Goal: Task Accomplishment & Management: Complete application form

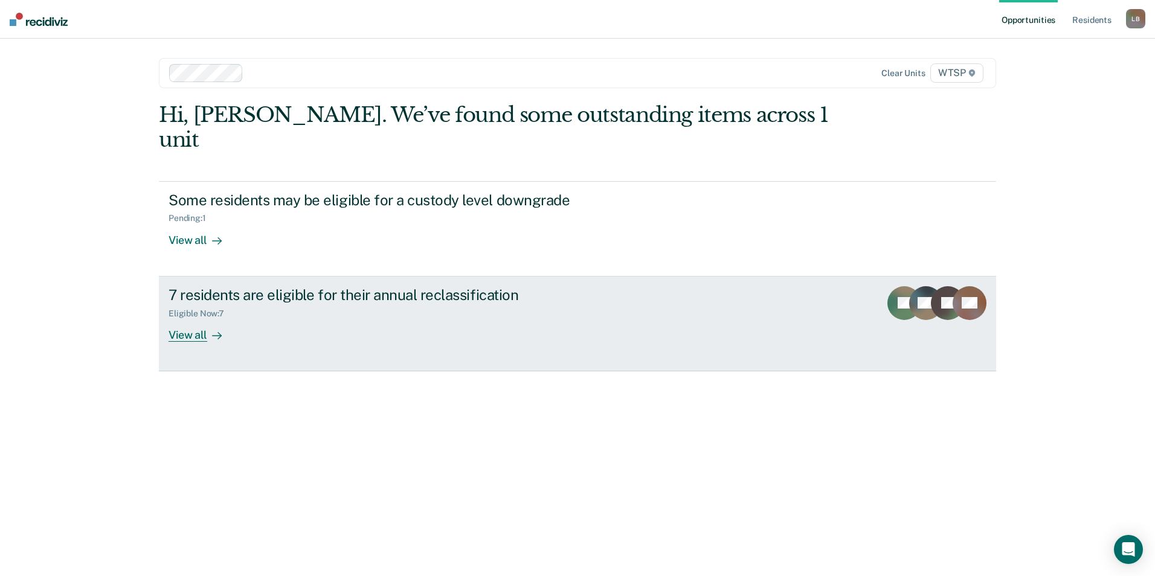
click at [188, 318] on div "View all" at bounding box center [203, 330] width 68 height 24
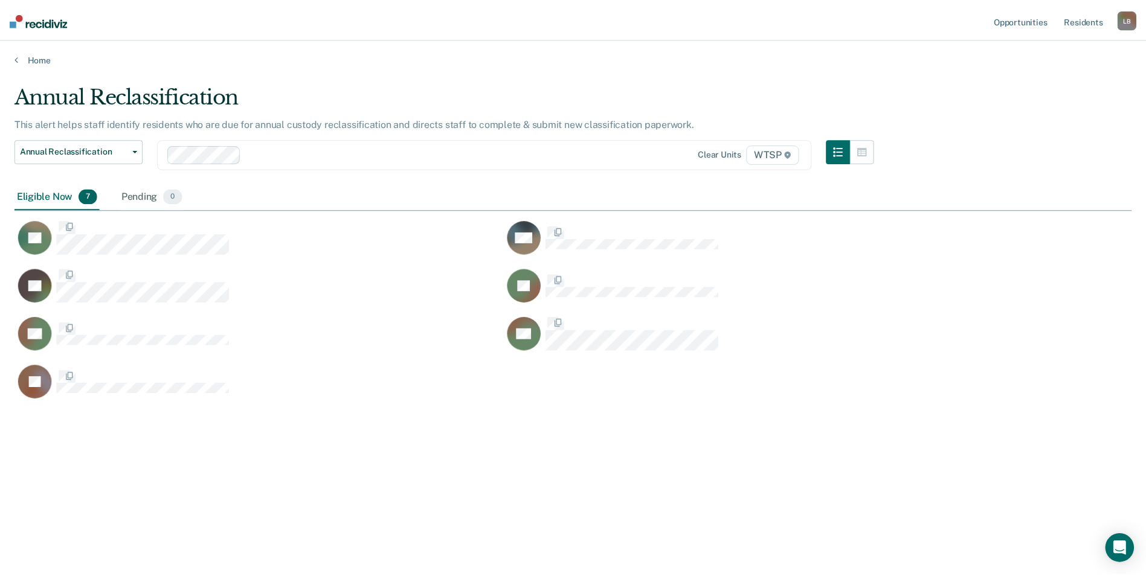
scroll to position [393, 1117]
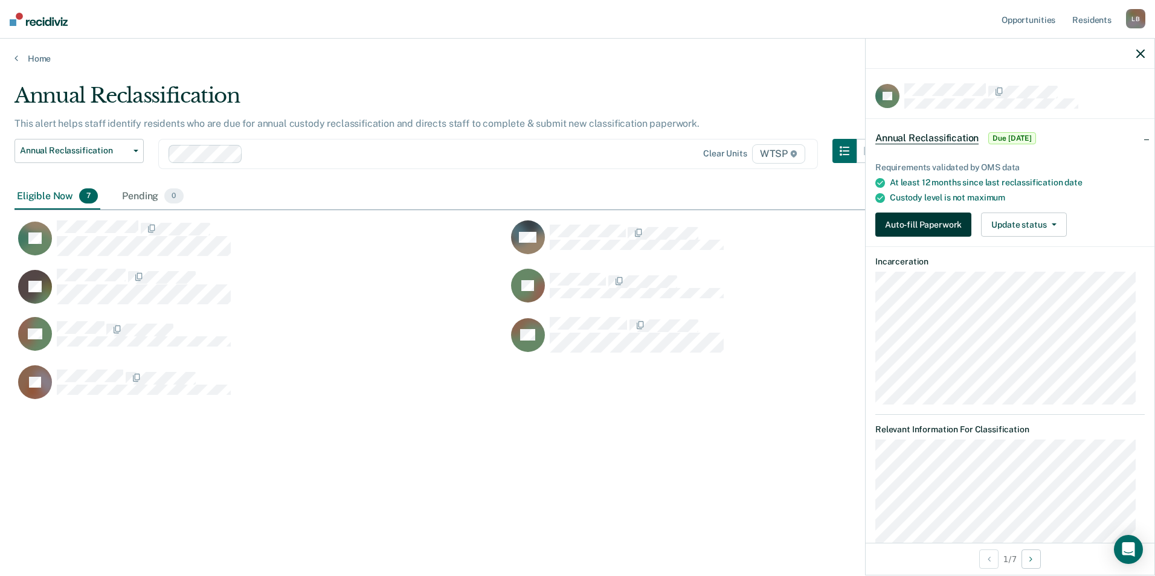
click at [895, 227] on button "Auto-fill Paperwork" at bounding box center [923, 225] width 96 height 24
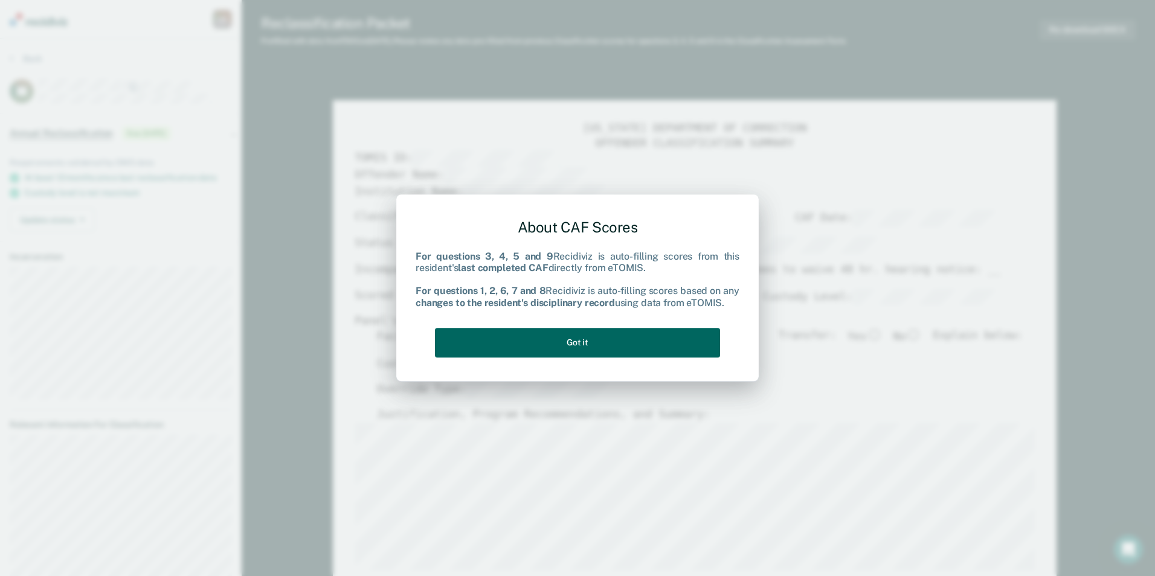
click at [538, 341] on button "Got it" at bounding box center [577, 343] width 285 height 30
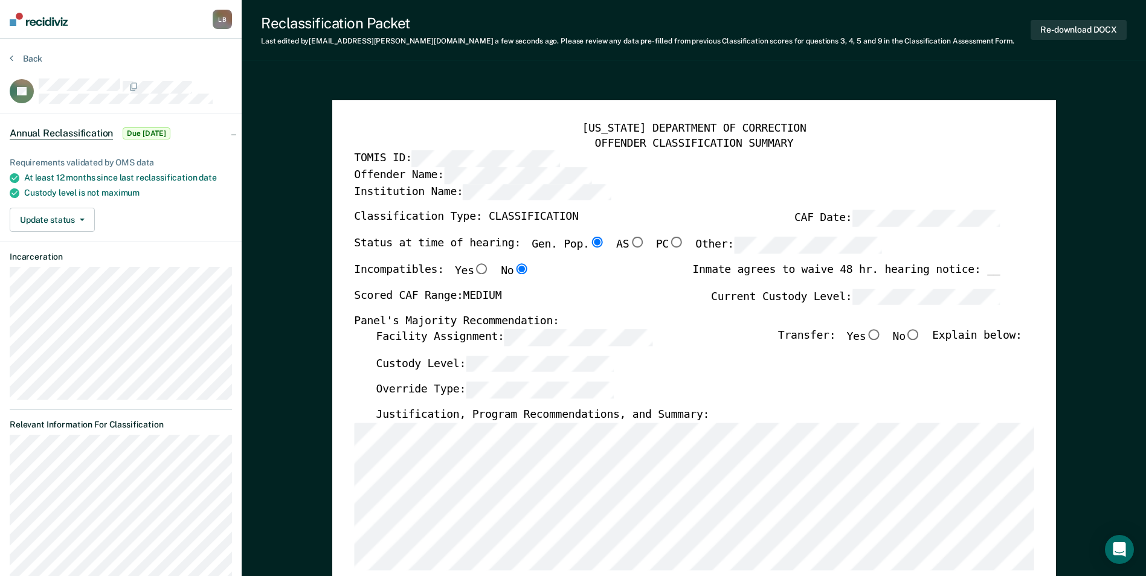
click at [921, 333] on input "No" at bounding box center [914, 334] width 16 height 11
type textarea "x"
radio input "true"
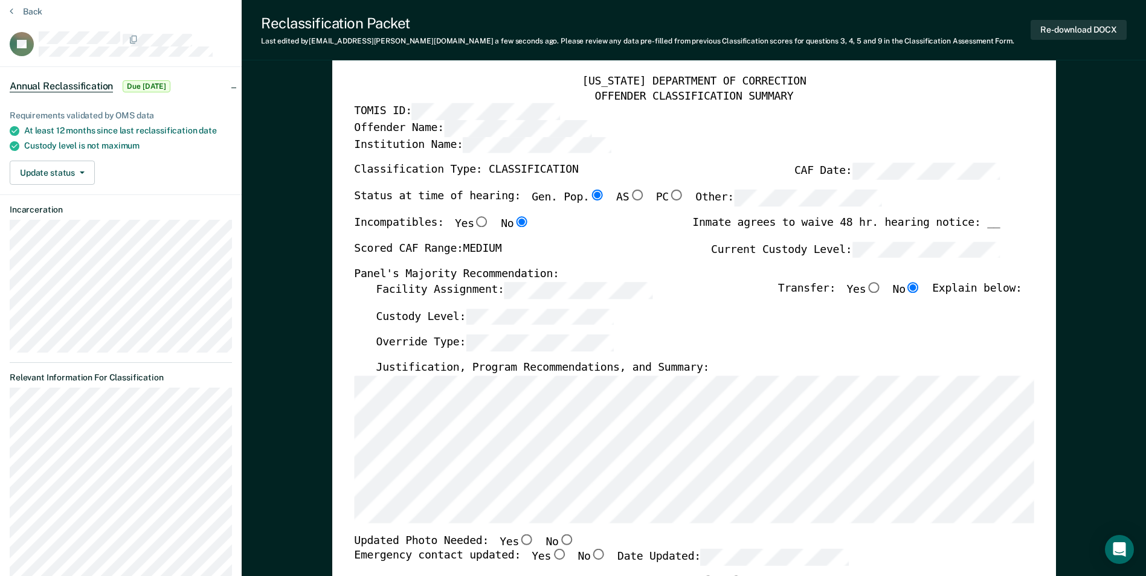
scroll to position [60, 0]
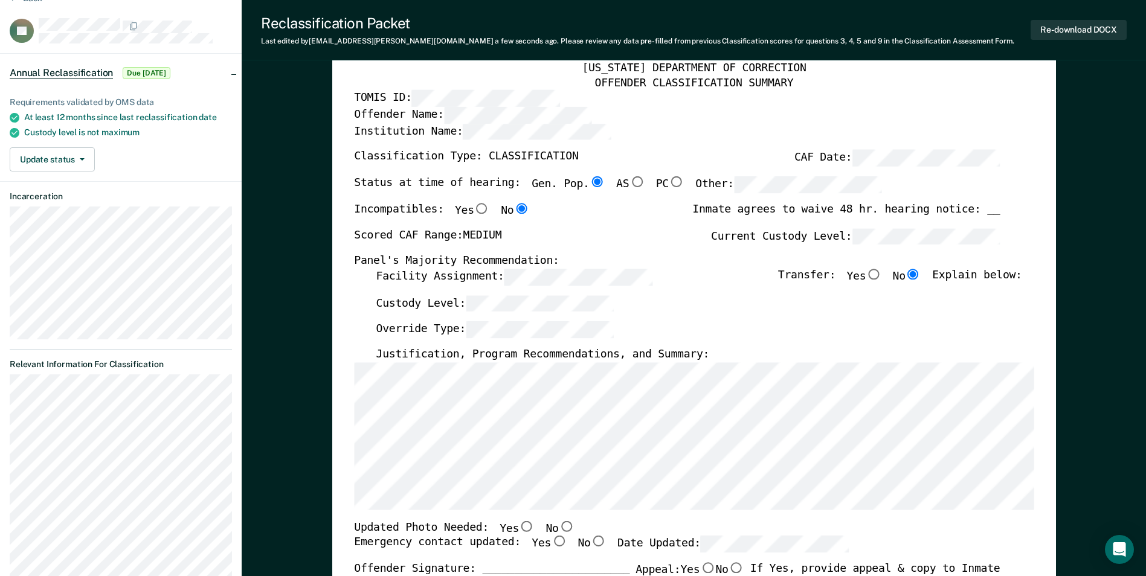
click at [558, 525] on input "No" at bounding box center [566, 526] width 16 height 11
type textarea "x"
radio input "true"
click at [551, 543] on input "Yes" at bounding box center [559, 541] width 16 height 11
type textarea "x"
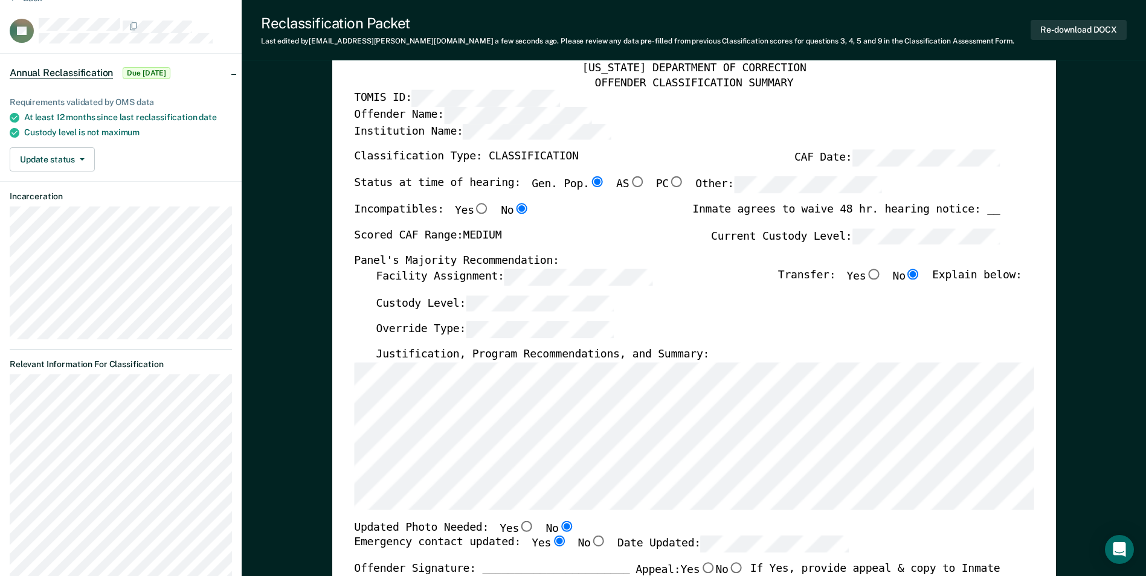
radio input "true"
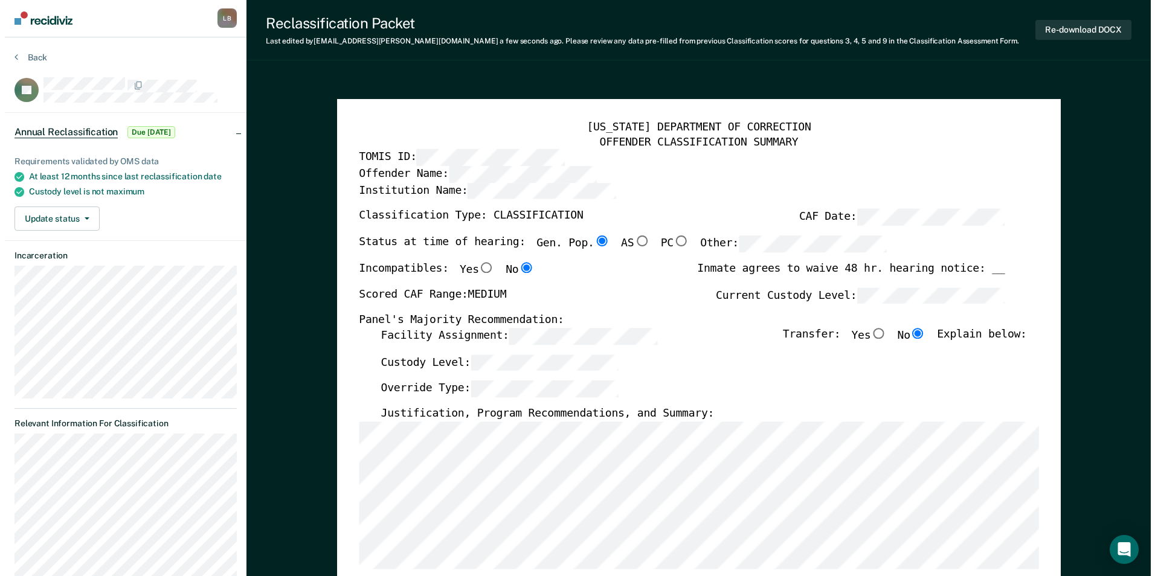
scroll to position [0, 0]
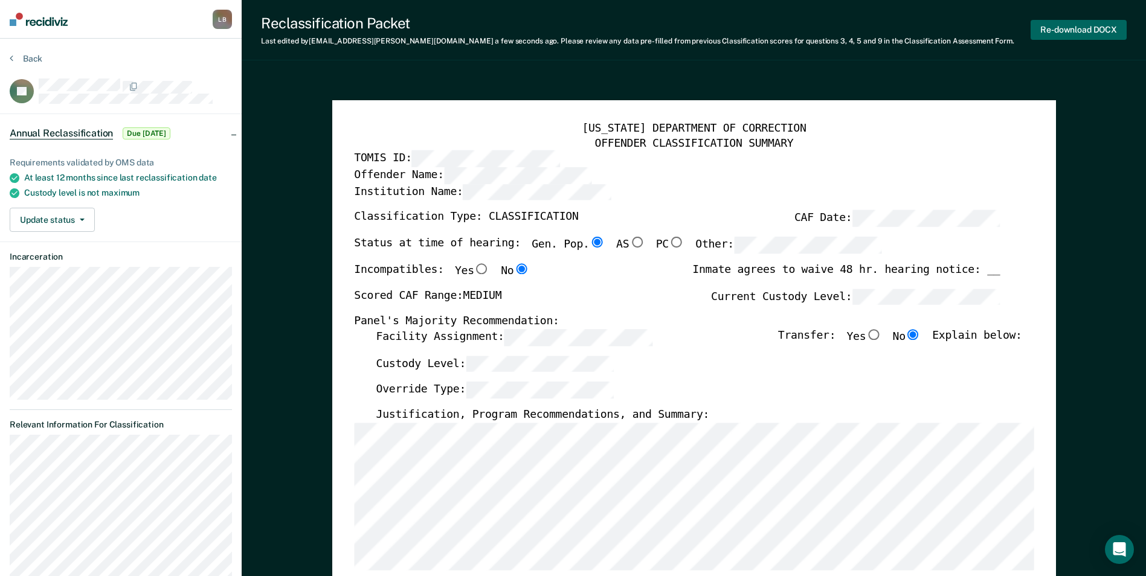
click at [1075, 28] on button "Re-download DOCX" at bounding box center [1079, 30] width 96 height 20
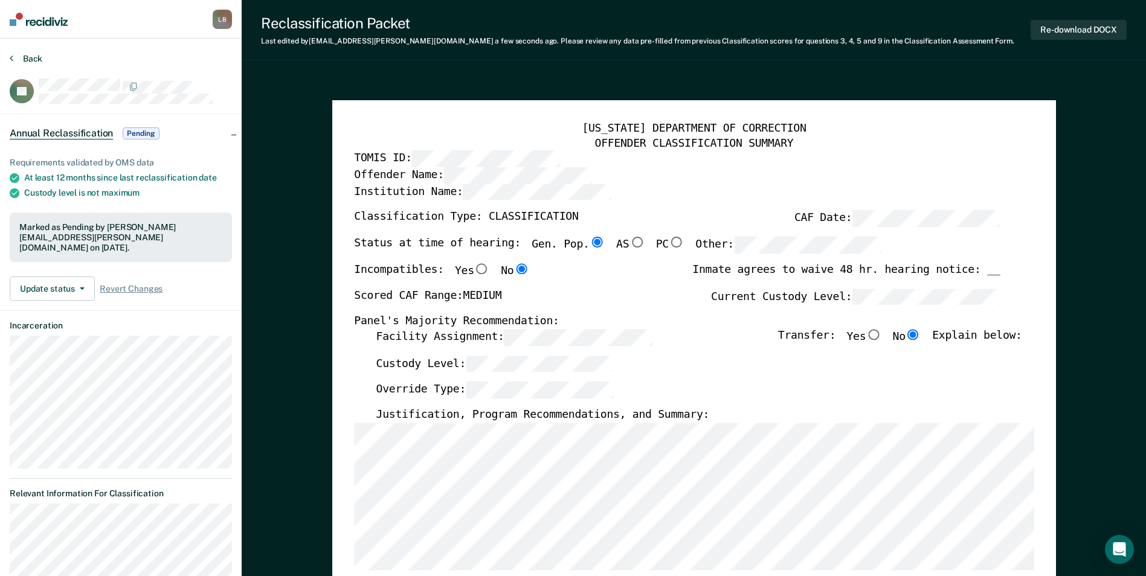
click at [11, 53] on icon at bounding box center [12, 58] width 4 height 10
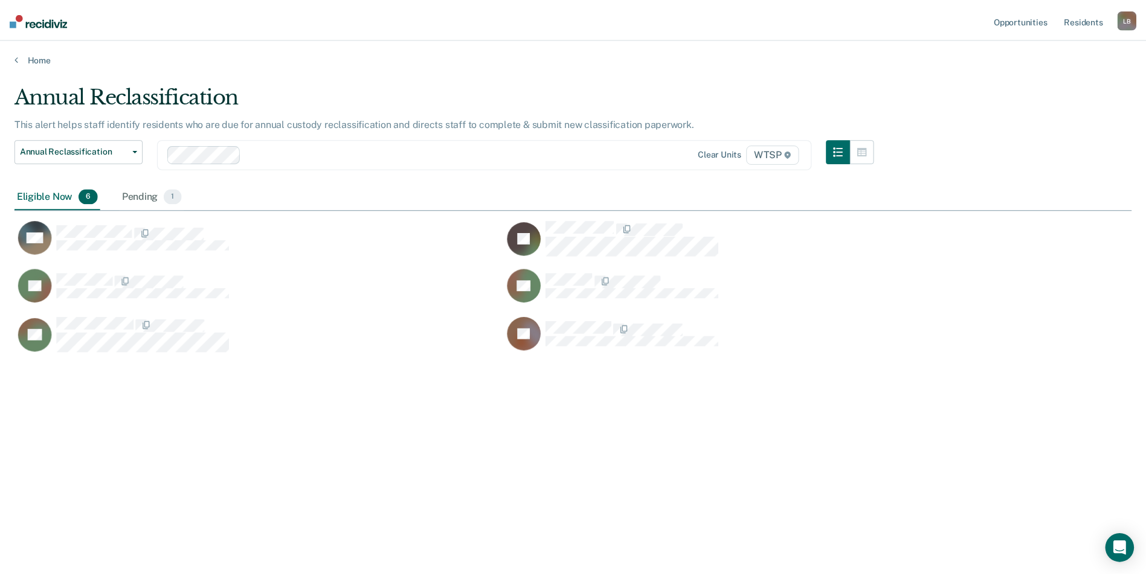
scroll to position [393, 1117]
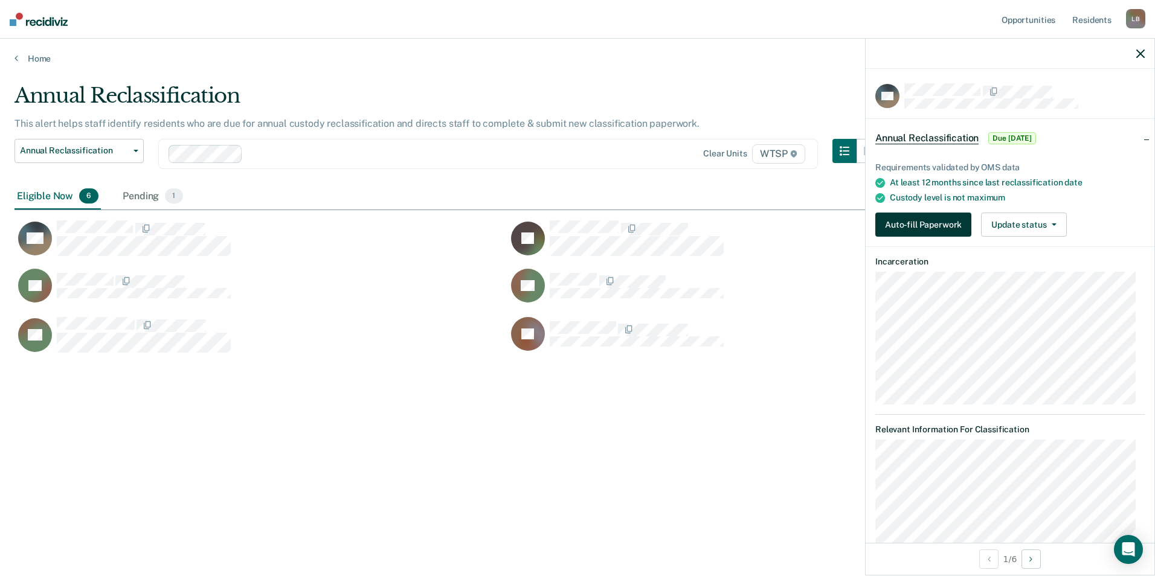
click at [897, 225] on button "Auto-fill Paperwork" at bounding box center [923, 225] width 96 height 24
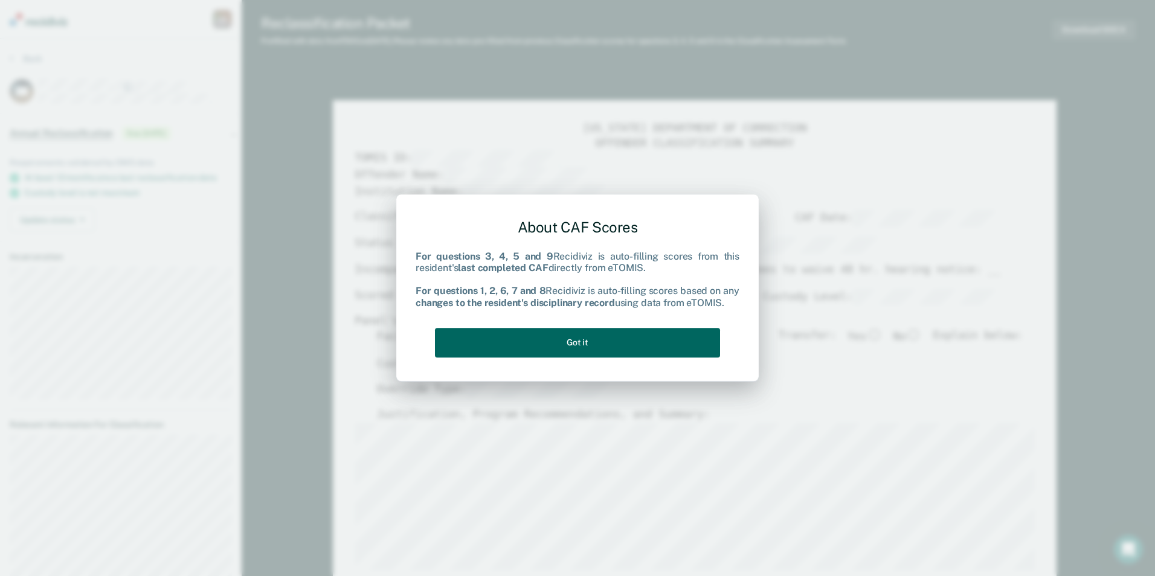
click at [608, 342] on button "Got it" at bounding box center [577, 343] width 285 height 30
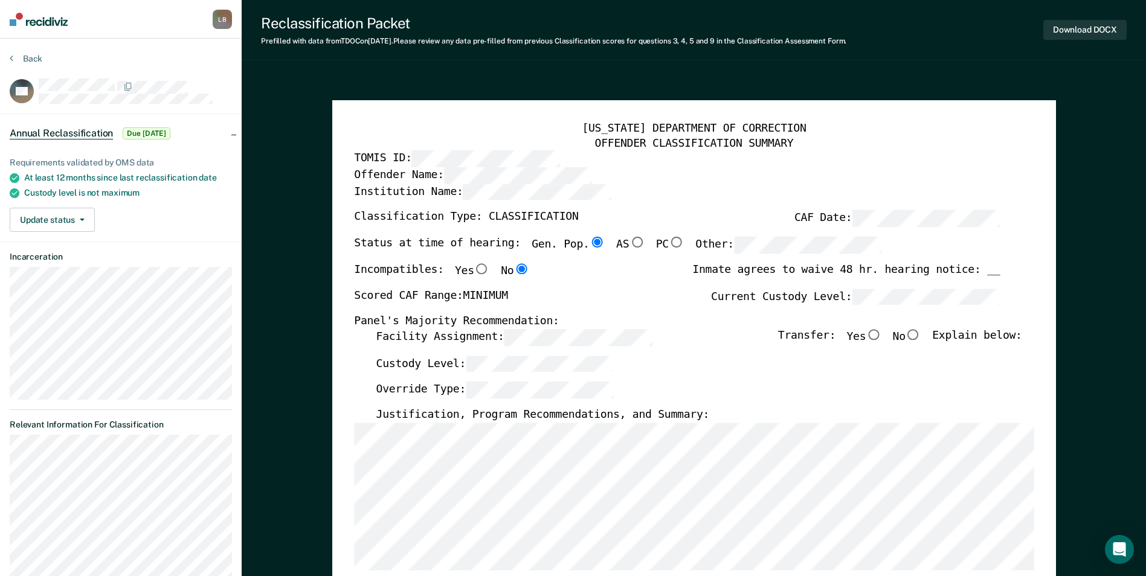
click at [921, 335] on input "No" at bounding box center [914, 334] width 16 height 11
type textarea "x"
radio input "true"
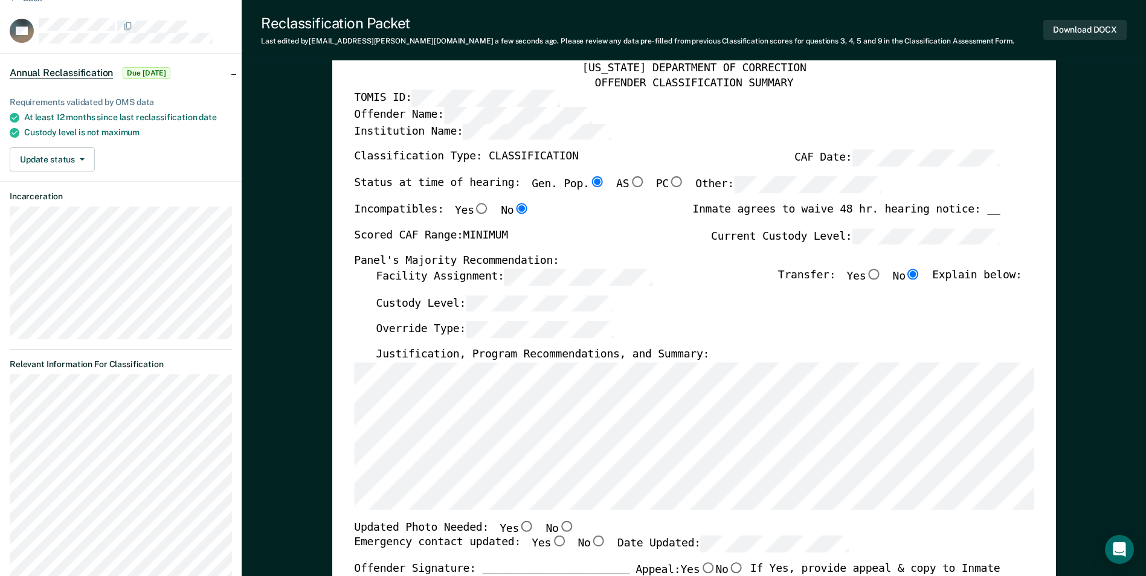
click at [558, 526] on input "No" at bounding box center [566, 526] width 16 height 11
type textarea "x"
radio input "true"
click at [551, 542] on input "Yes" at bounding box center [559, 541] width 16 height 11
type textarea "x"
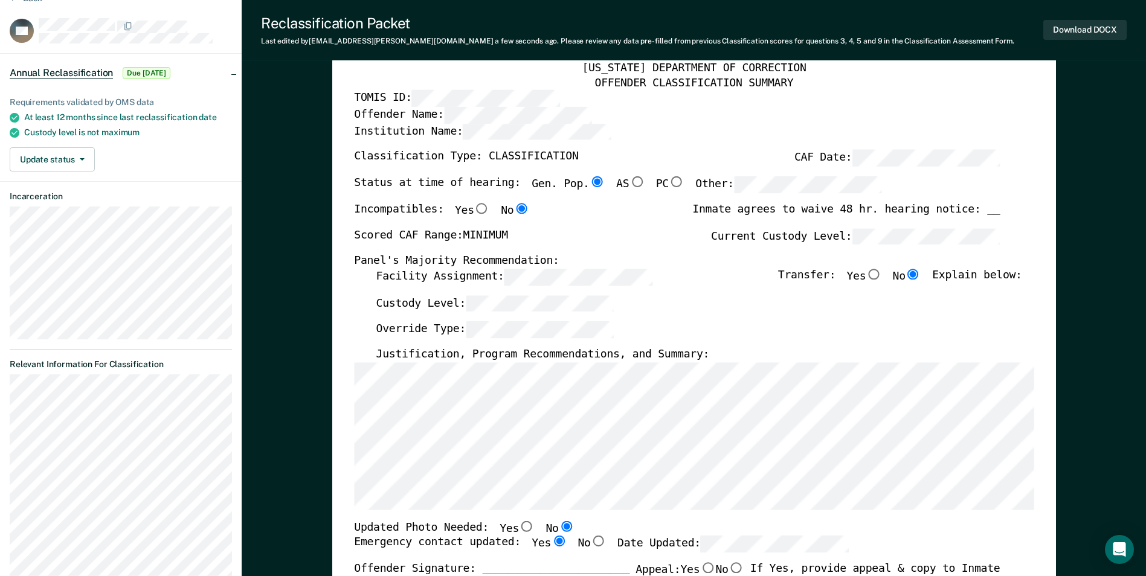
radio input "true"
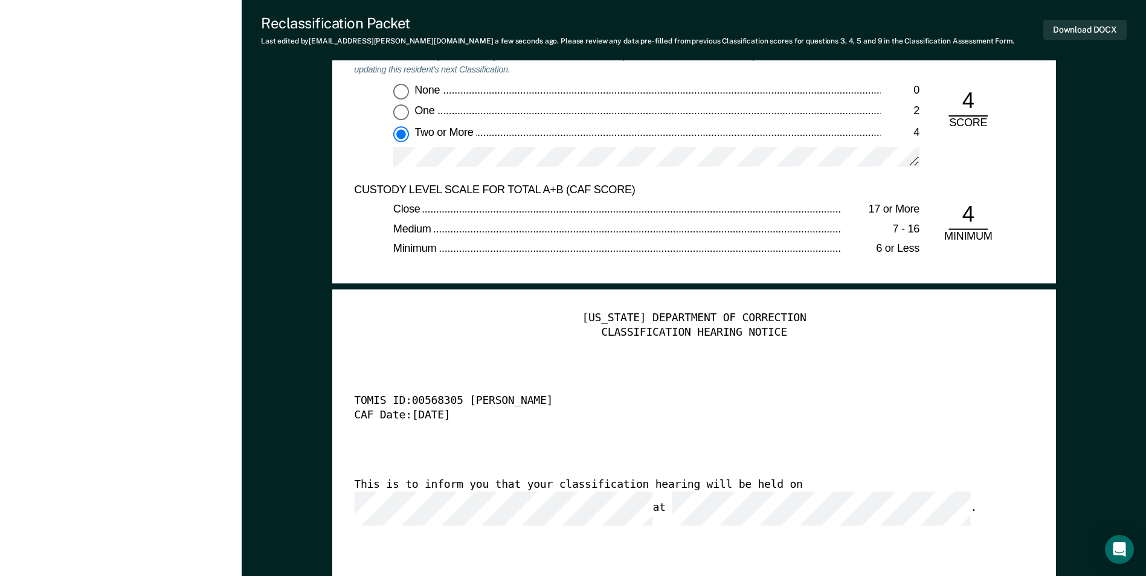
scroll to position [2839, 0]
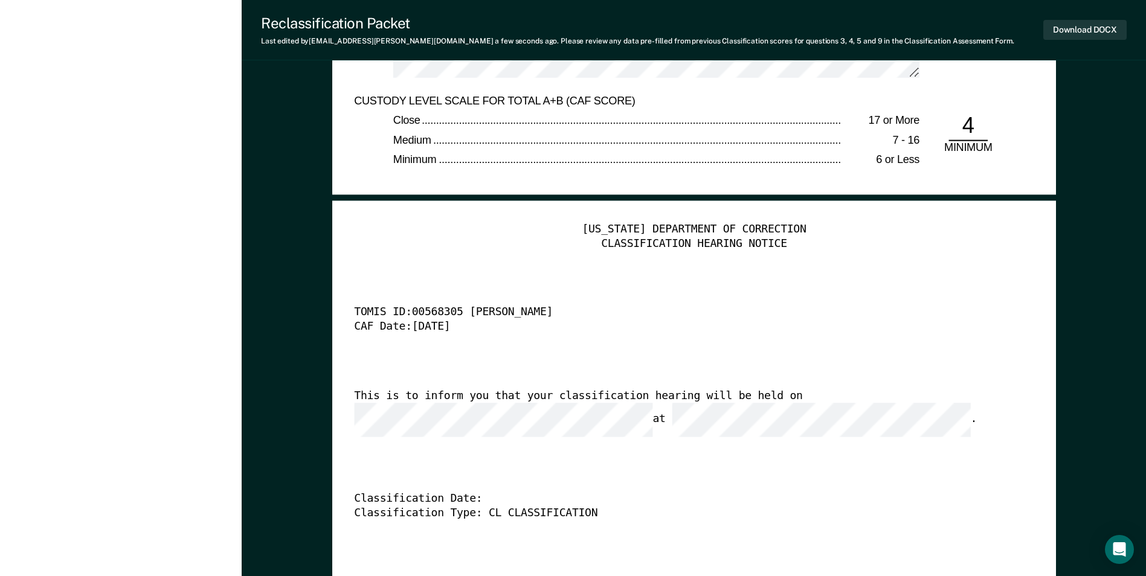
click at [804, 388] on div "[US_STATE] DEPARTMENT OF CORRECTION CLASSIFICATION HEARING NOTICE TOMIS ID: 005…" at bounding box center [694, 407] width 680 height 368
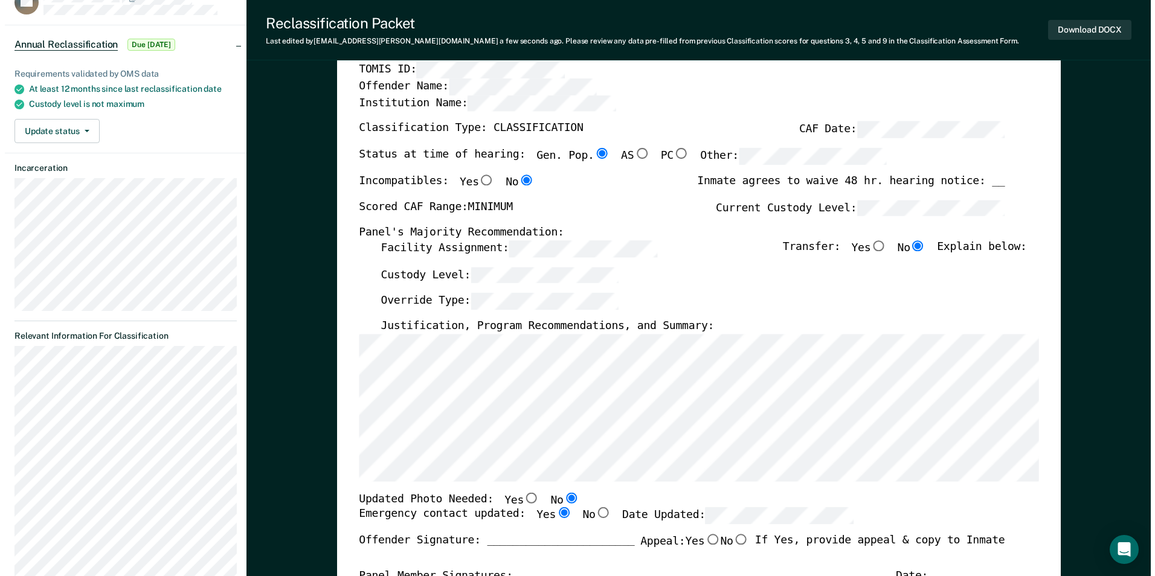
scroll to position [0, 0]
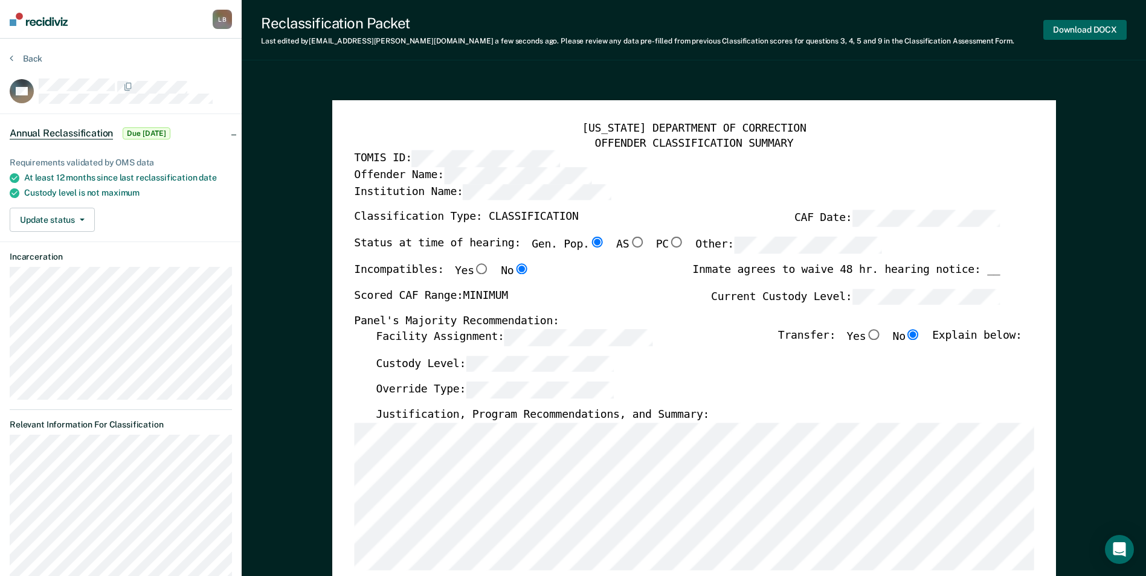
click at [1067, 27] on button "Download DOCX" at bounding box center [1084, 30] width 83 height 20
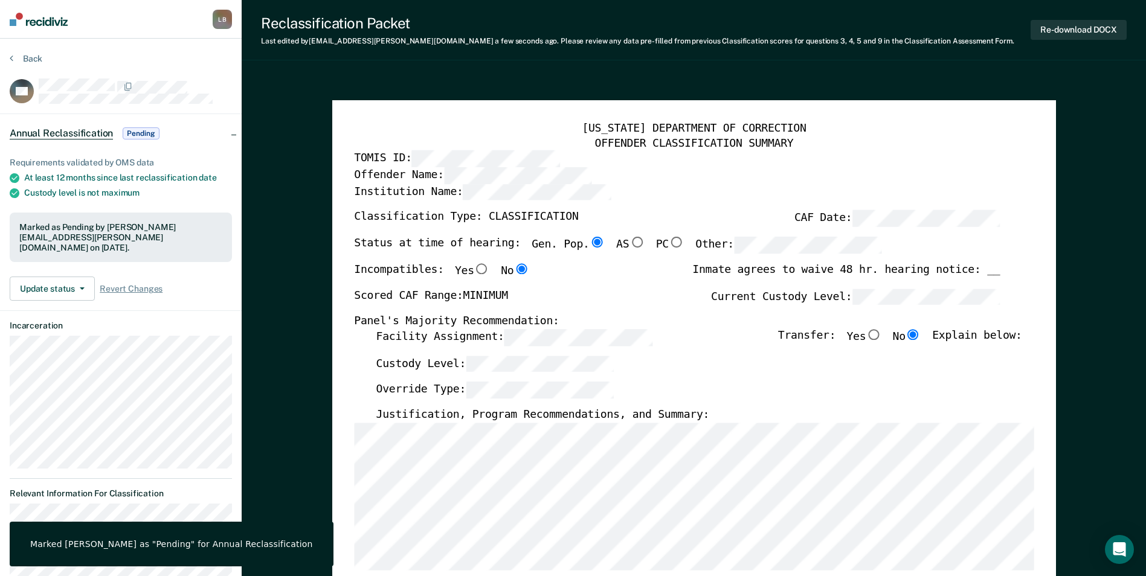
click at [9, 57] on section "Back MP Annual Reclassification Pending Requirements validated by OMS data At l…" at bounding box center [121, 401] width 242 height 725
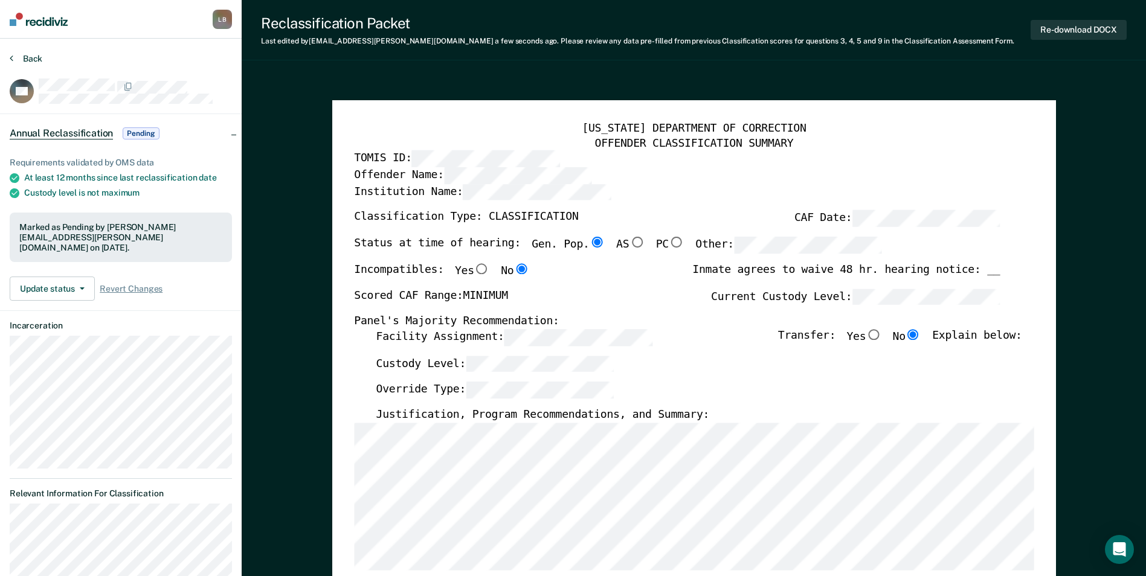
click at [11, 60] on icon at bounding box center [12, 58] width 4 height 10
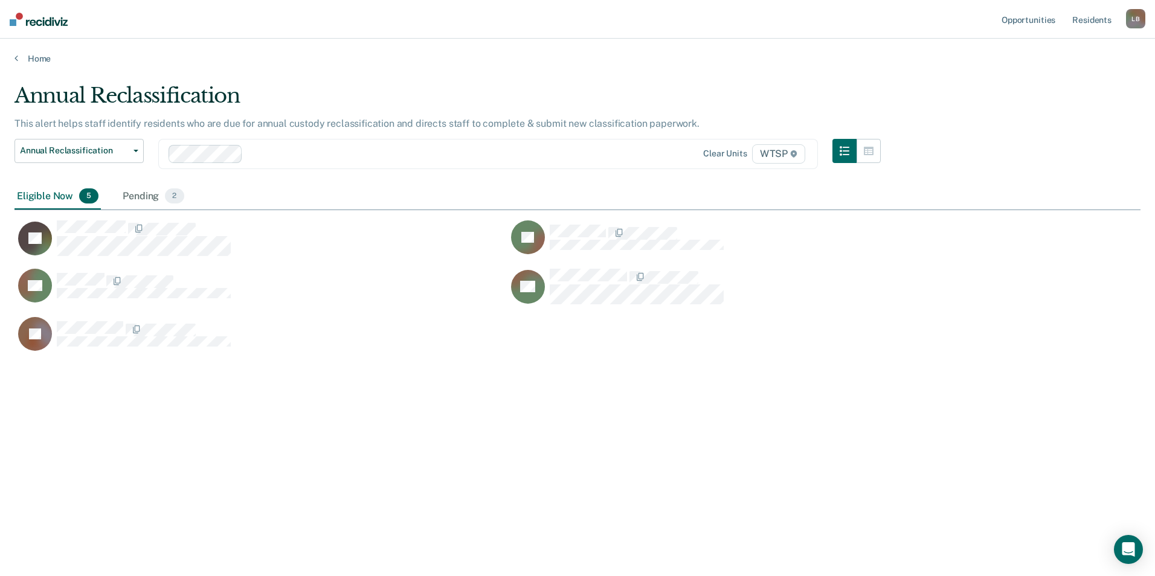
scroll to position [393, 1117]
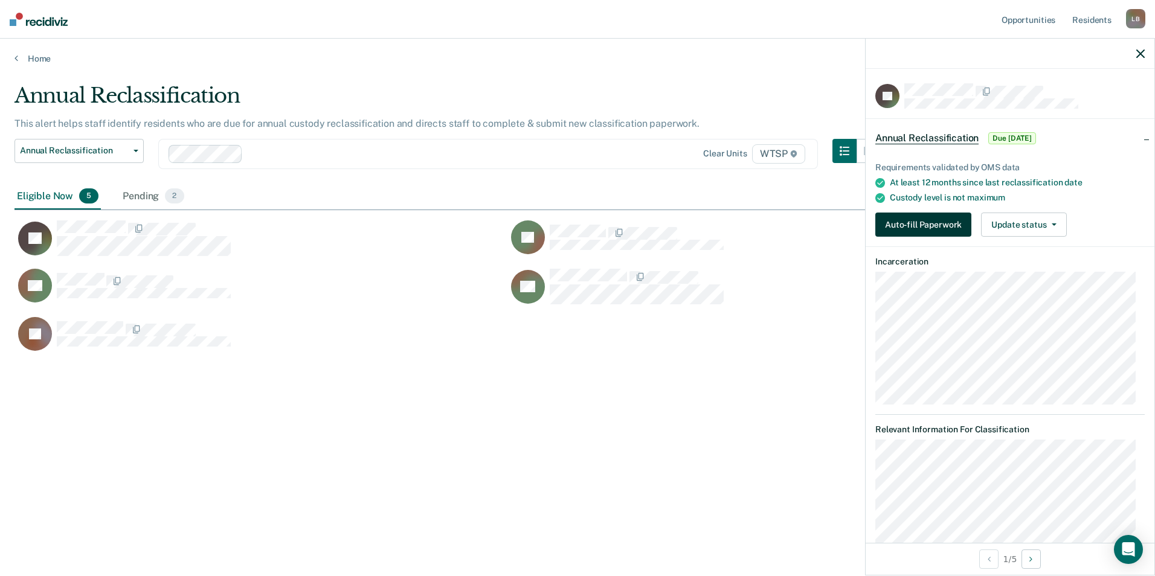
click at [894, 218] on button "Auto-fill Paperwork" at bounding box center [923, 225] width 96 height 24
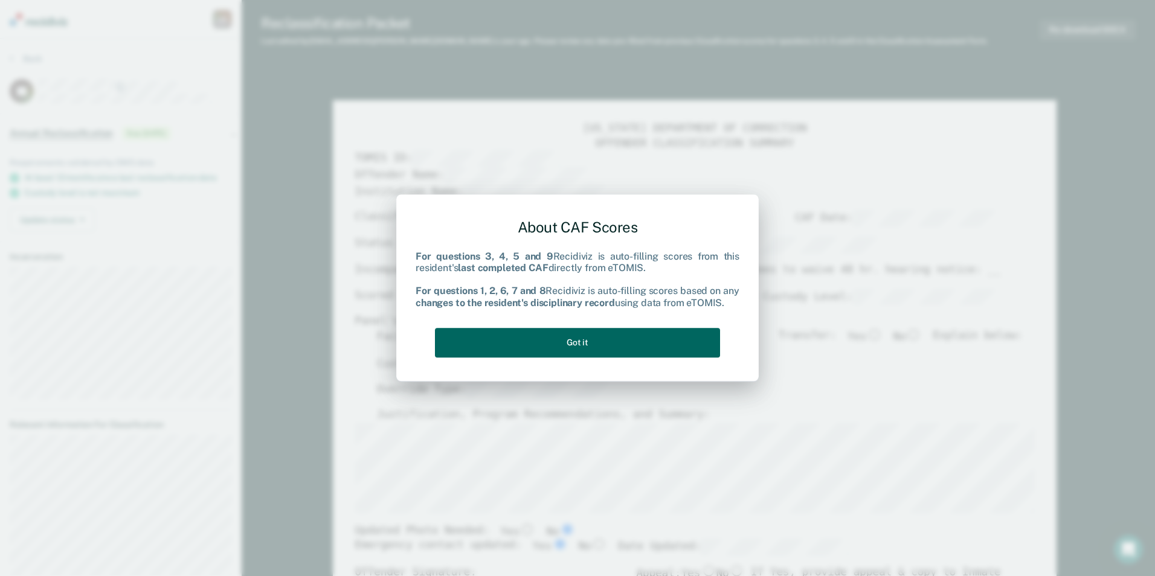
click at [465, 356] on button "Got it" at bounding box center [577, 343] width 285 height 30
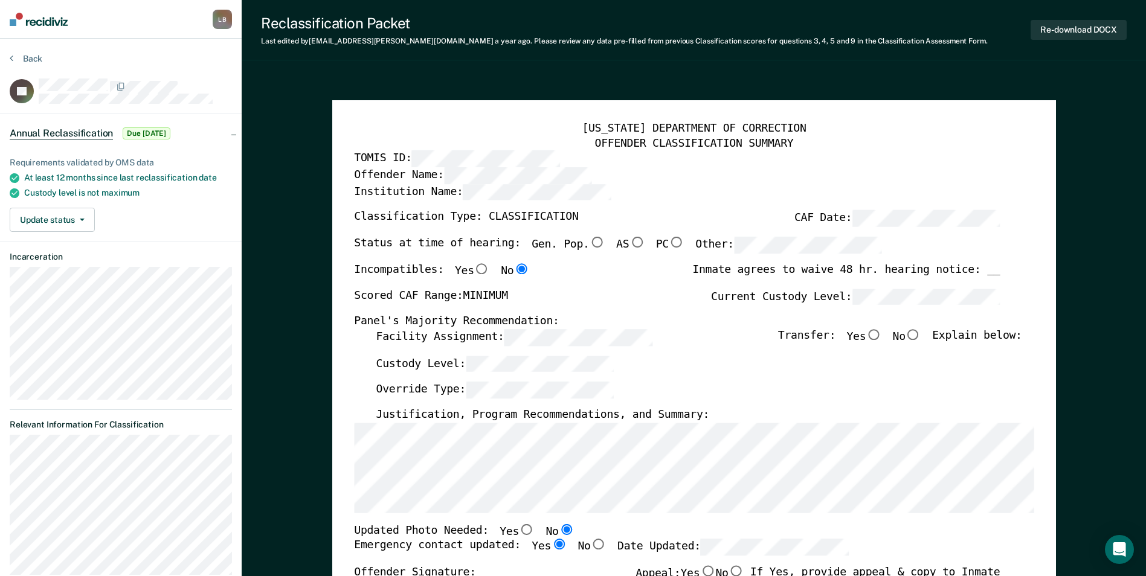
click at [589, 240] on input "Gen. Pop." at bounding box center [597, 242] width 16 height 11
type textarea "x"
radio input "true"
click at [918, 330] on input "No" at bounding box center [914, 334] width 16 height 11
type textarea "x"
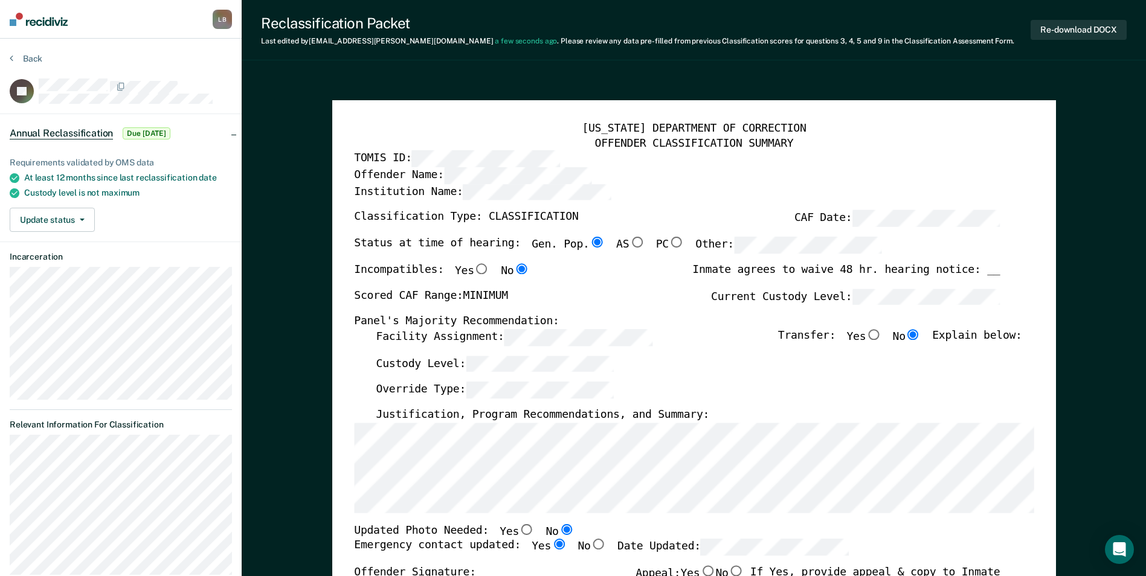
radio input "true"
click at [10, 57] on icon at bounding box center [12, 58] width 4 height 10
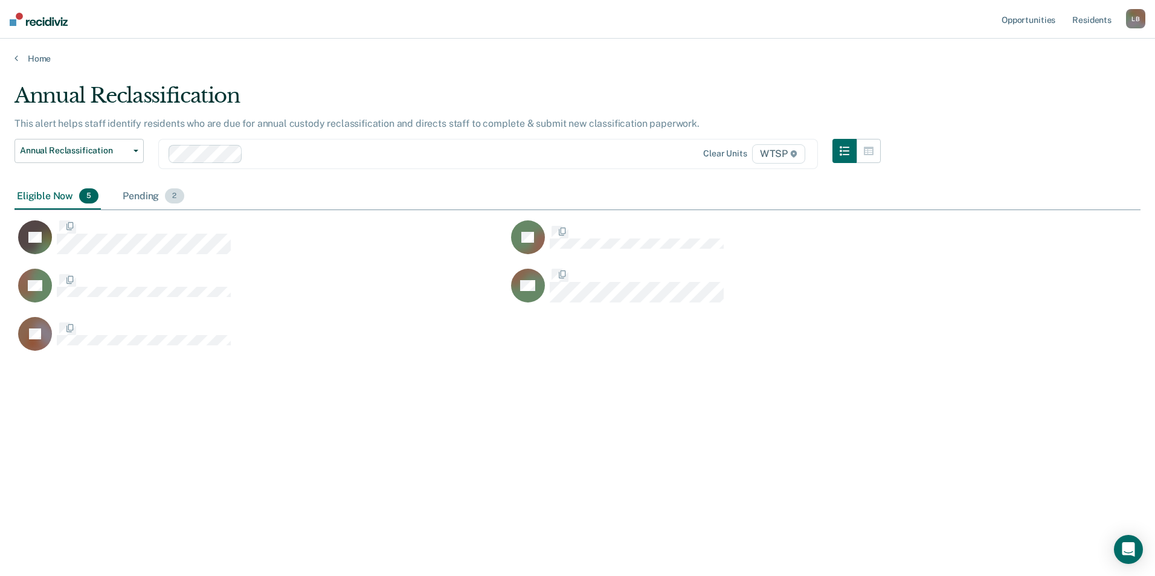
scroll to position [393, 1117]
click at [130, 198] on div "Pending 2" at bounding box center [153, 197] width 66 height 27
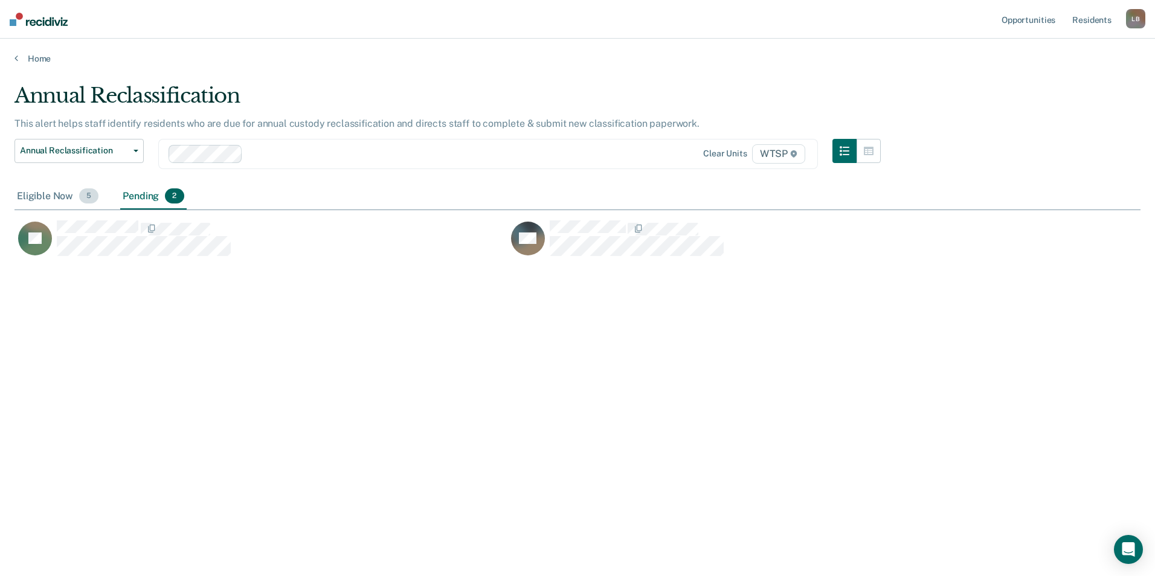
click at [57, 197] on div "Eligible Now 5" at bounding box center [57, 197] width 86 height 27
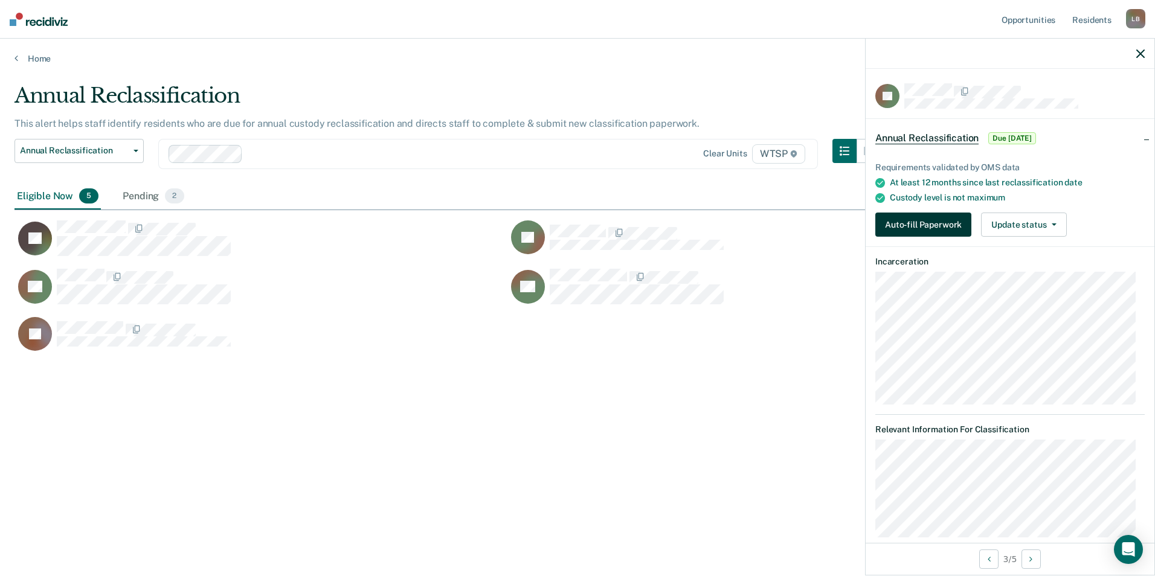
click at [915, 228] on button "Auto-fill Paperwork" at bounding box center [923, 225] width 96 height 24
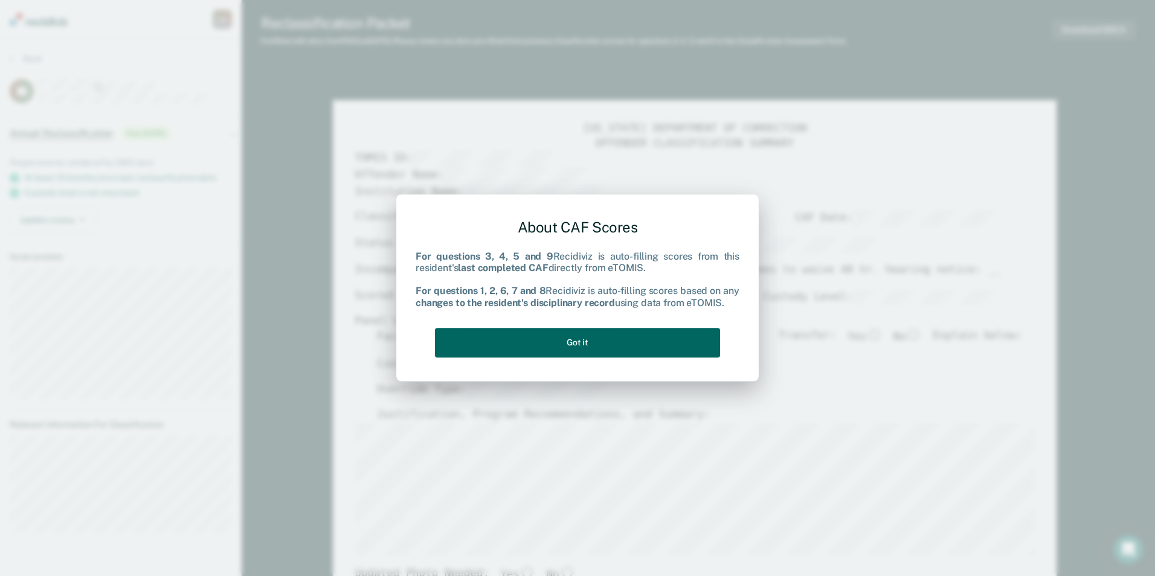
click at [695, 349] on button "Got it" at bounding box center [577, 343] width 285 height 30
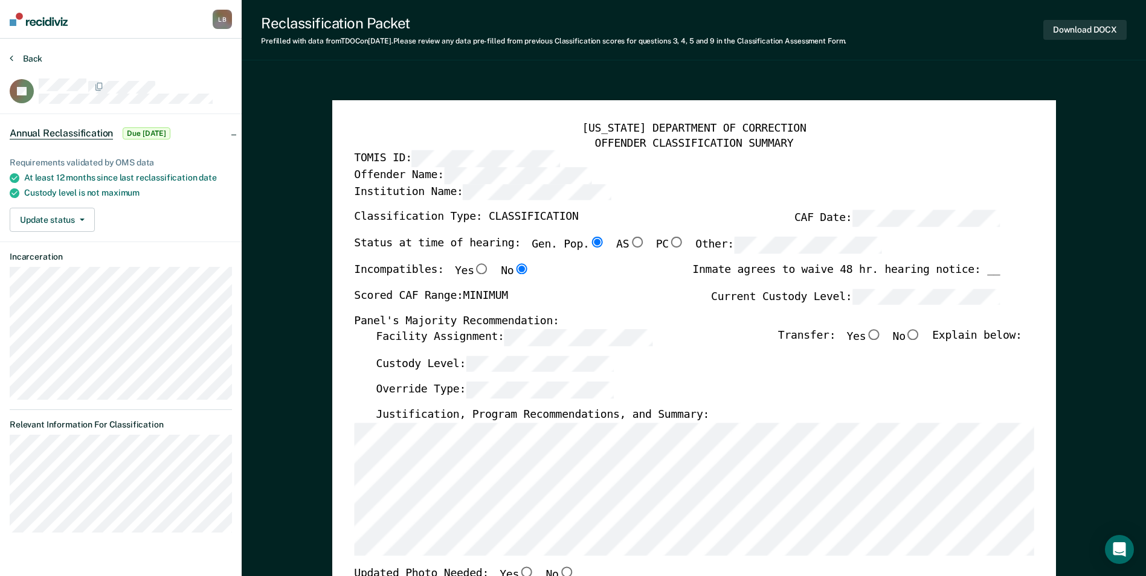
click at [11, 61] on icon at bounding box center [12, 58] width 4 height 10
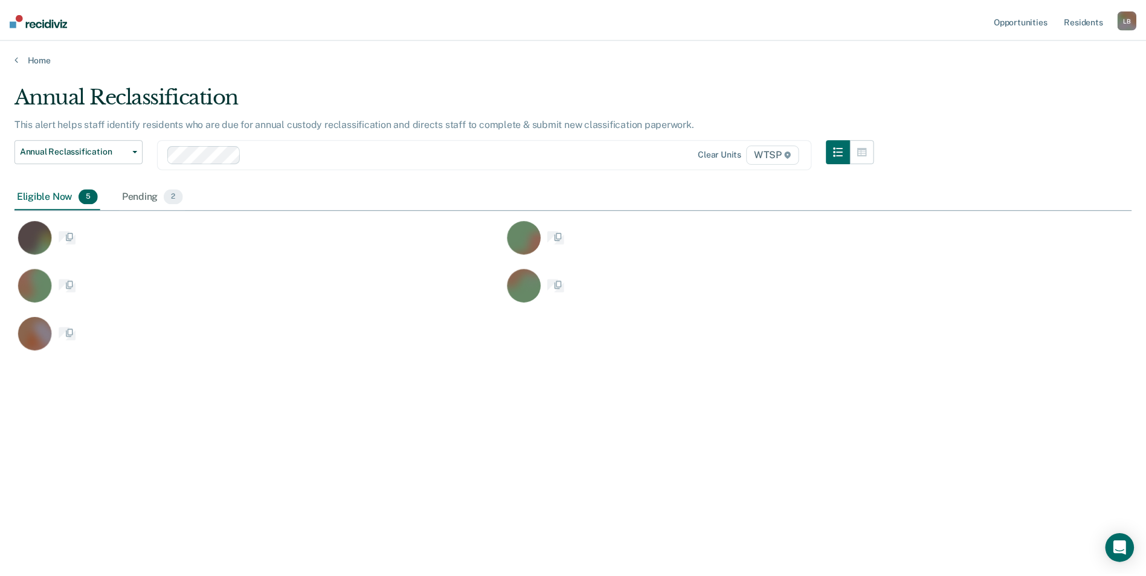
scroll to position [393, 1117]
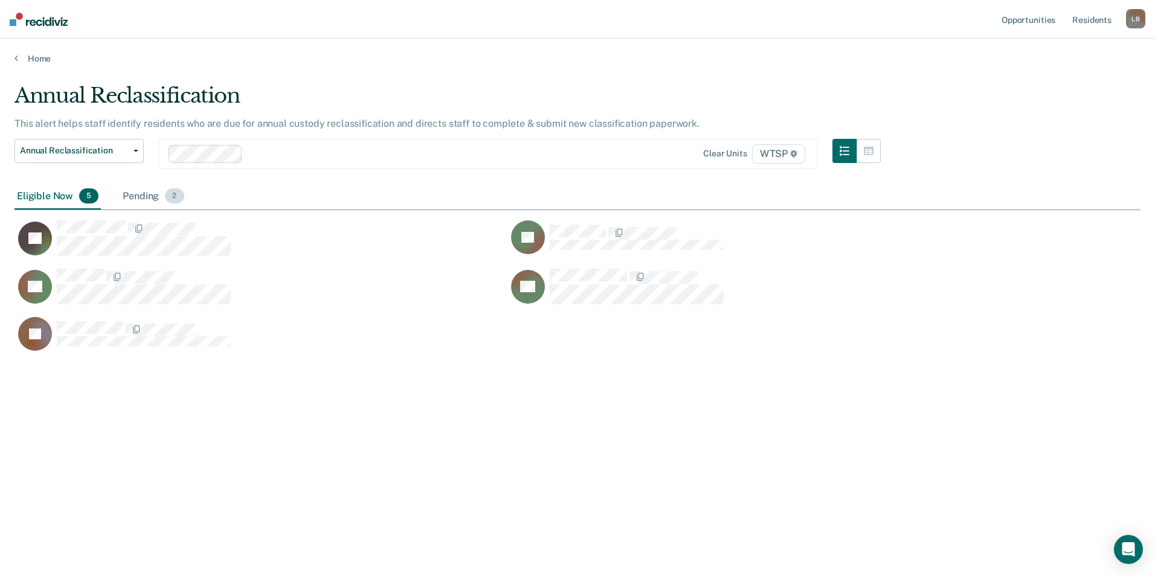
click at [153, 196] on div "Pending 2" at bounding box center [153, 197] width 66 height 27
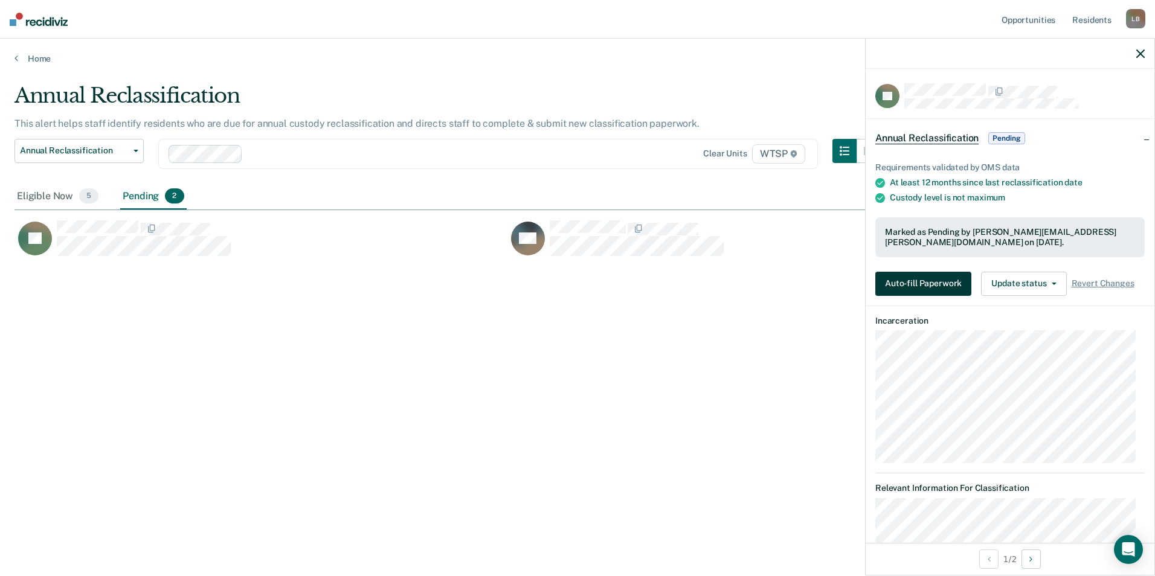
click at [926, 282] on button "Auto-fill Paperwork" at bounding box center [923, 284] width 96 height 24
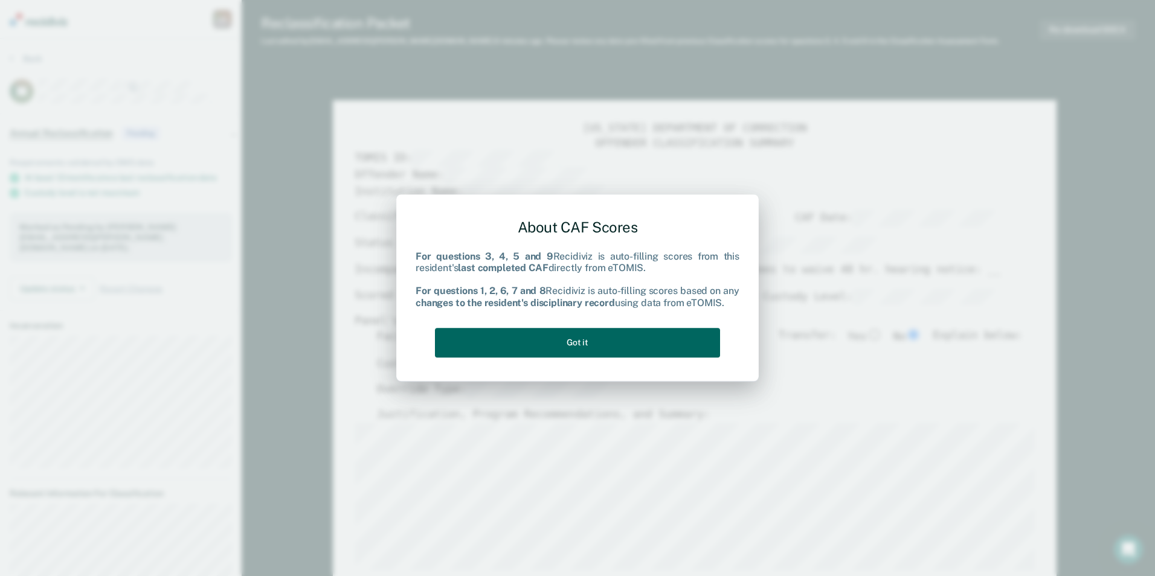
click at [670, 335] on button "Got it" at bounding box center [577, 343] width 285 height 30
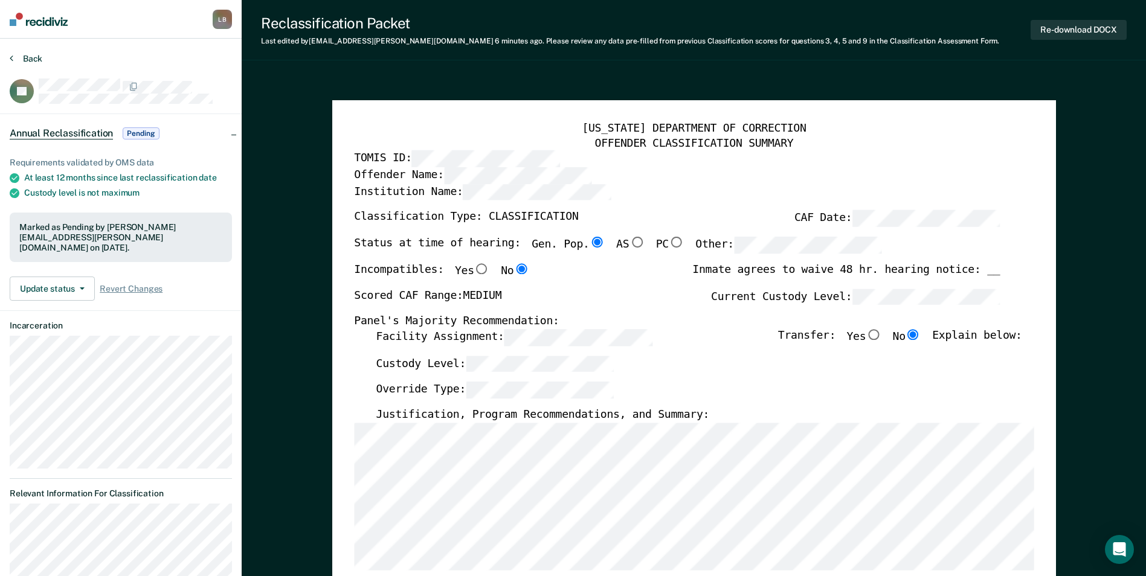
click at [13, 56] on button "Back" at bounding box center [26, 58] width 33 height 11
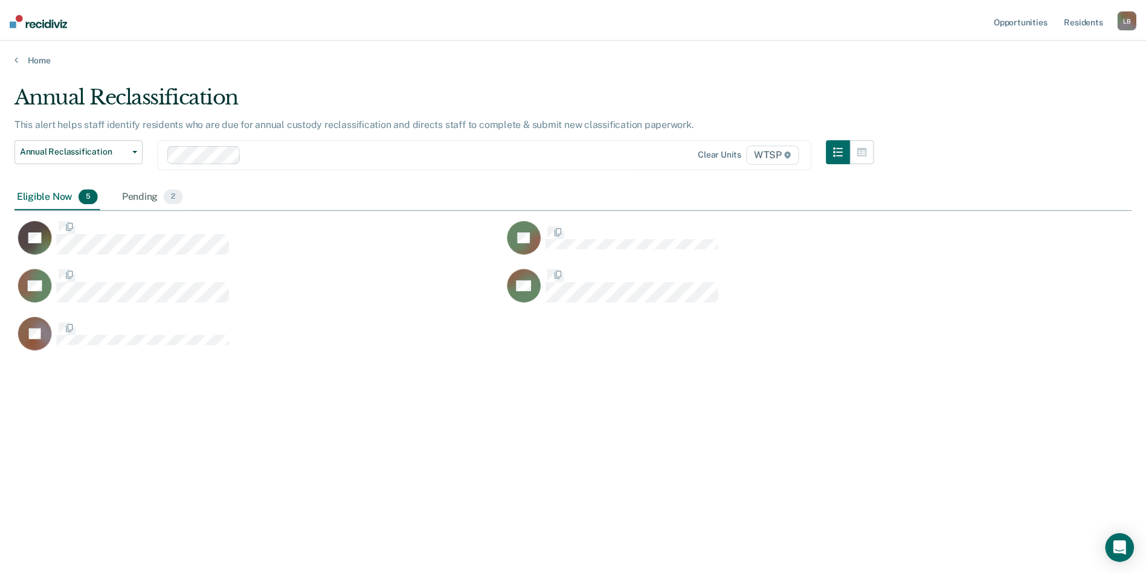
scroll to position [393, 1117]
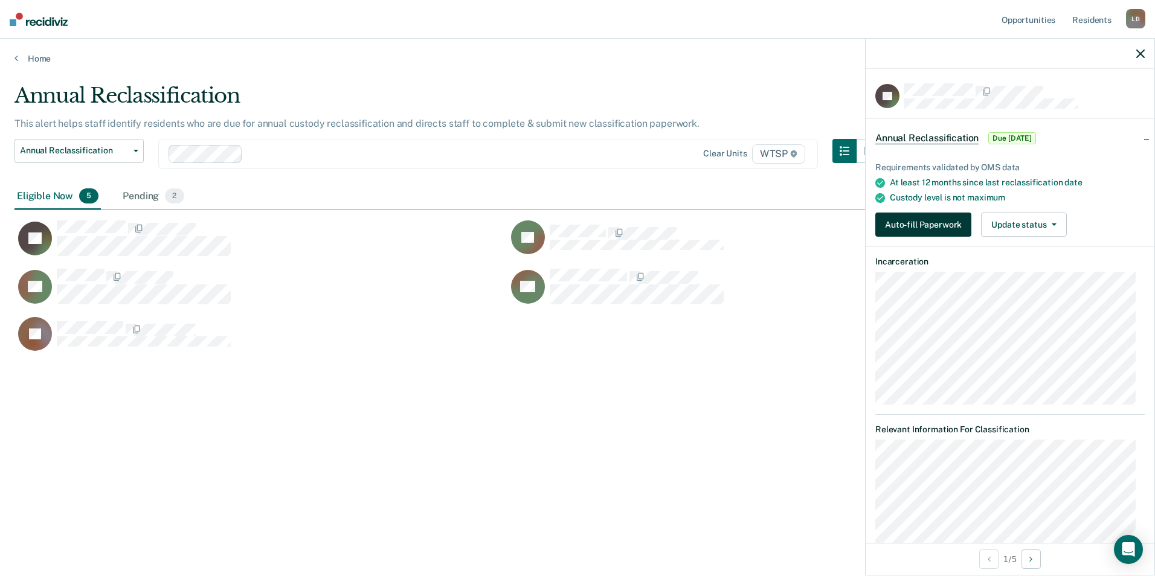
click at [923, 222] on button "Auto-fill Paperwork" at bounding box center [923, 225] width 96 height 24
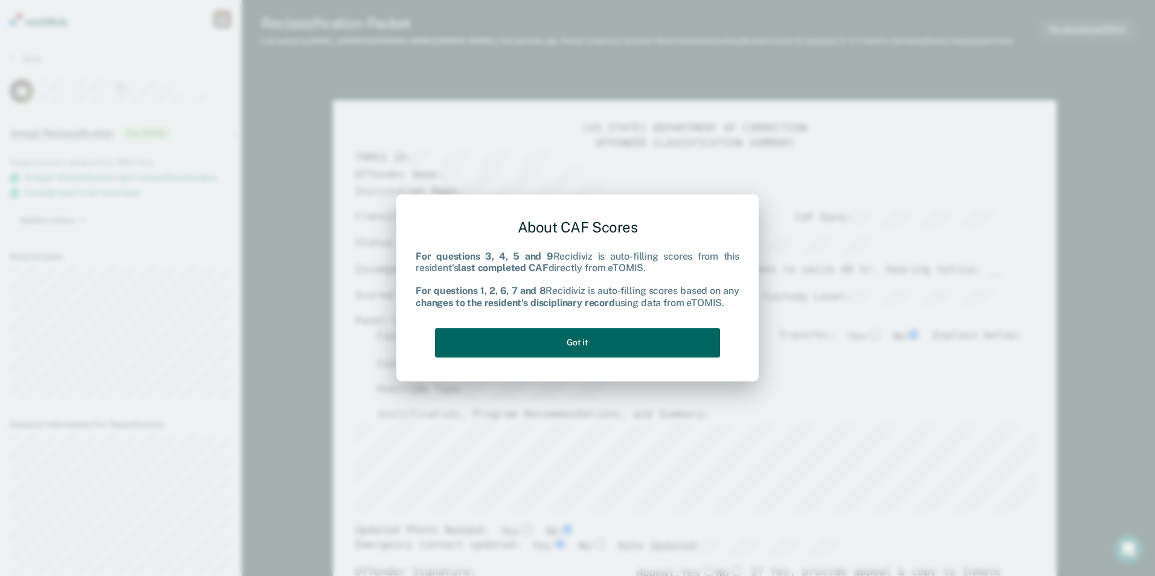
click at [616, 340] on button "Got it" at bounding box center [577, 343] width 285 height 30
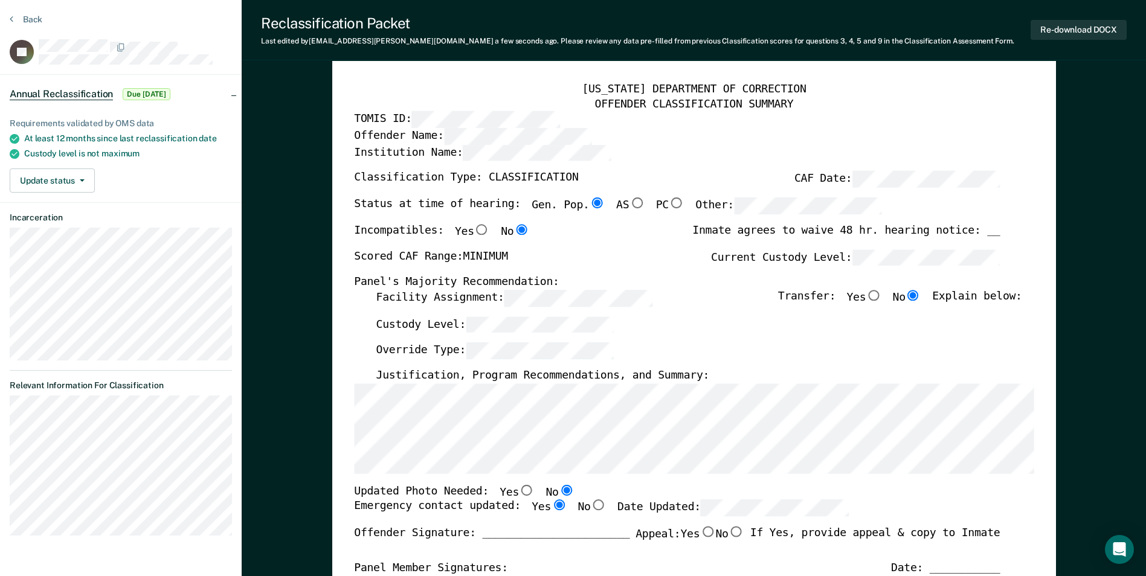
scroll to position [60, 0]
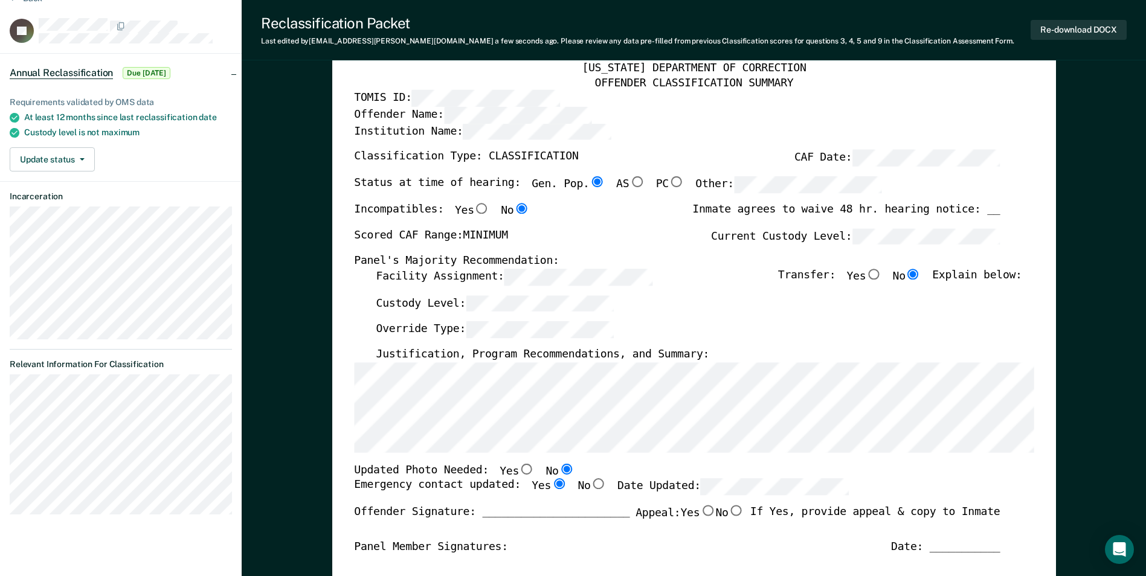
click at [332, 358] on div "[US_STATE] DEPARTMENT OF CORRECTION OFFENDER CLASSIFICATION SUMMARY TOMIS ID: O…" at bounding box center [694, 511] width 724 height 943
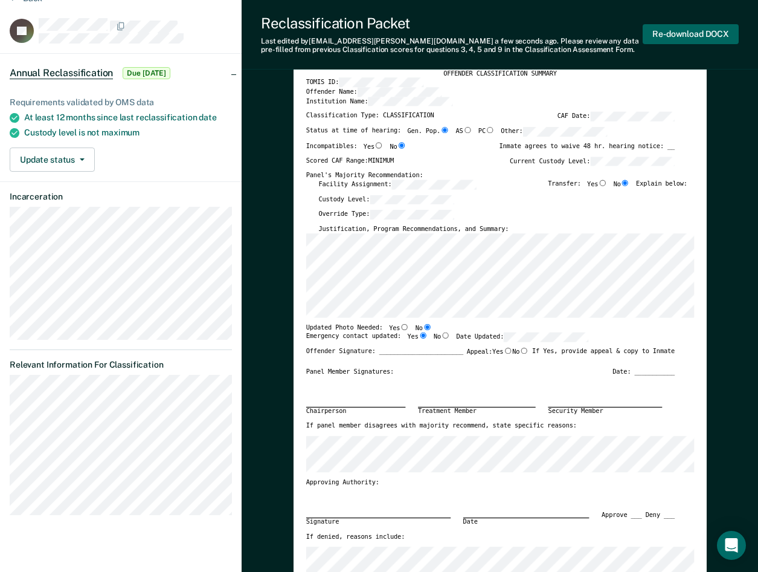
click at [680, 29] on button "Re-download DOCX" at bounding box center [691, 34] width 96 height 20
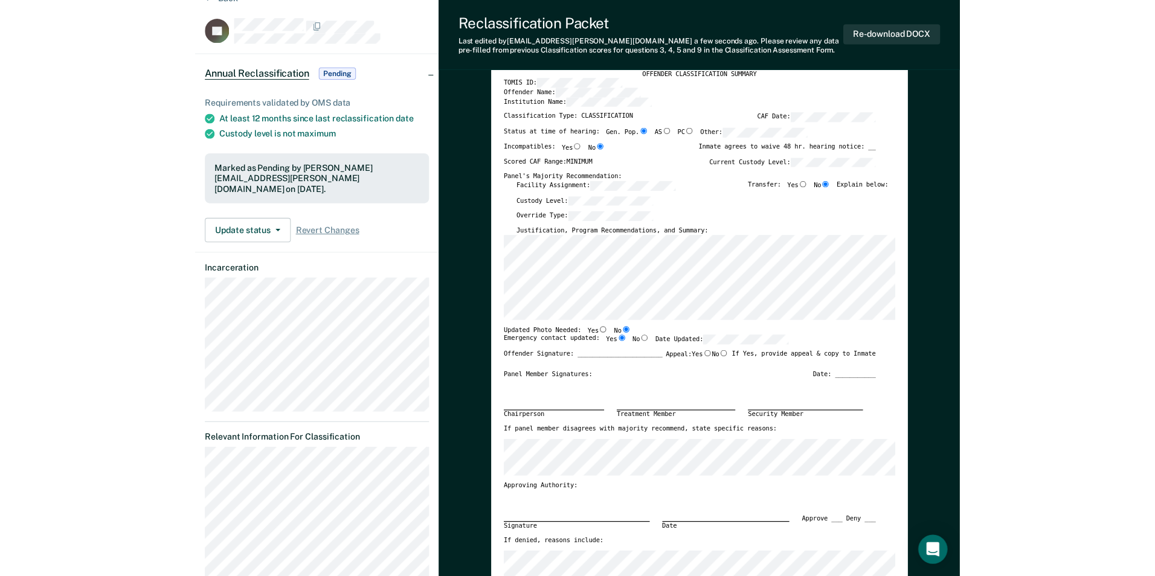
scroll to position [0, 0]
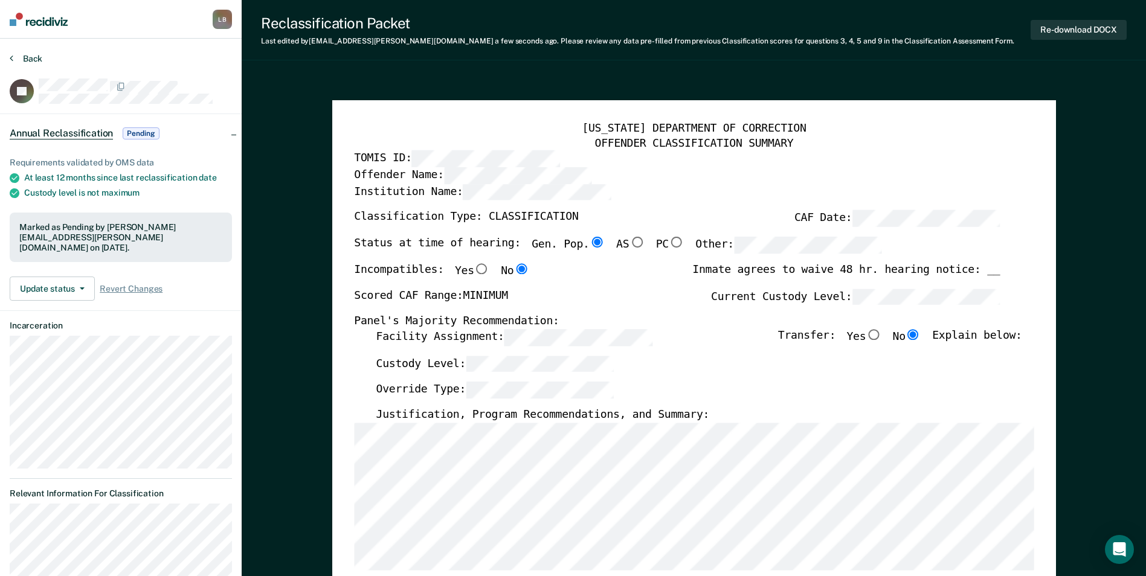
click at [11, 57] on icon at bounding box center [12, 58] width 4 height 10
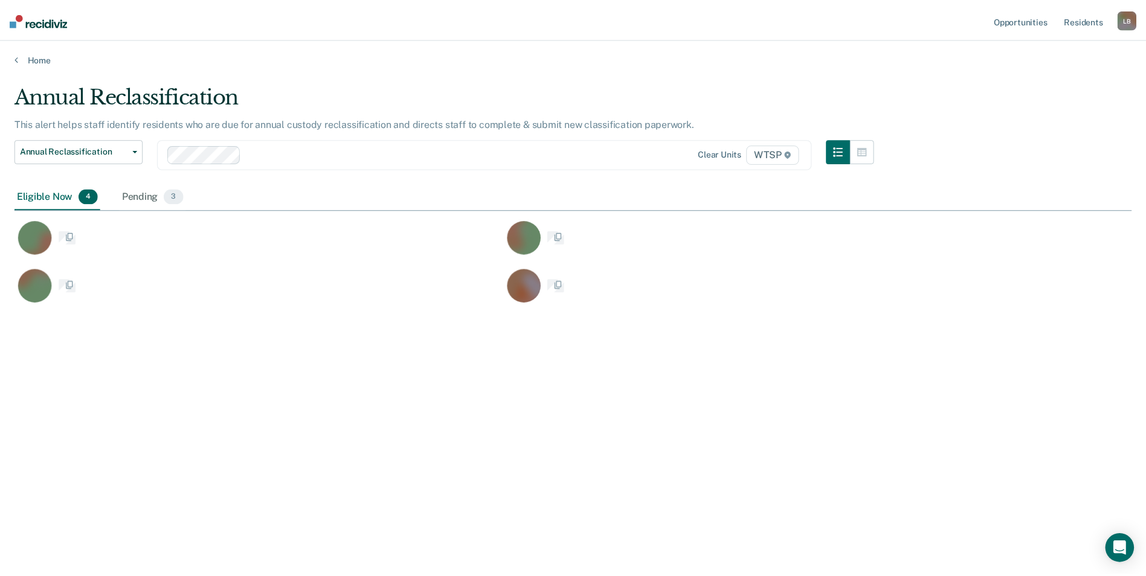
scroll to position [393, 1117]
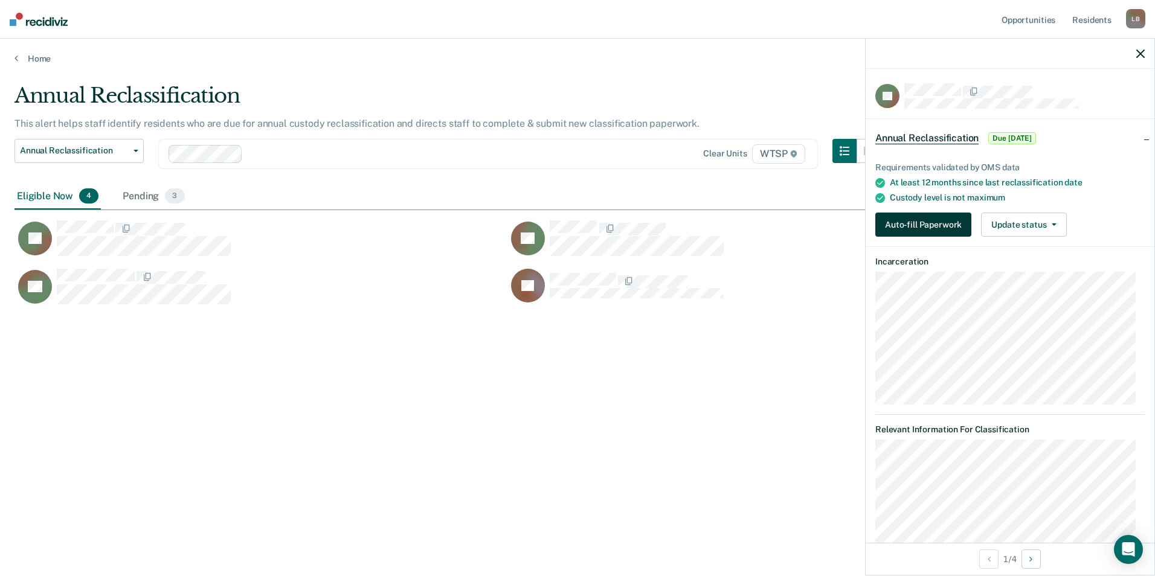
click at [907, 225] on button "Auto-fill Paperwork" at bounding box center [923, 225] width 96 height 24
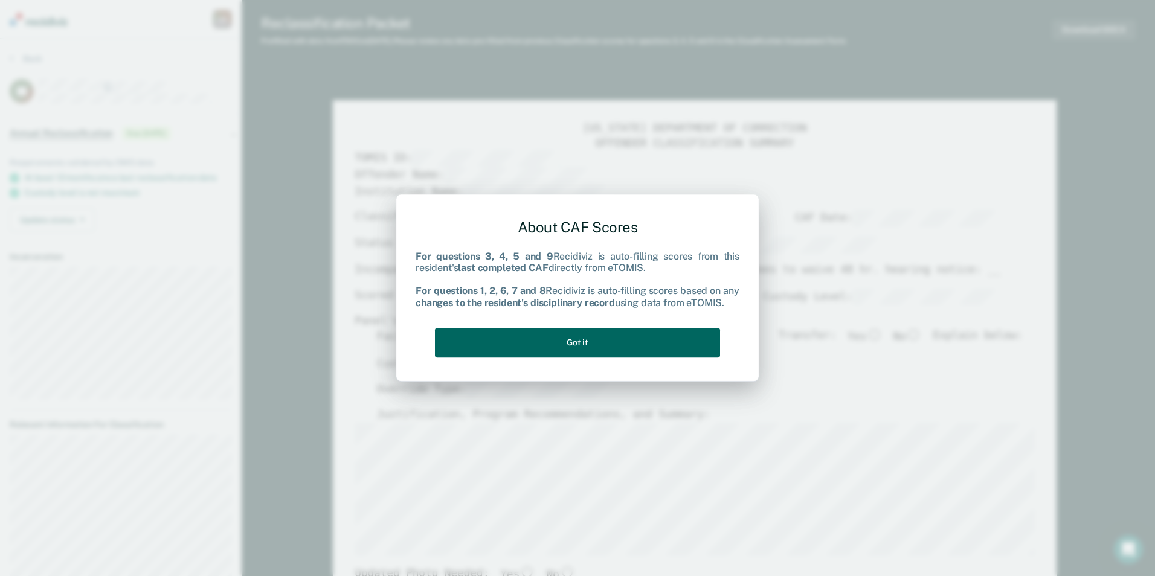
click at [610, 352] on button "Got it" at bounding box center [577, 343] width 285 height 30
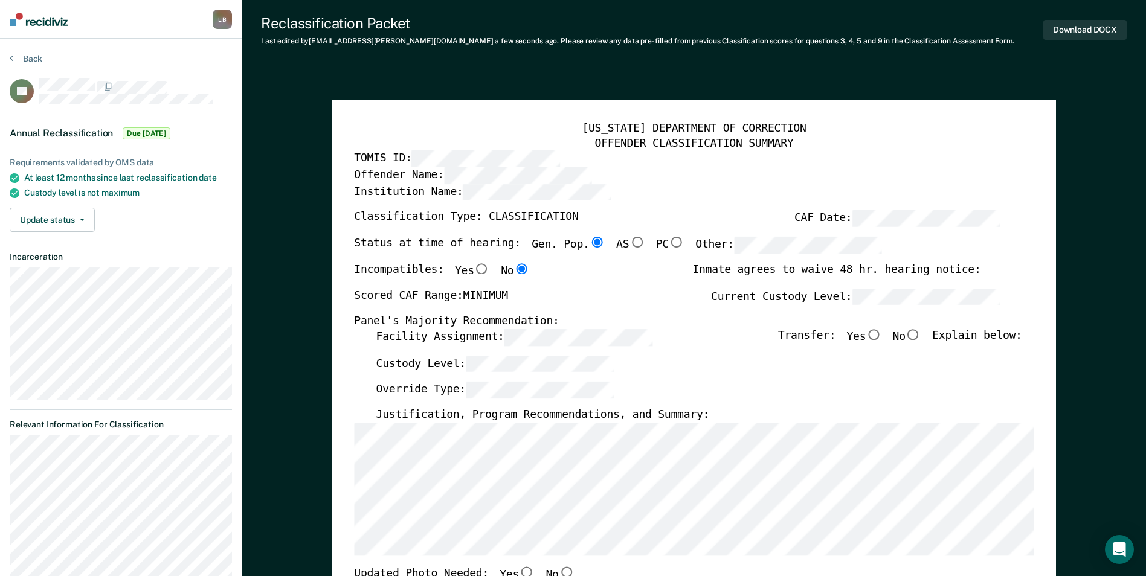
click at [921, 331] on input "No" at bounding box center [914, 334] width 16 height 11
type textarea "x"
radio input "true"
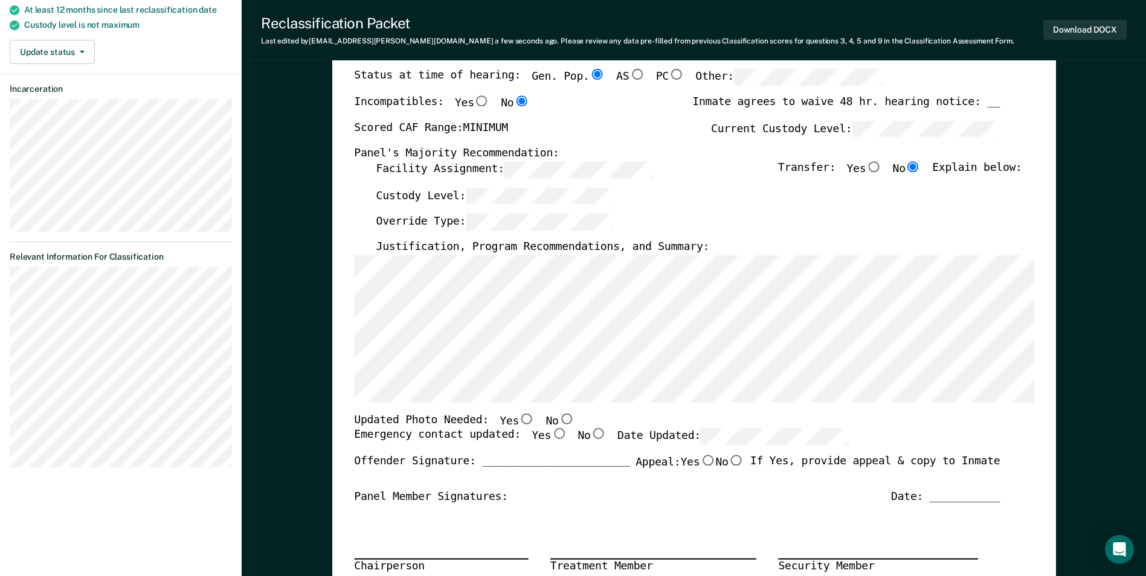
scroll to position [181, 0]
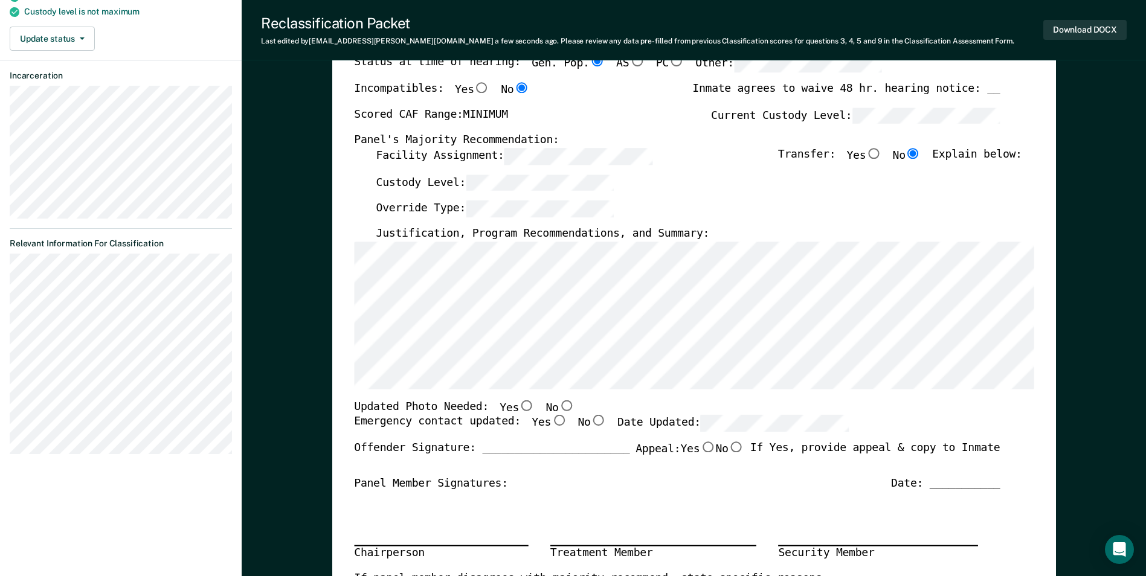
click at [558, 404] on input "No" at bounding box center [566, 405] width 16 height 11
type textarea "x"
radio input "true"
click at [551, 422] on input "Yes" at bounding box center [559, 421] width 16 height 11
type textarea "x"
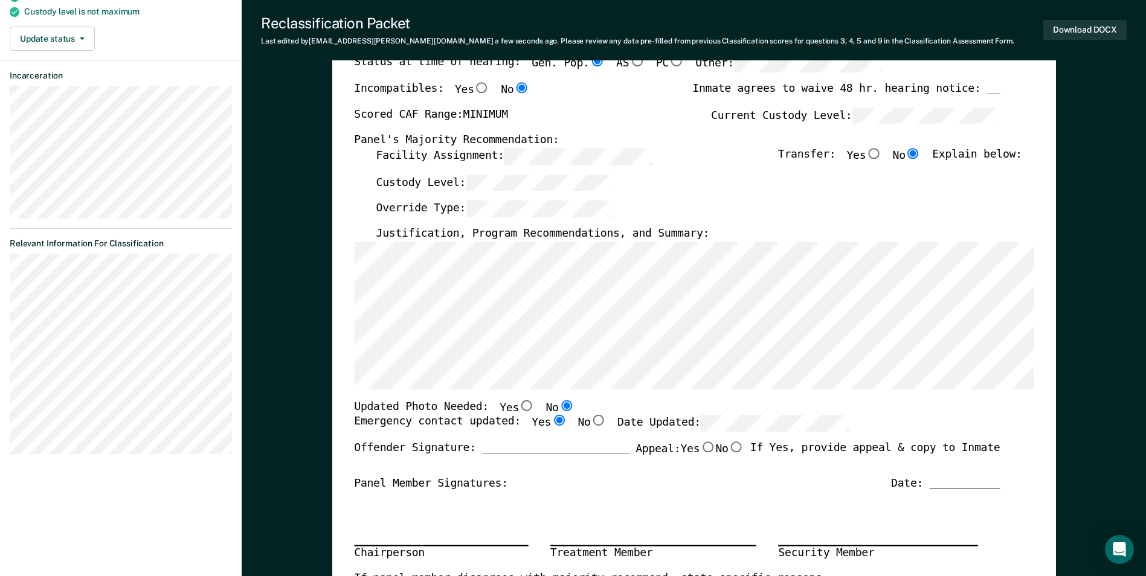
radio input "true"
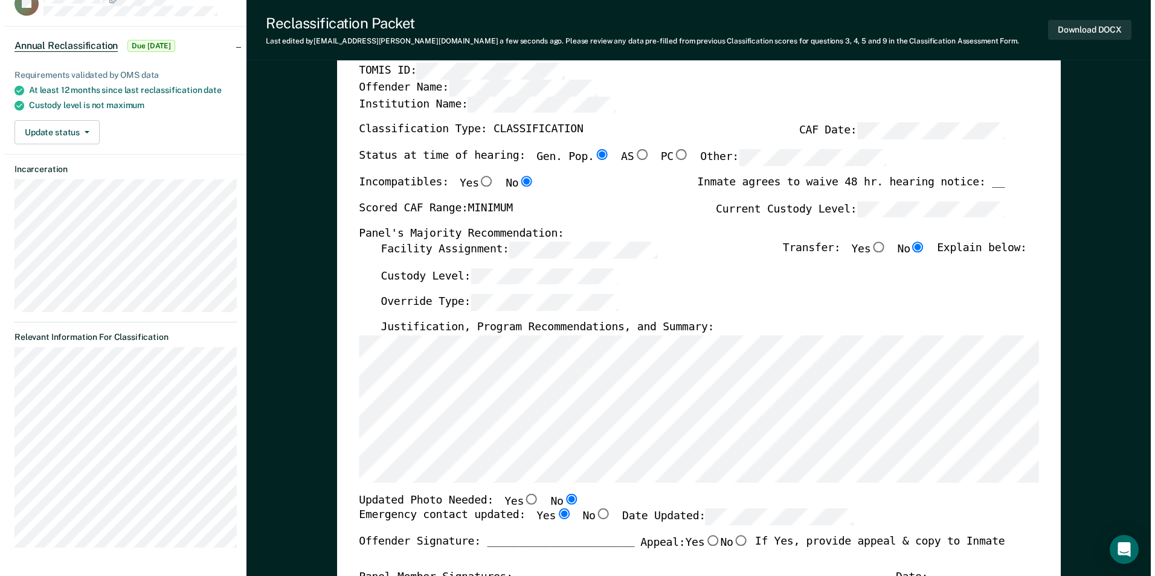
scroll to position [0, 0]
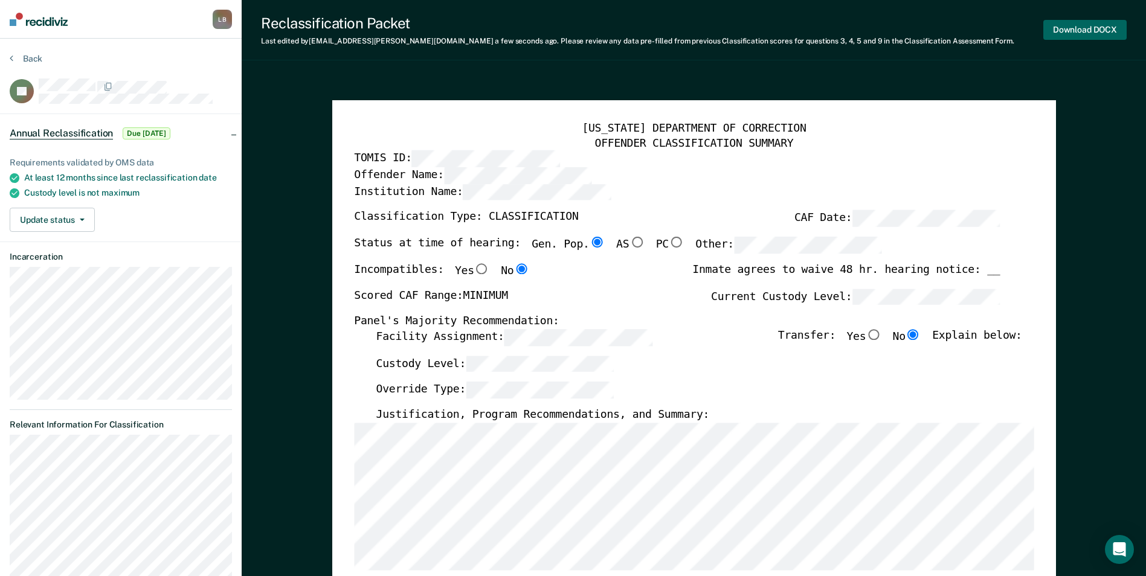
click at [1084, 32] on button "Download DOCX" at bounding box center [1084, 30] width 83 height 20
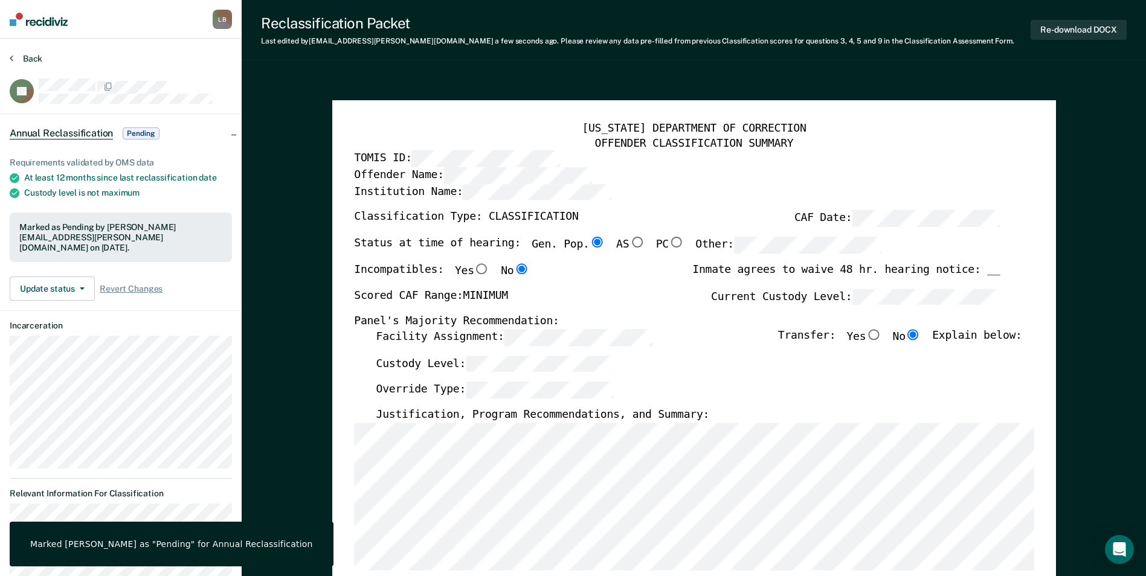
click at [10, 56] on icon at bounding box center [12, 58] width 4 height 10
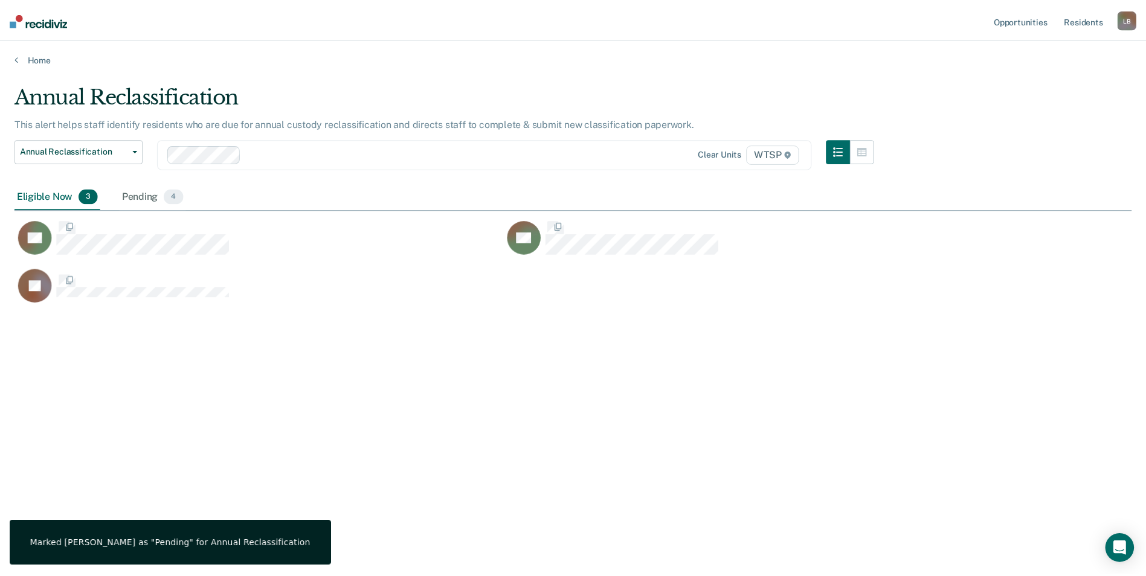
scroll to position [393, 1117]
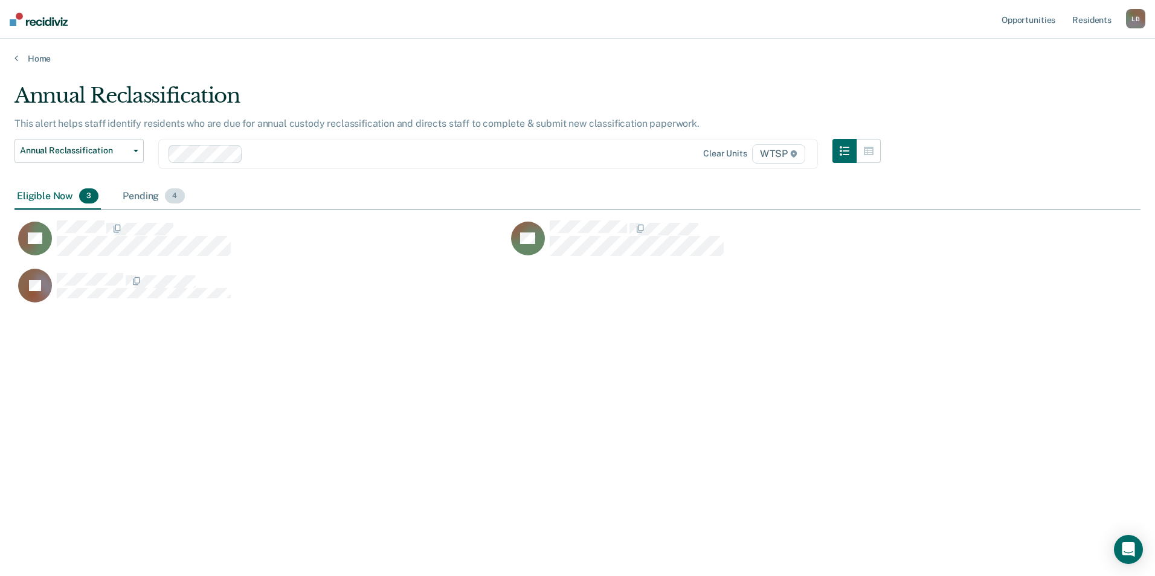
click at [148, 189] on div "Pending 4" at bounding box center [153, 197] width 66 height 27
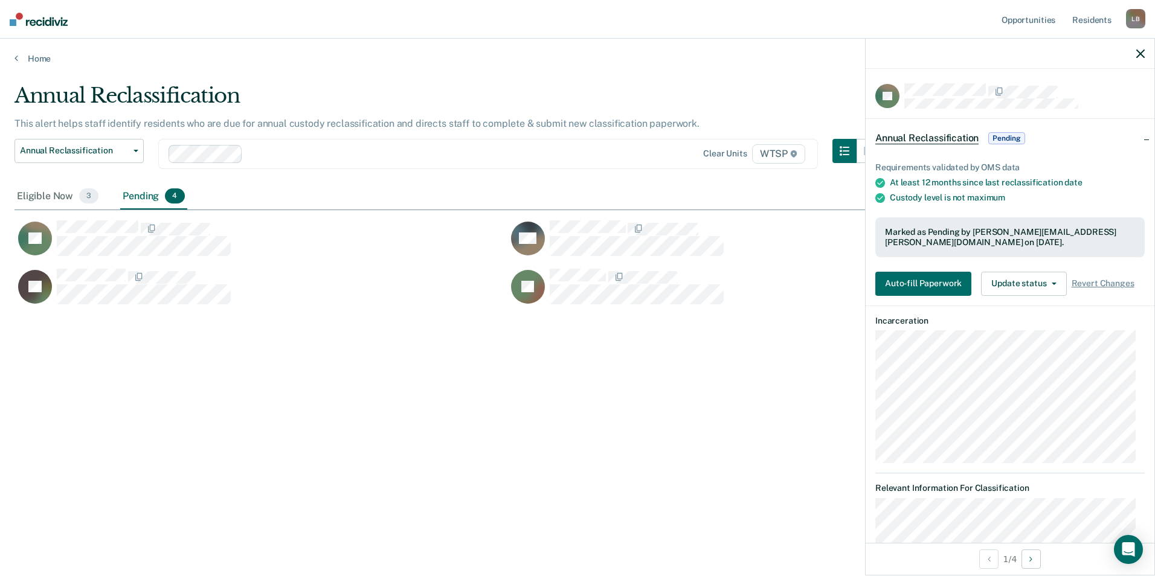
click at [898, 134] on span "Annual Reclassification" at bounding box center [926, 138] width 103 height 12
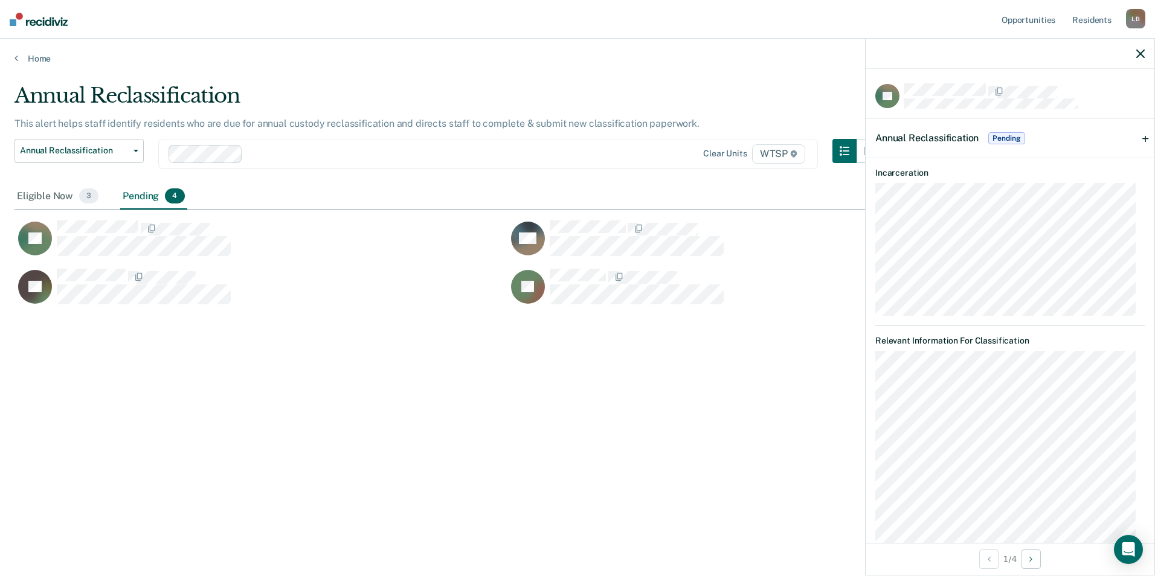
click at [898, 134] on span "Annual Reclassification" at bounding box center [926, 137] width 103 height 11
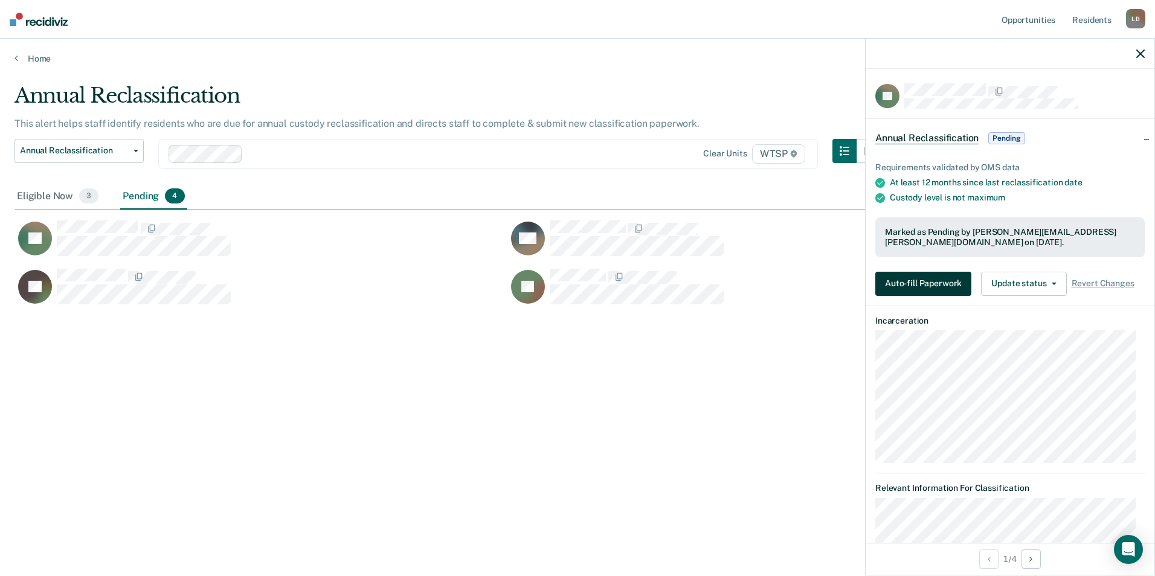
click at [910, 281] on button "Auto-fill Paperwork" at bounding box center [923, 284] width 96 height 24
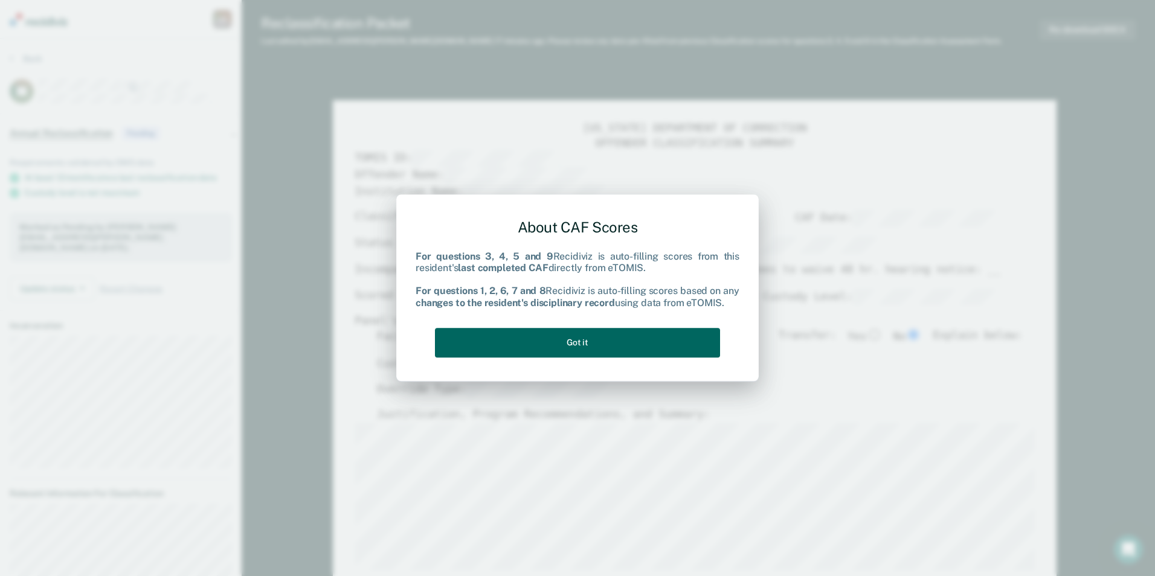
click at [630, 343] on button "Got it" at bounding box center [577, 343] width 285 height 30
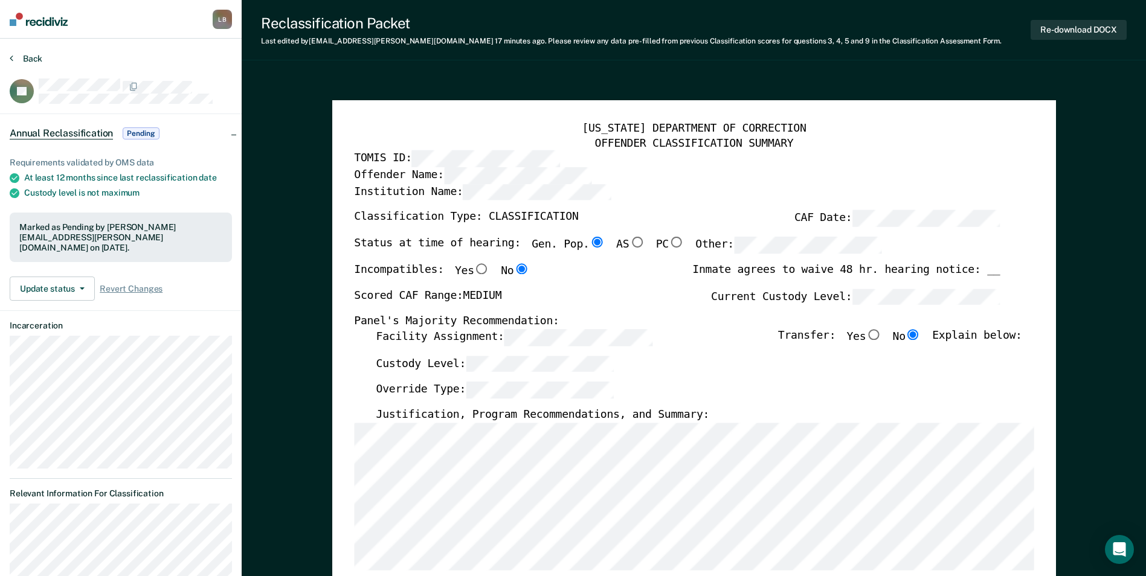
click at [11, 56] on icon at bounding box center [12, 58] width 4 height 10
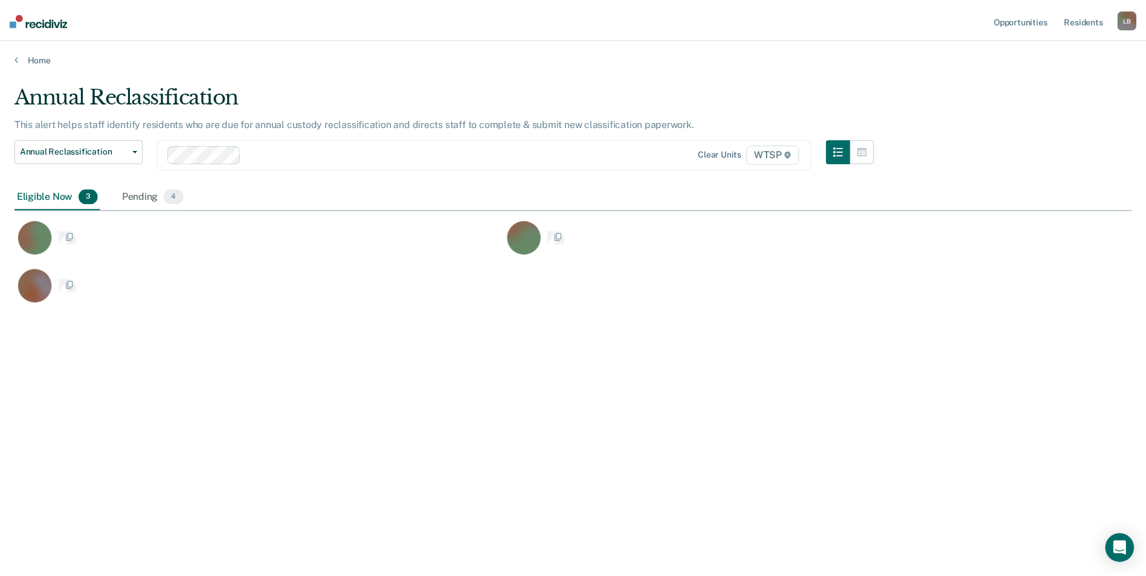
scroll to position [393, 1117]
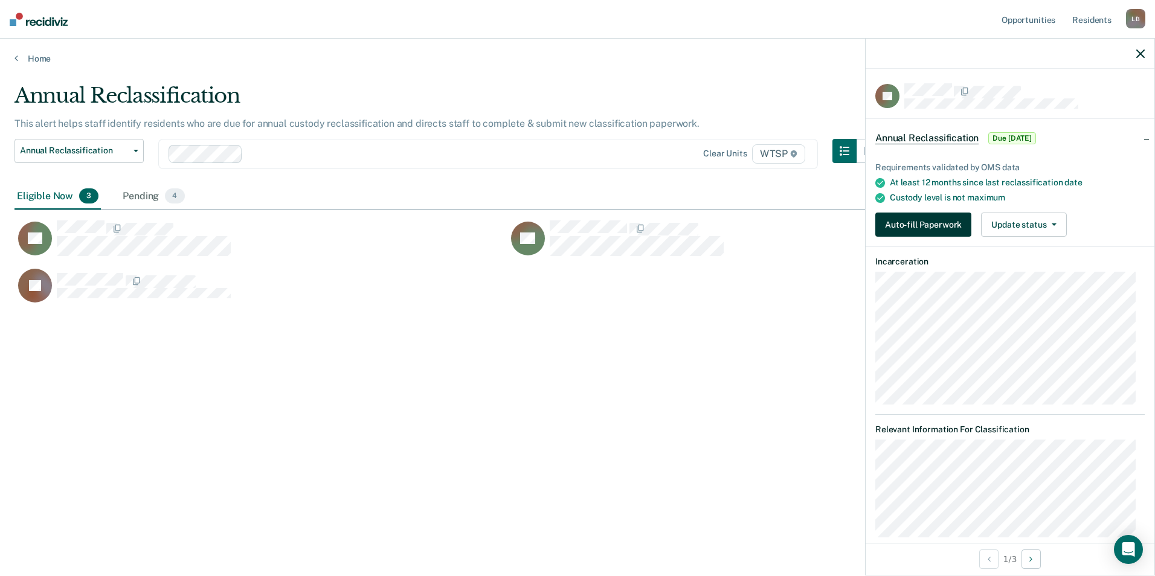
click at [909, 220] on button "Auto-fill Paperwork" at bounding box center [923, 225] width 96 height 24
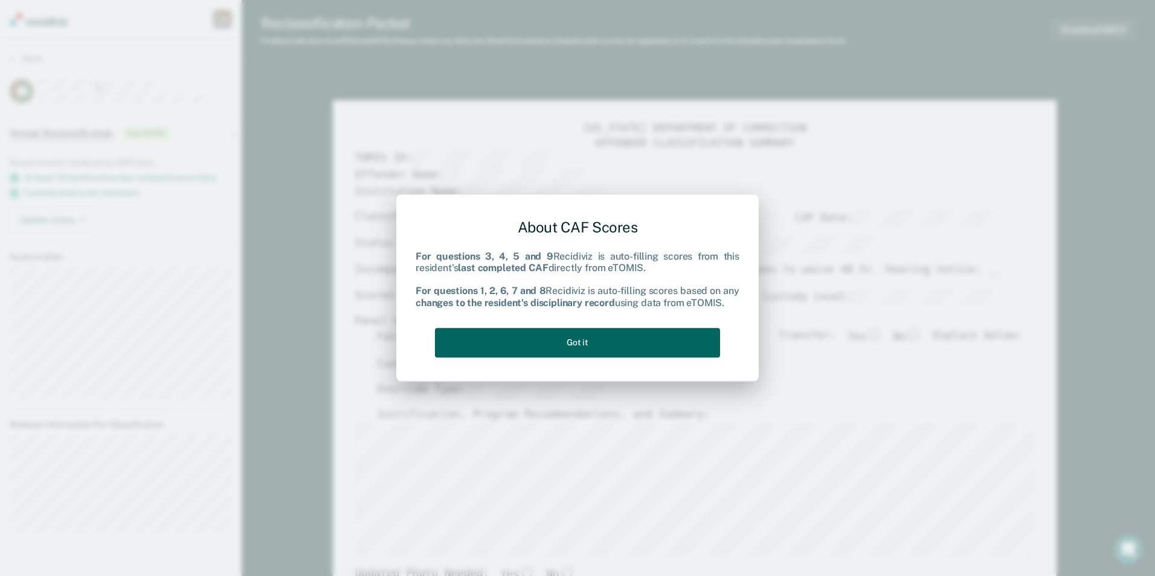
click at [626, 346] on button "Got it" at bounding box center [577, 343] width 285 height 30
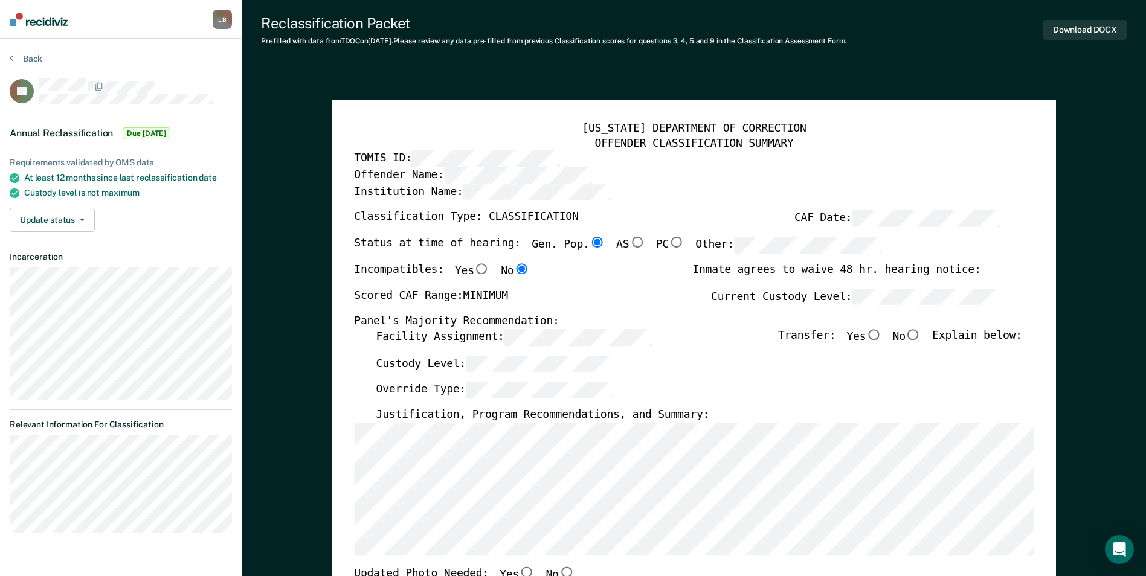
click at [582, 271] on div "Incompatibles: Yes No Inmate agrees to waive 48 hr. hearing notice: __" at bounding box center [677, 275] width 646 height 25
click at [919, 334] on input "No" at bounding box center [914, 334] width 16 height 11
type textarea "x"
radio input "true"
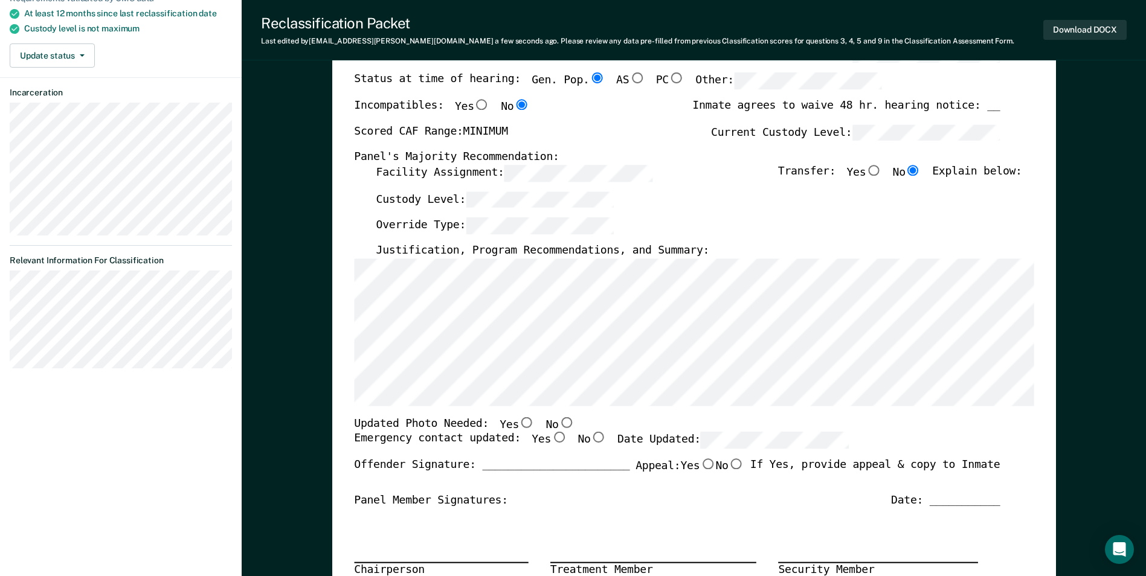
scroll to position [181, 0]
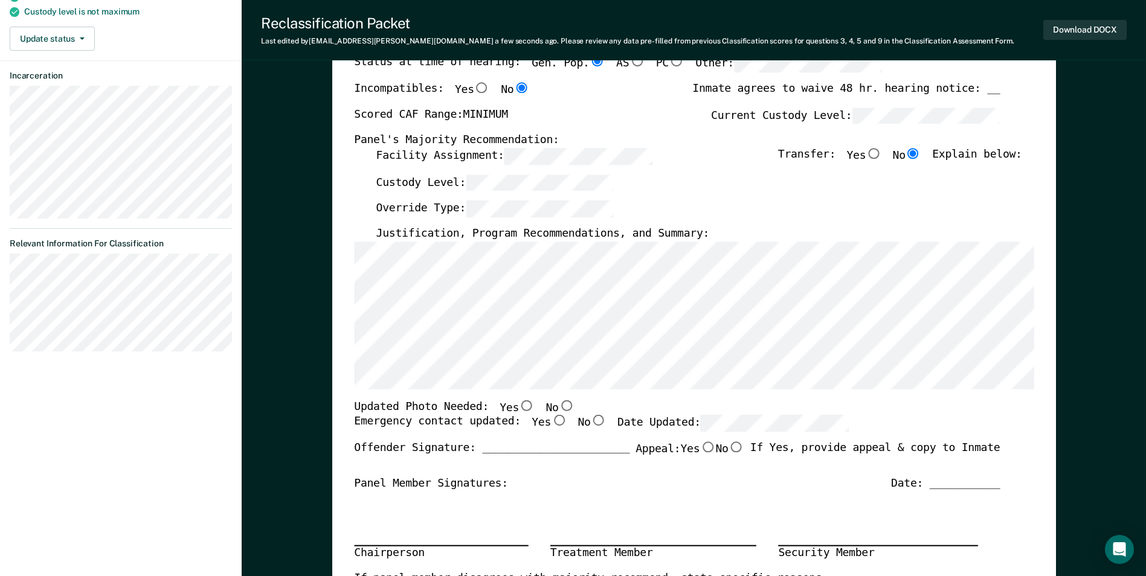
click at [558, 406] on input "No" at bounding box center [566, 405] width 16 height 11
type textarea "x"
radio input "true"
click at [551, 420] on input "Yes" at bounding box center [559, 421] width 16 height 11
type textarea "x"
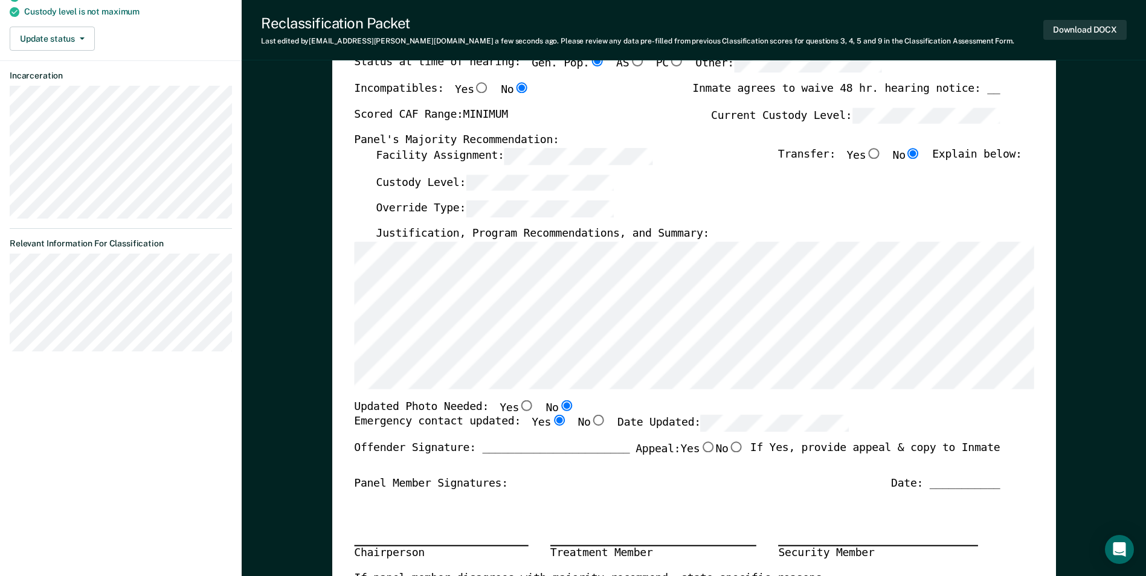
radio input "true"
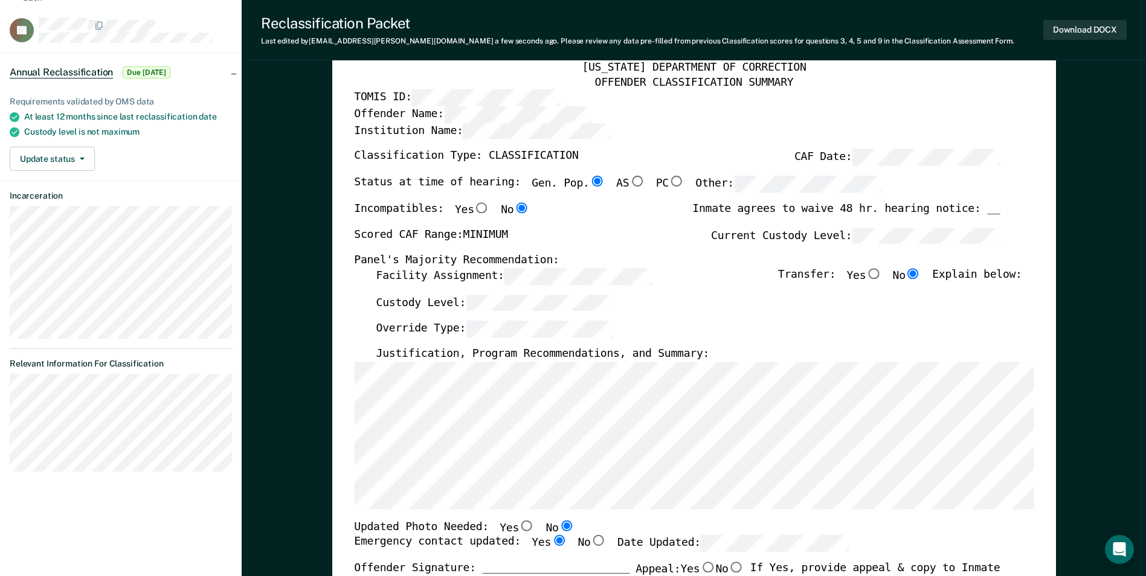
scroll to position [60, 0]
click at [1049, 33] on button "Download DOCX" at bounding box center [1084, 30] width 83 height 20
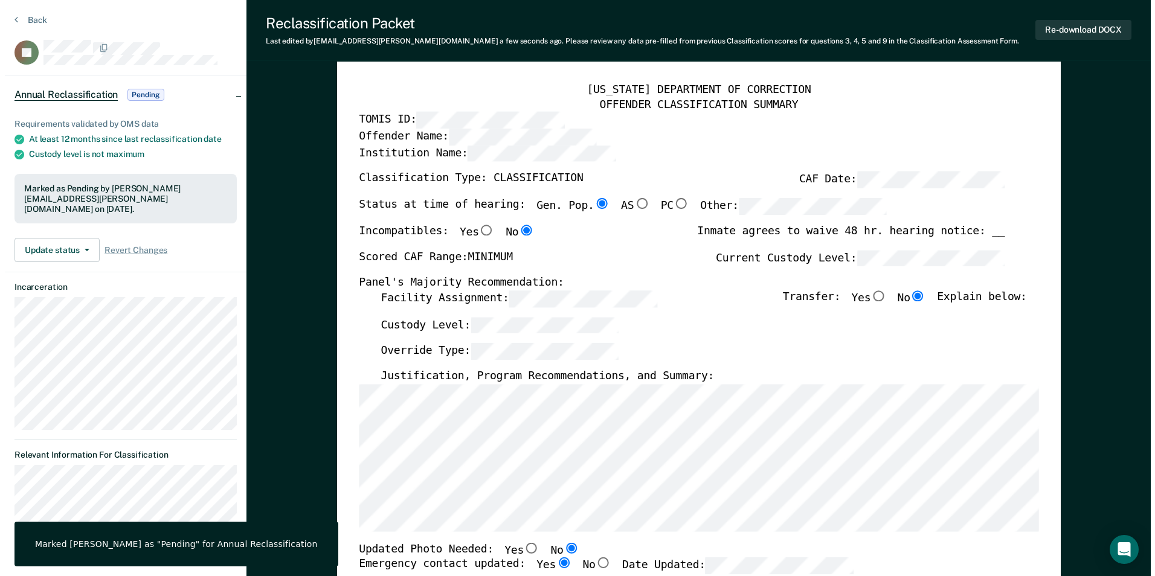
scroll to position [0, 0]
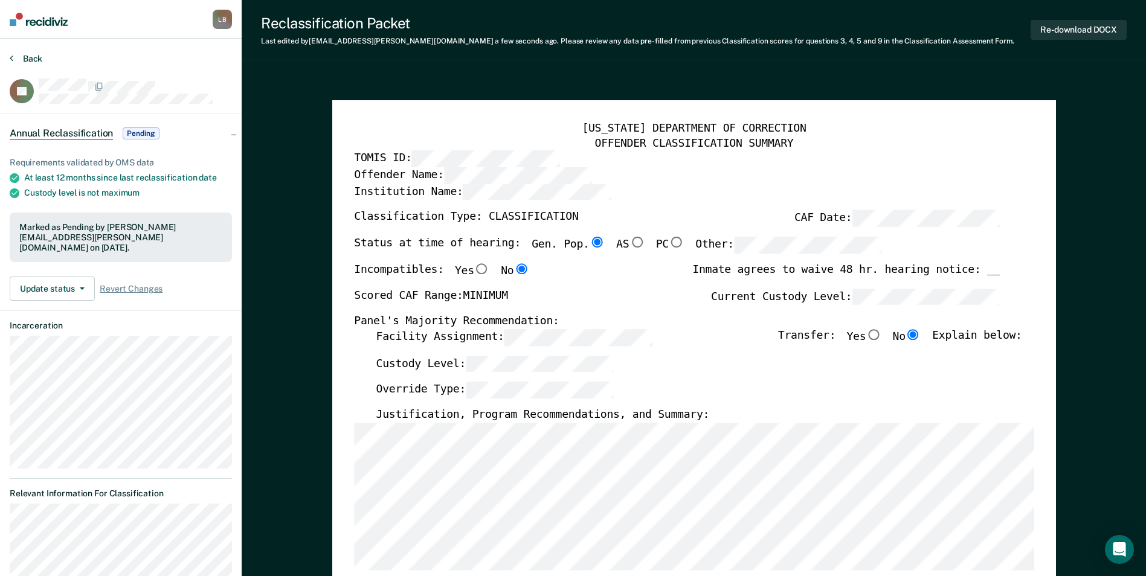
click at [22, 56] on button "Back" at bounding box center [26, 58] width 33 height 11
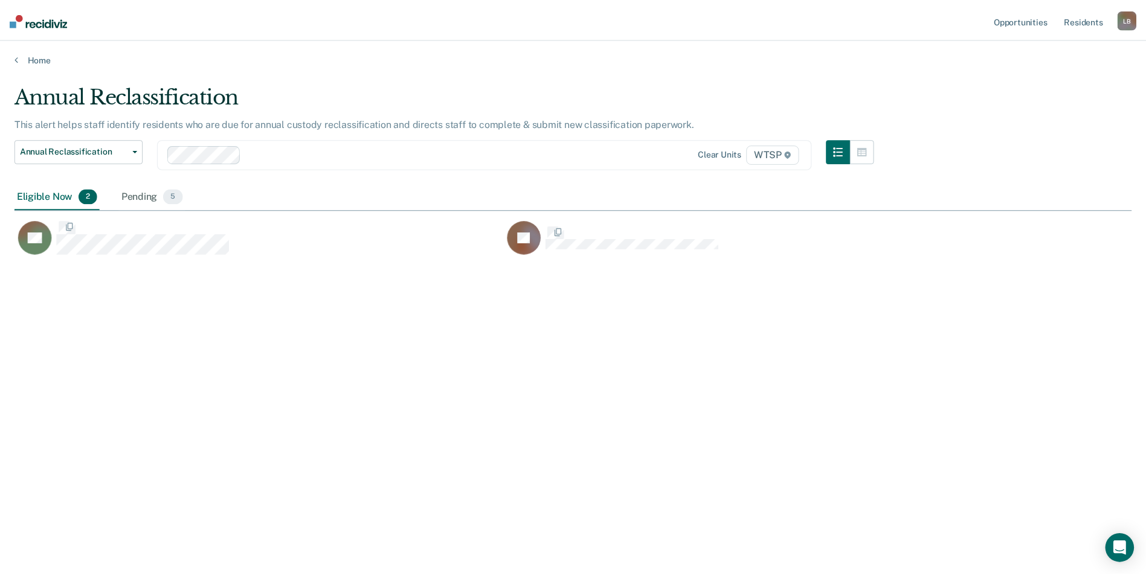
scroll to position [393, 1117]
click at [149, 190] on div "Pending 5" at bounding box center [153, 197] width 66 height 27
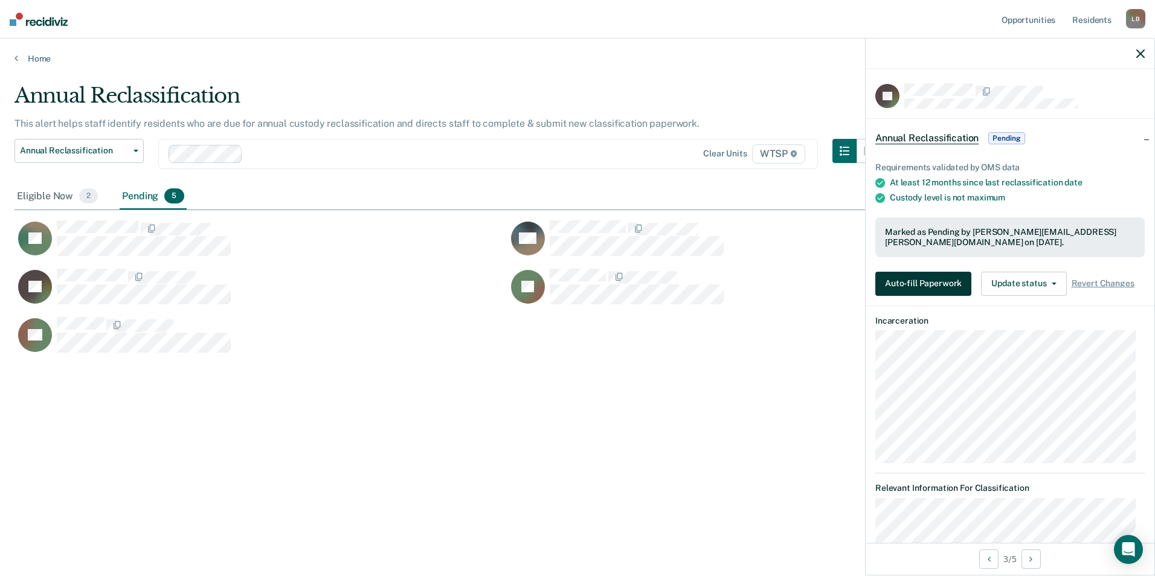
click at [899, 282] on button "Auto-fill Paperwork" at bounding box center [923, 284] width 96 height 24
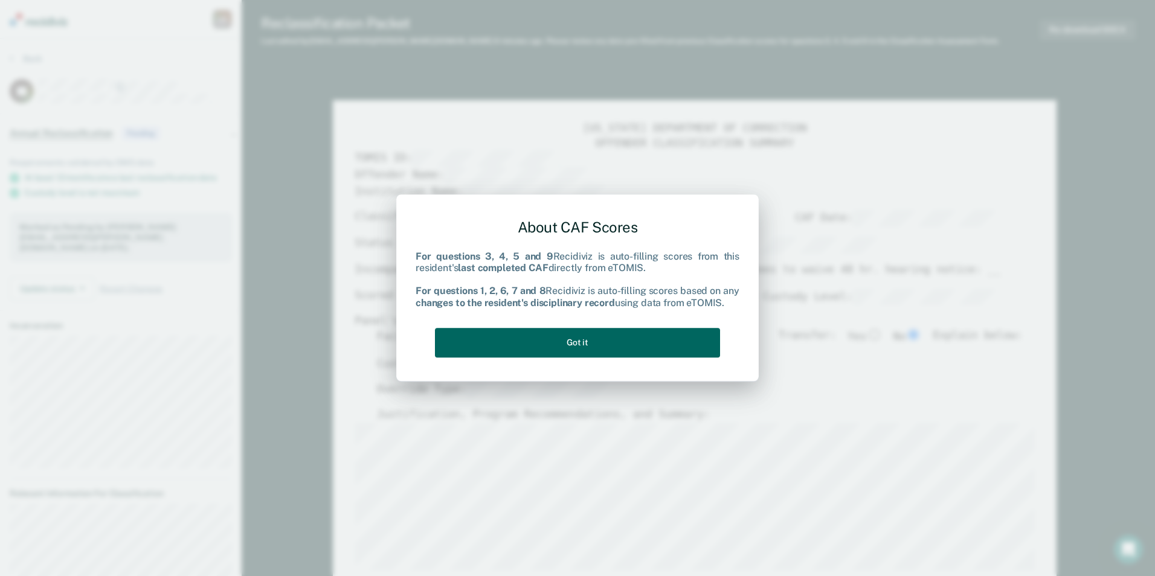
click at [654, 341] on button "Got it" at bounding box center [577, 343] width 285 height 30
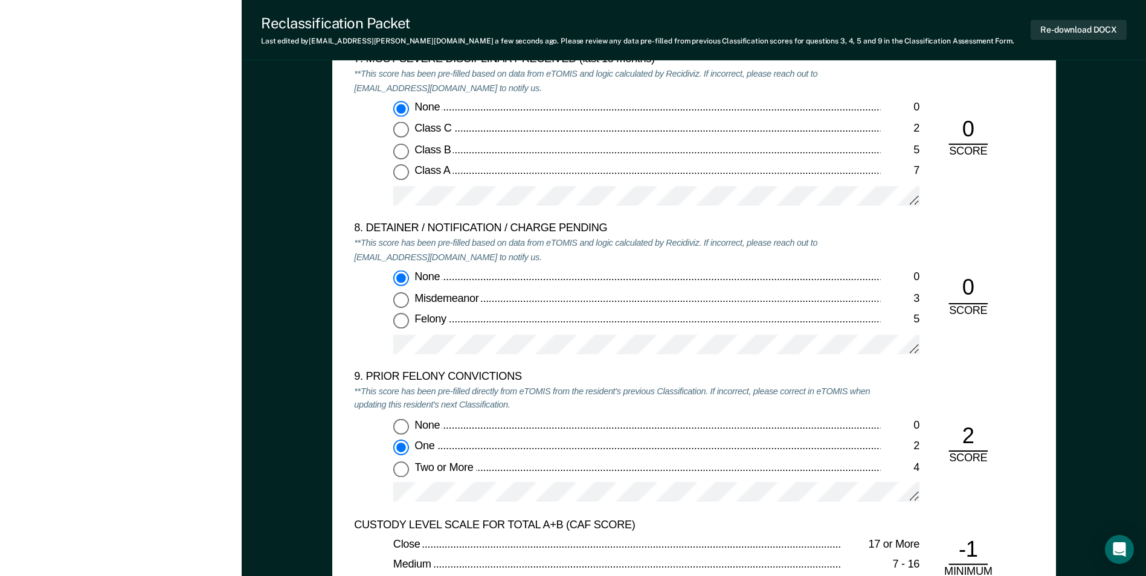
scroll to position [2235, 0]
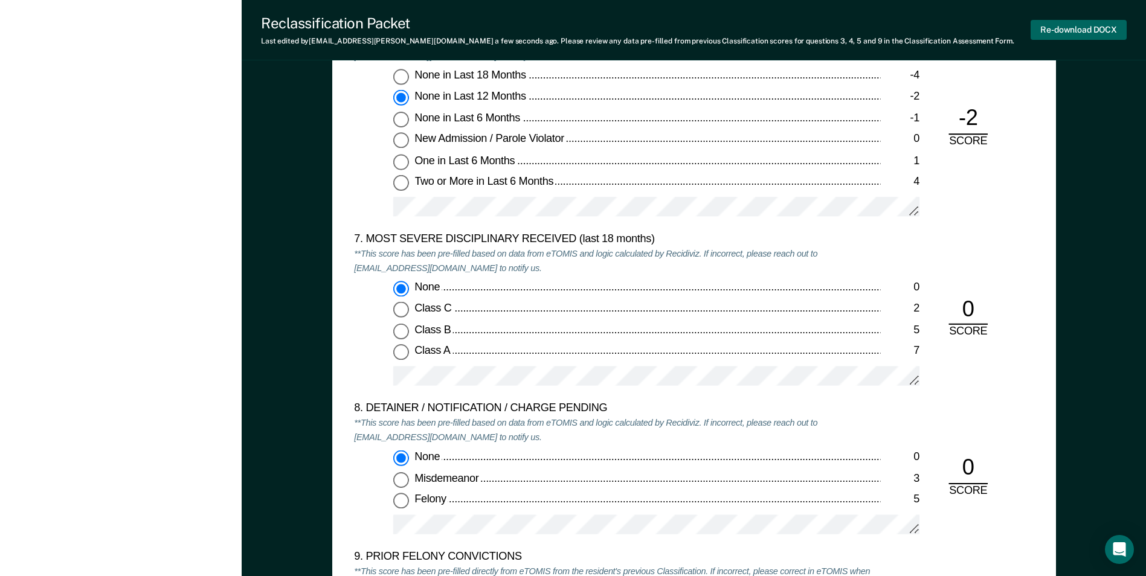
click at [1047, 29] on button "Re-download DOCX" at bounding box center [1079, 30] width 96 height 20
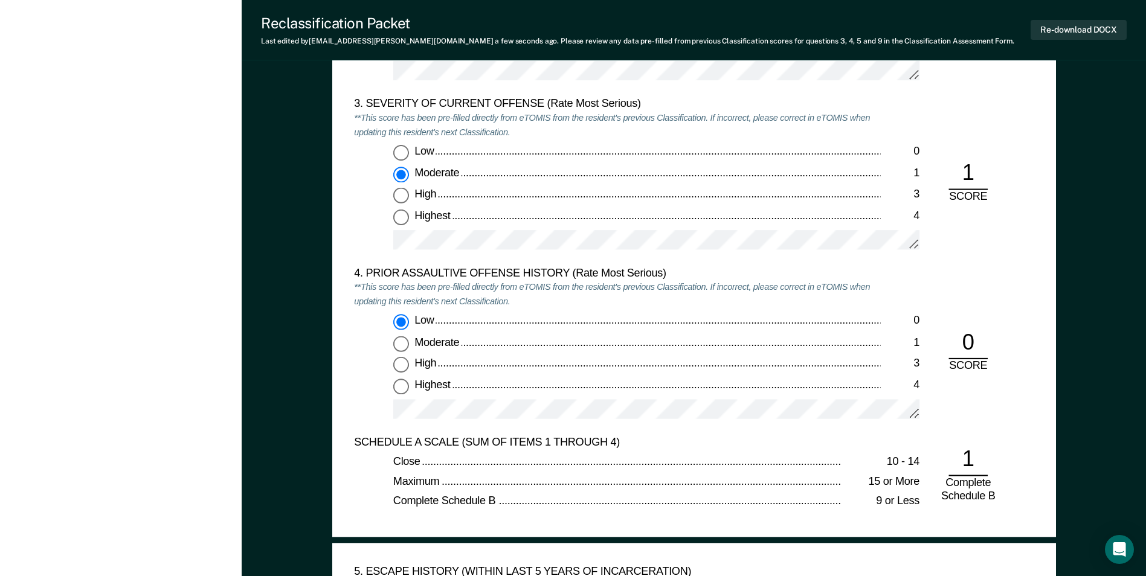
scroll to position [1329, 0]
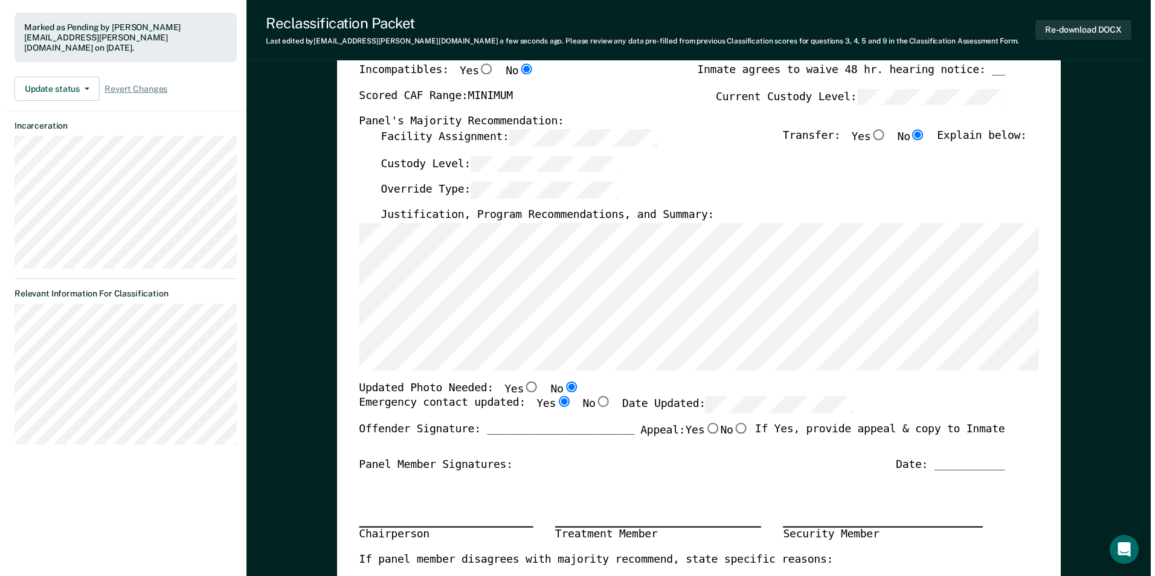
scroll to position [0, 0]
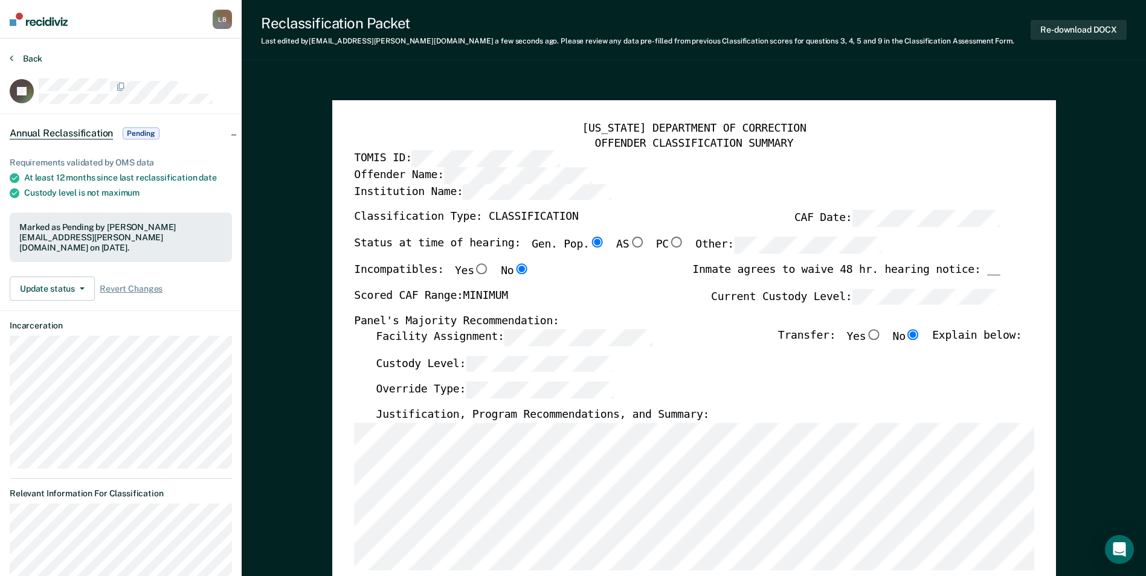
click at [16, 59] on button "Back" at bounding box center [26, 58] width 33 height 11
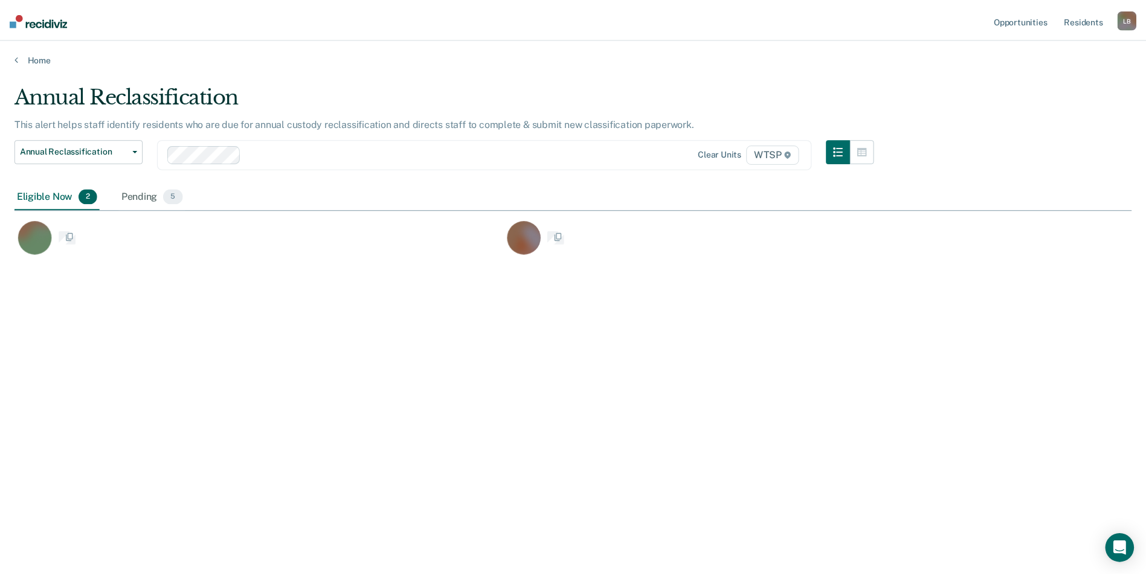
scroll to position [393, 1117]
click at [139, 197] on div "Pending 5" at bounding box center [153, 197] width 66 height 27
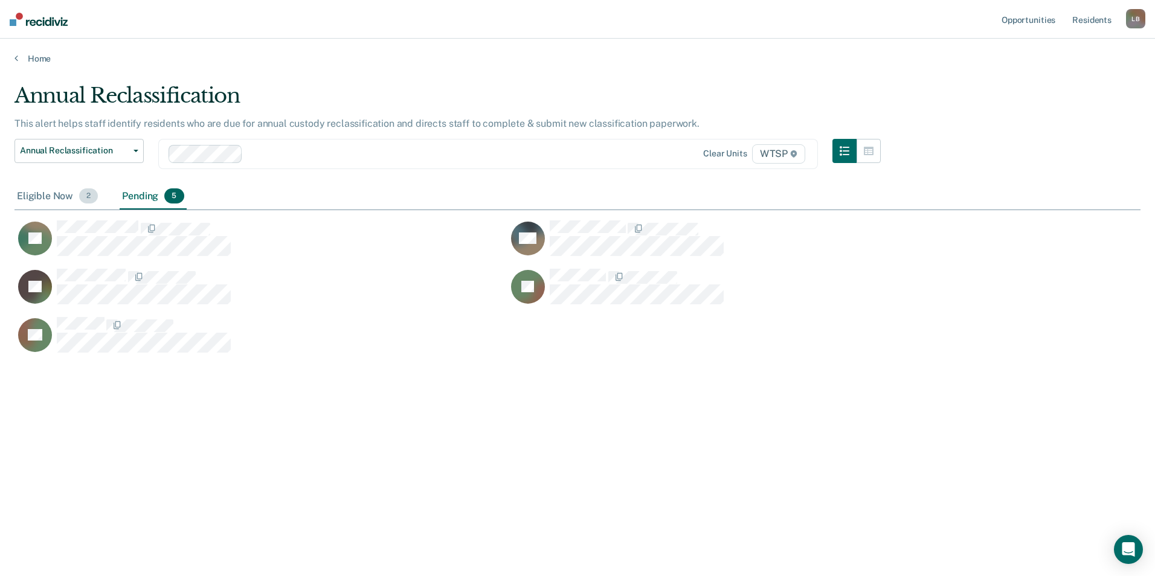
click at [56, 204] on div "Eligible Now 2" at bounding box center [57, 197] width 86 height 27
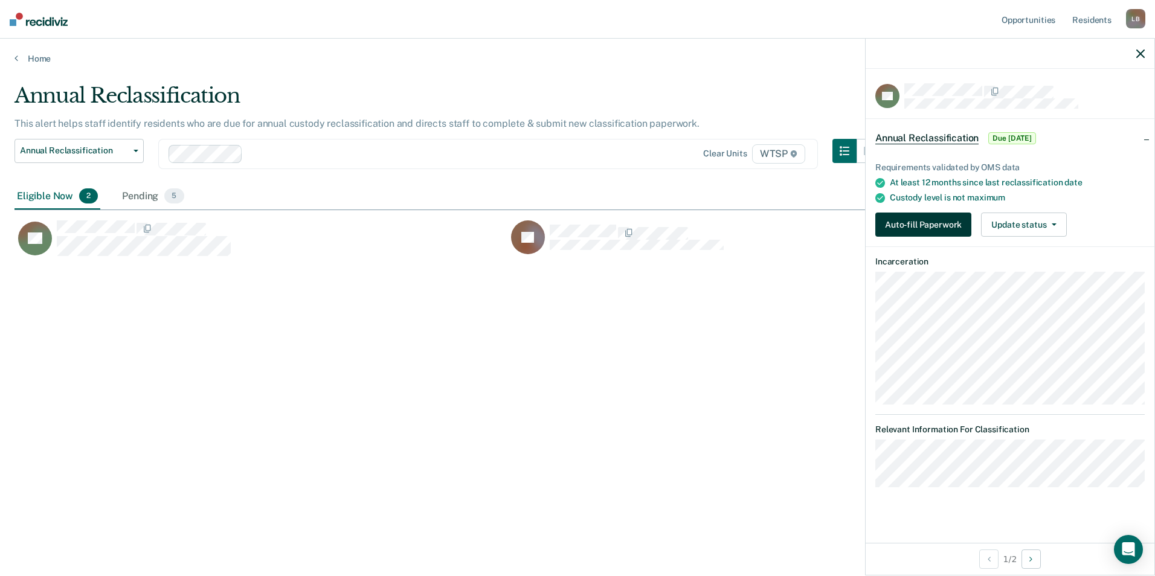
click at [912, 214] on button "Auto-fill Paperwork" at bounding box center [923, 225] width 96 height 24
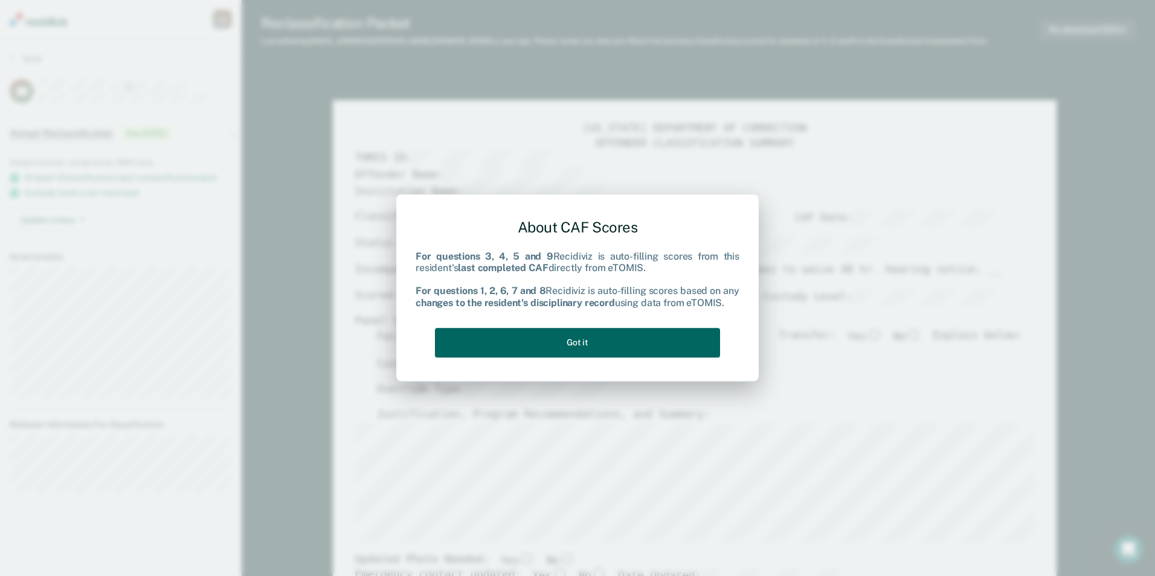
click at [630, 344] on button "Got it" at bounding box center [577, 343] width 285 height 30
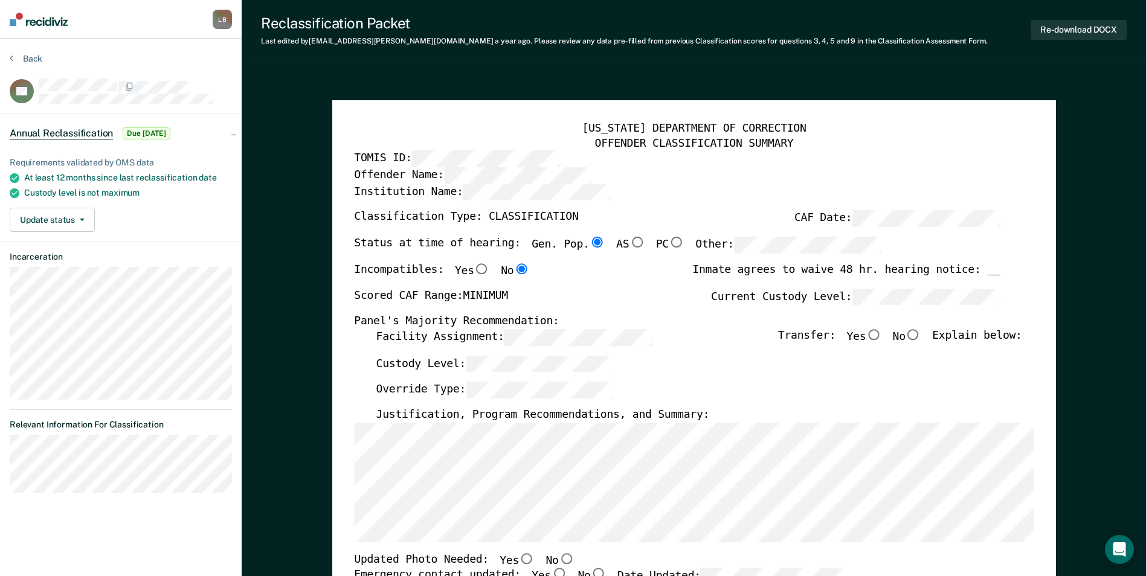
click at [921, 332] on input "No" at bounding box center [914, 334] width 16 height 11
type textarea "x"
radio input "true"
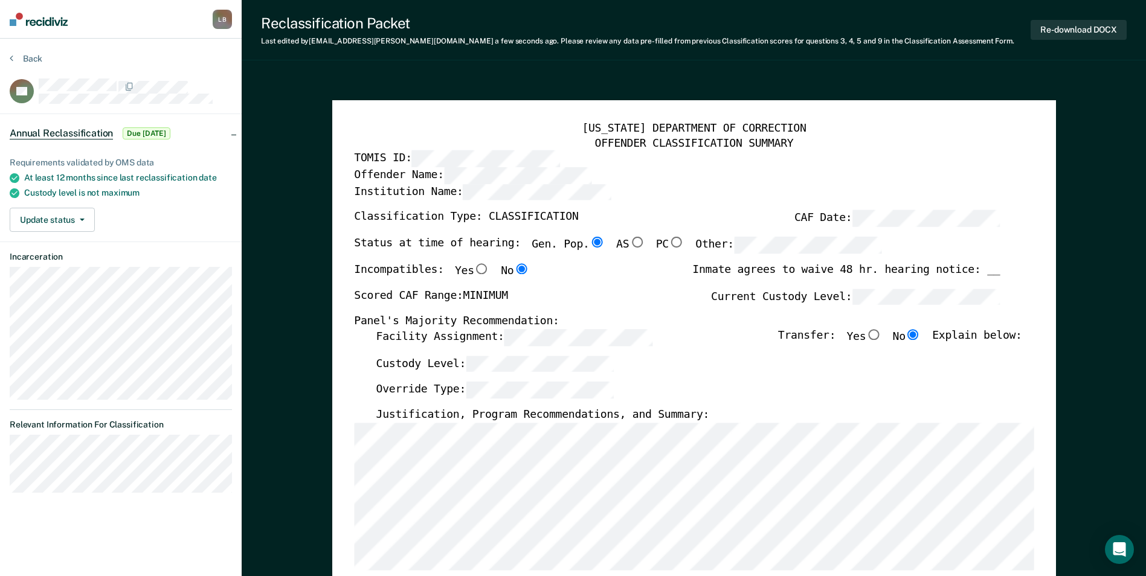
scroll to position [121, 0]
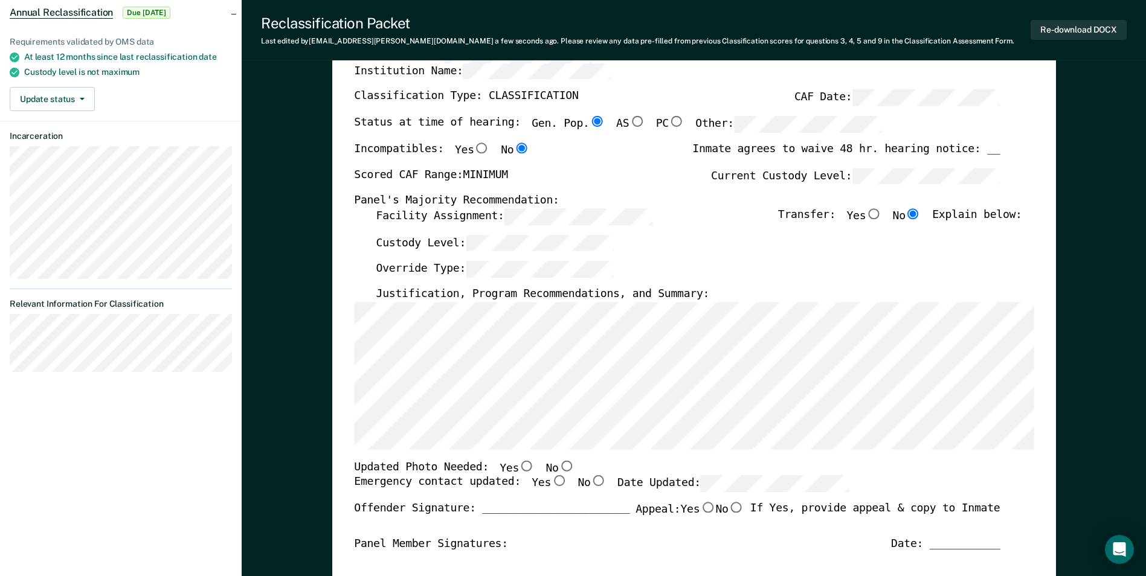
click at [558, 466] on input "No" at bounding box center [566, 465] width 16 height 11
type textarea "x"
radio input "true"
click at [551, 480] on input "Yes" at bounding box center [559, 481] width 16 height 11
type textarea "x"
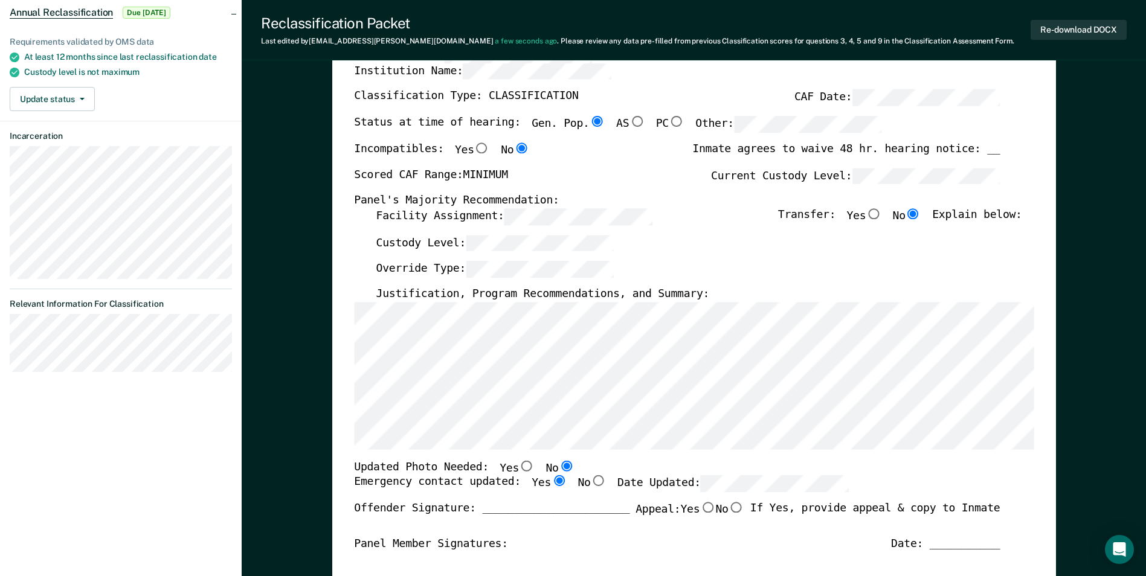
radio input "true"
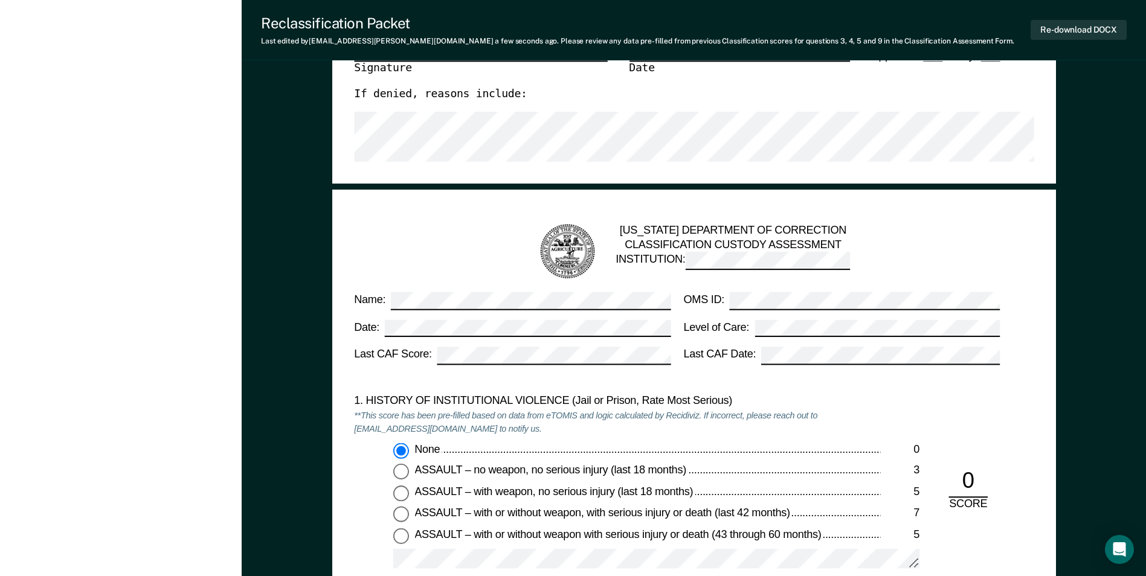
scroll to position [1027, 0]
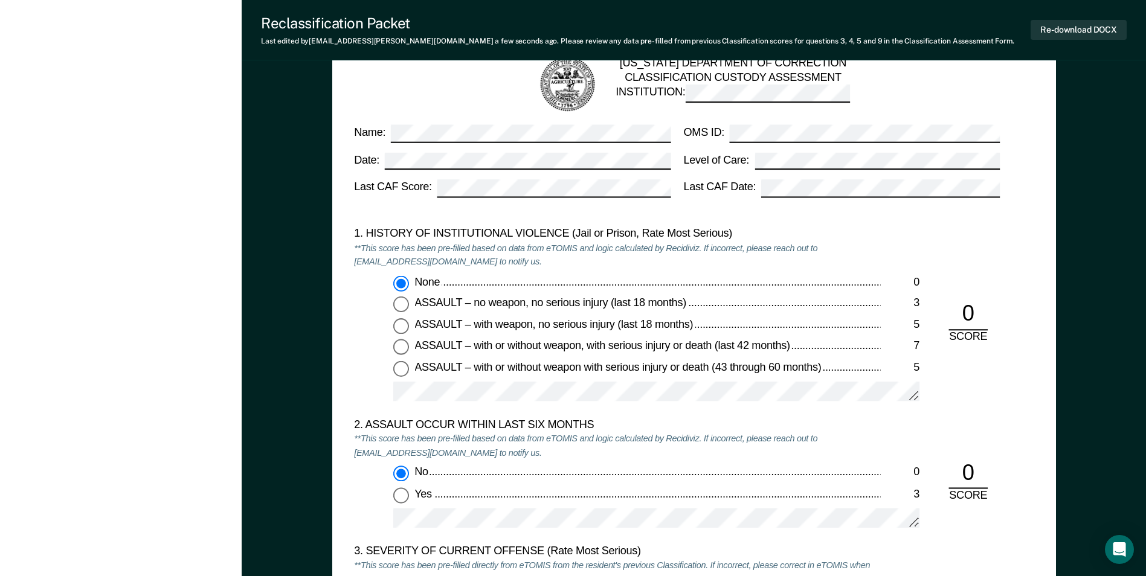
click at [702, 478] on div "No" at bounding box center [647, 473] width 466 height 14
click at [409, 478] on input "No 0" at bounding box center [401, 474] width 16 height 16
click at [690, 455] on div "2. ASSAULT OCCUR WITHIN LAST SIX MONTHS **This score has been pre-filled based …" at bounding box center [617, 481] width 526 height 127
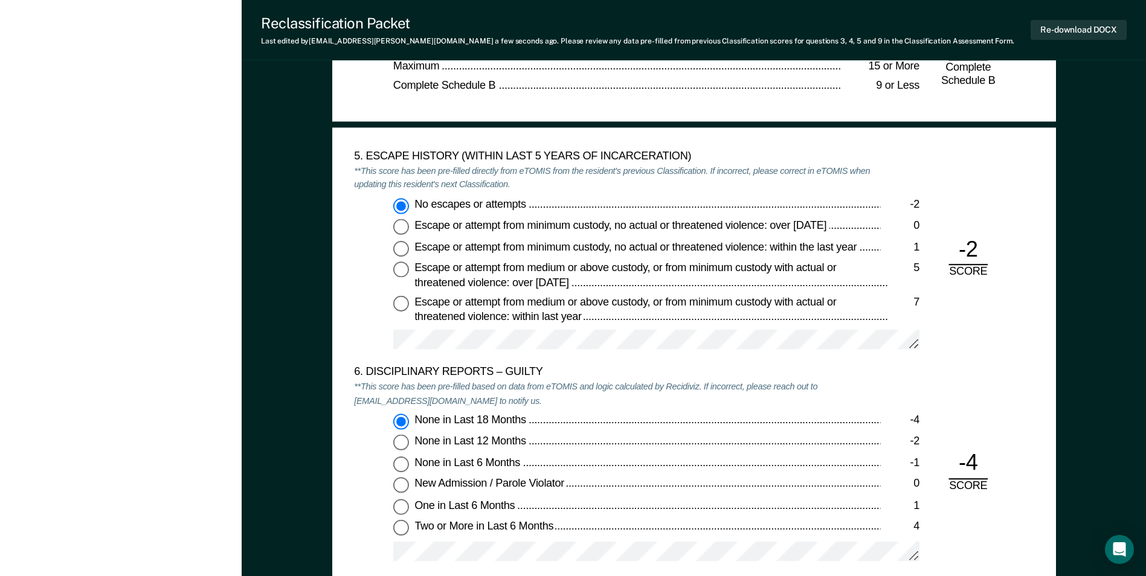
scroll to position [1933, 0]
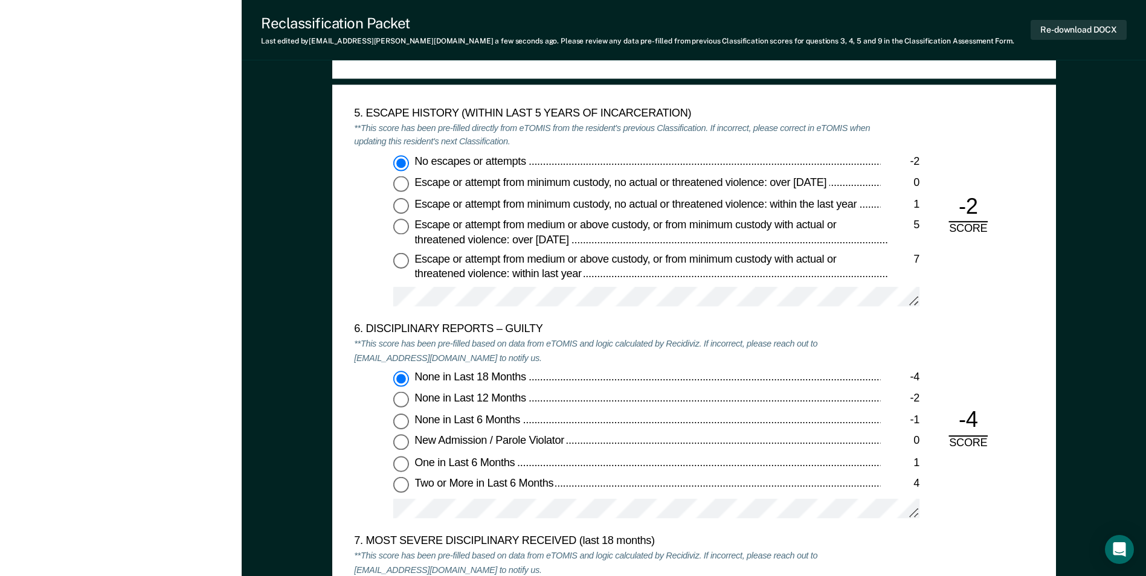
click at [399, 425] on input "None in Last 6 Months -1" at bounding box center [401, 421] width 16 height 16
type textarea "x"
radio input "false"
radio input "true"
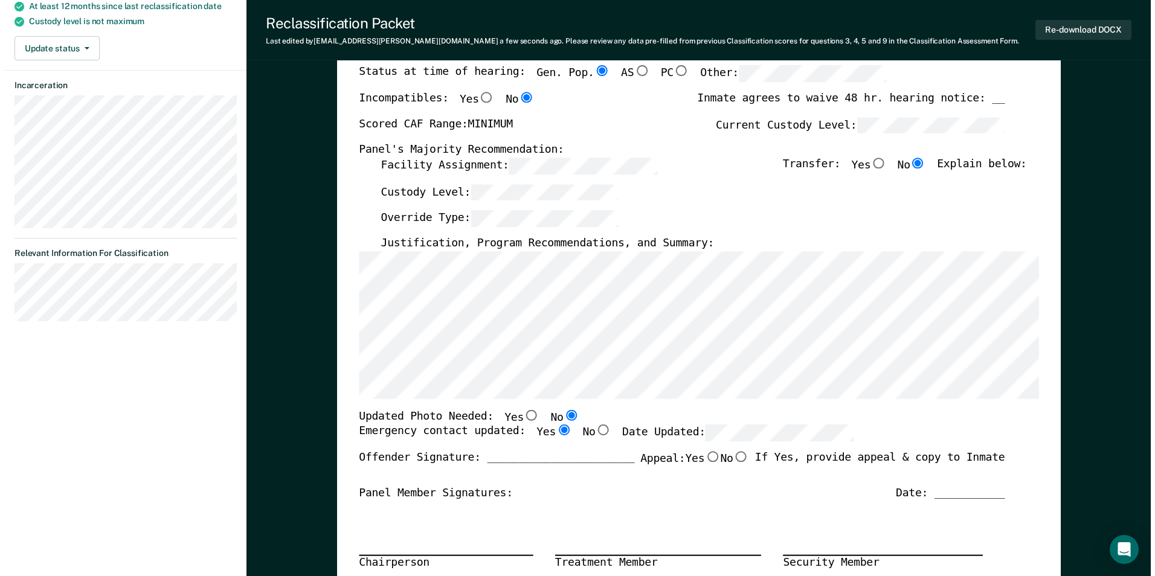
scroll to position [0, 0]
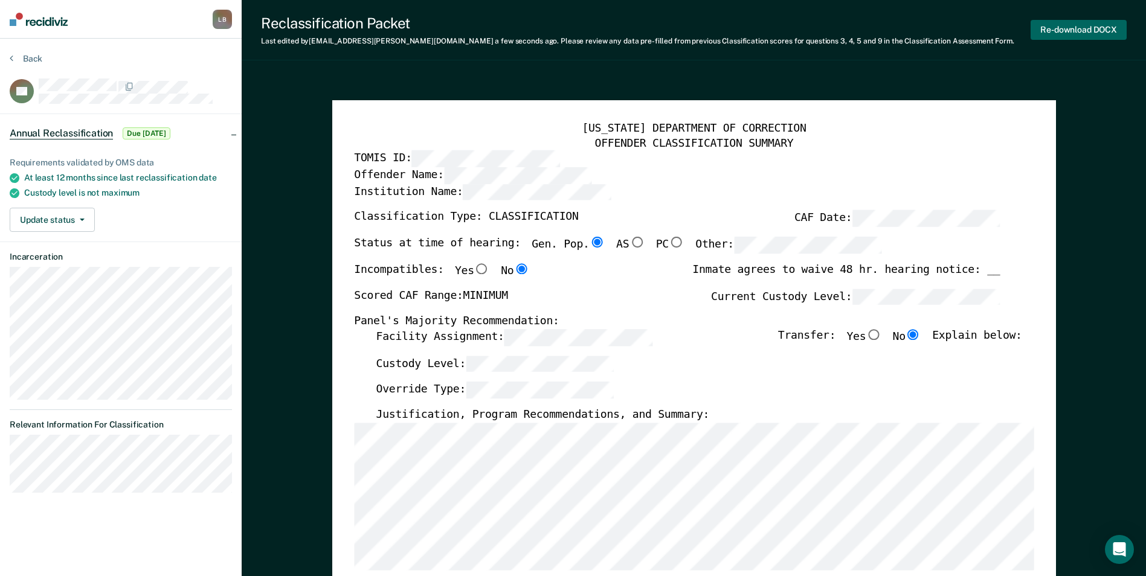
click at [1055, 29] on button "Re-download DOCX" at bounding box center [1079, 30] width 96 height 20
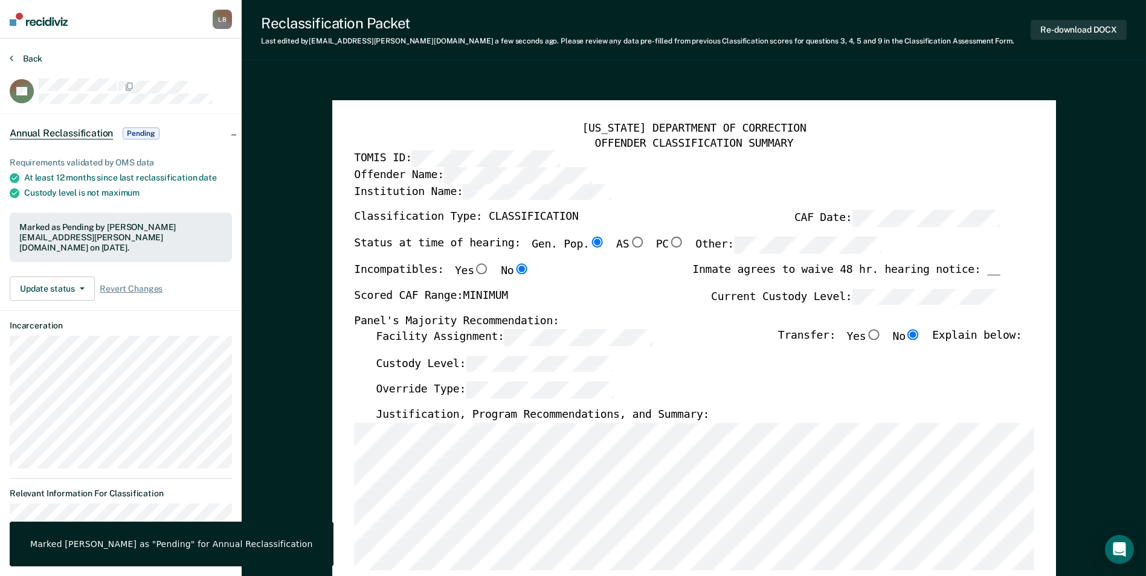
click at [19, 57] on button "Back" at bounding box center [26, 58] width 33 height 11
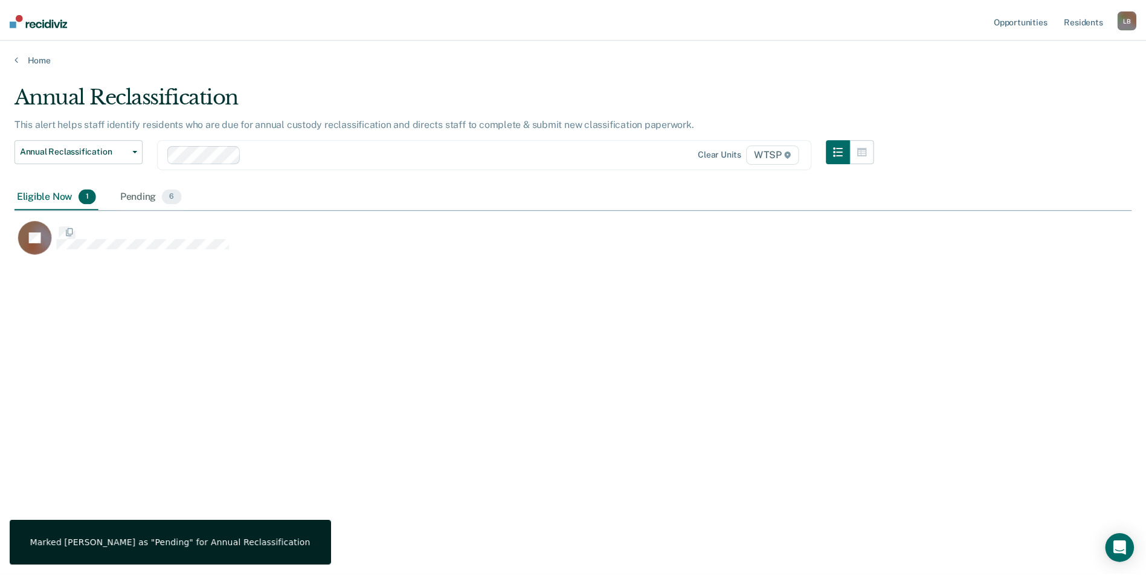
scroll to position [393, 1117]
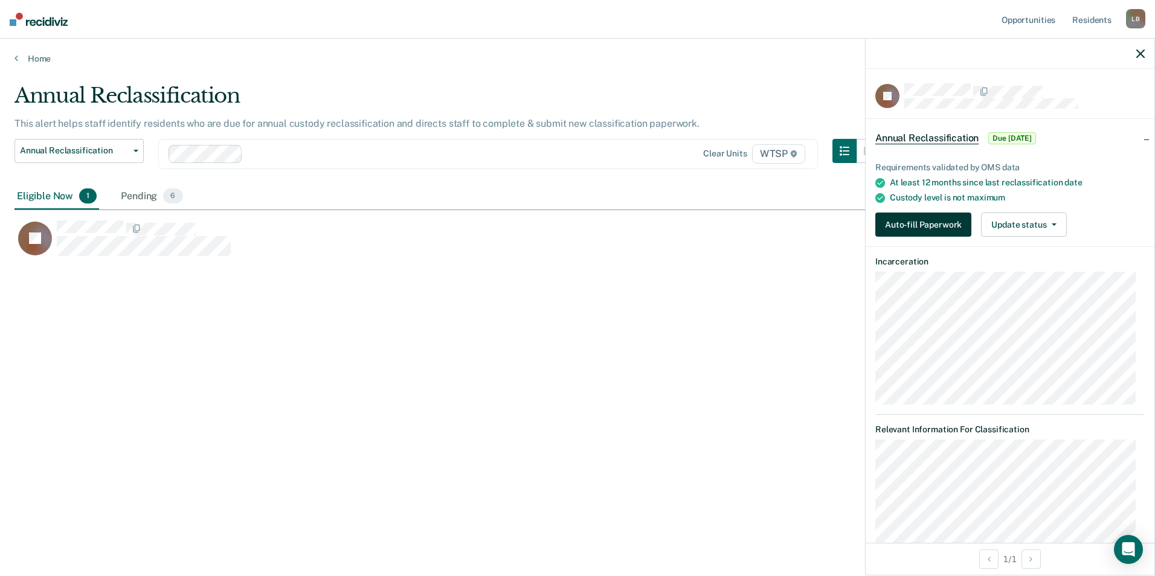
click at [893, 227] on button "Auto-fill Paperwork" at bounding box center [923, 225] width 96 height 24
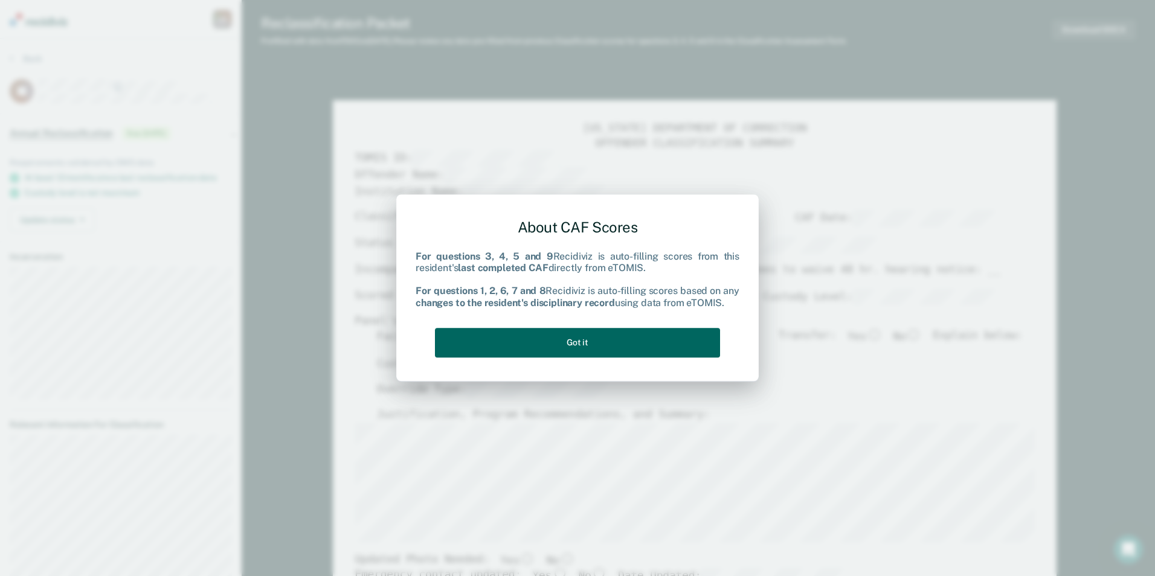
click at [535, 343] on button "Got it" at bounding box center [577, 343] width 285 height 30
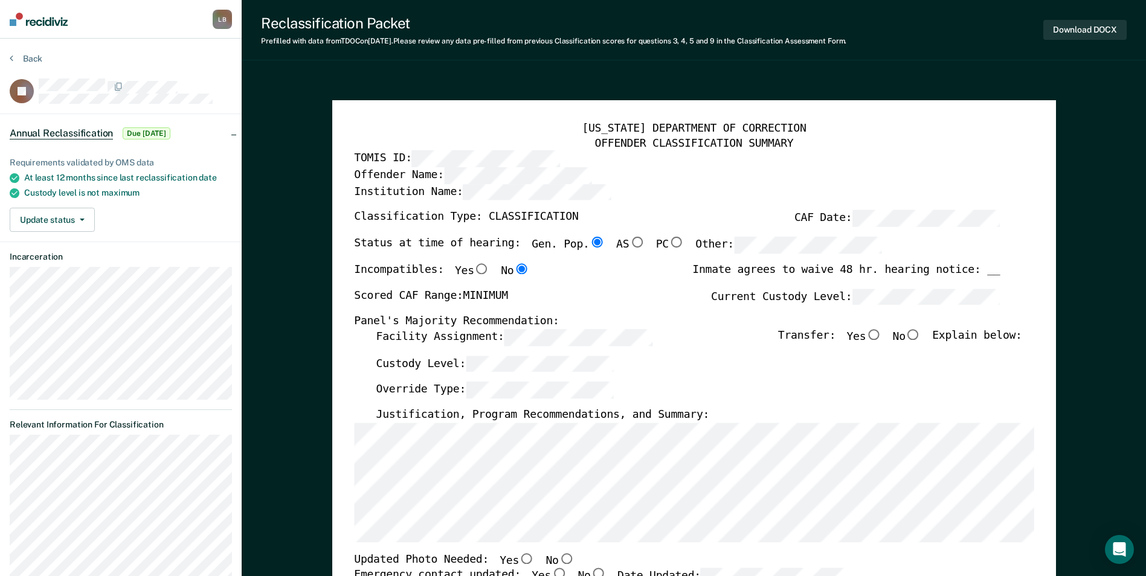
drag, startPoint x: 923, startPoint y: 333, endPoint x: 867, endPoint y: 334, distance: 55.6
click at [921, 334] on input "No" at bounding box center [914, 334] width 16 height 11
type textarea "x"
radio input "true"
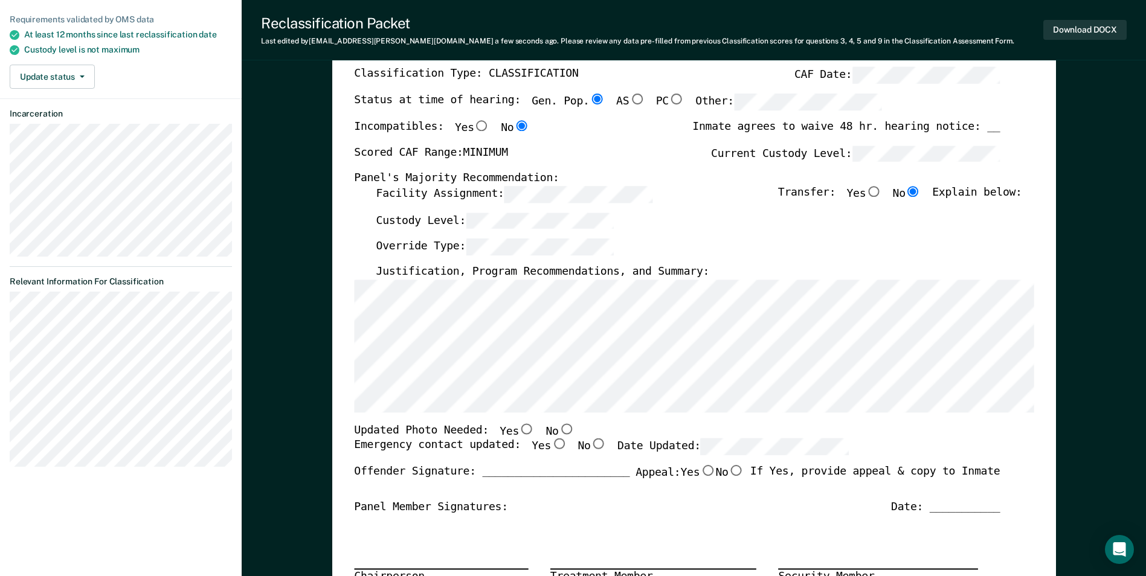
scroll to position [181, 0]
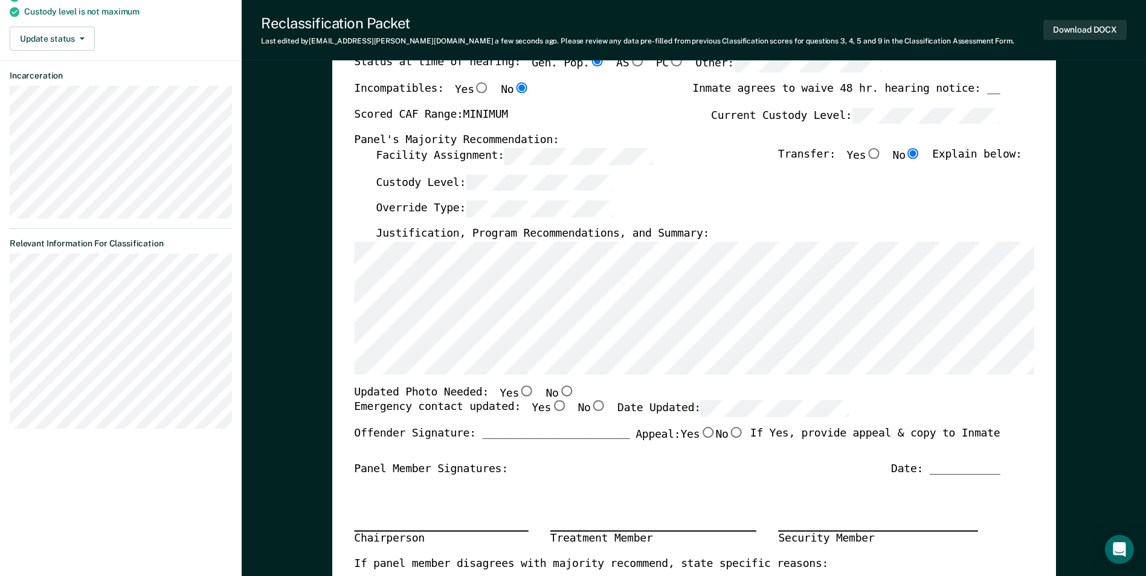
click at [558, 388] on input "No" at bounding box center [566, 390] width 16 height 11
type textarea "x"
radio input "true"
click at [551, 407] on input "Yes" at bounding box center [559, 406] width 16 height 11
type textarea "x"
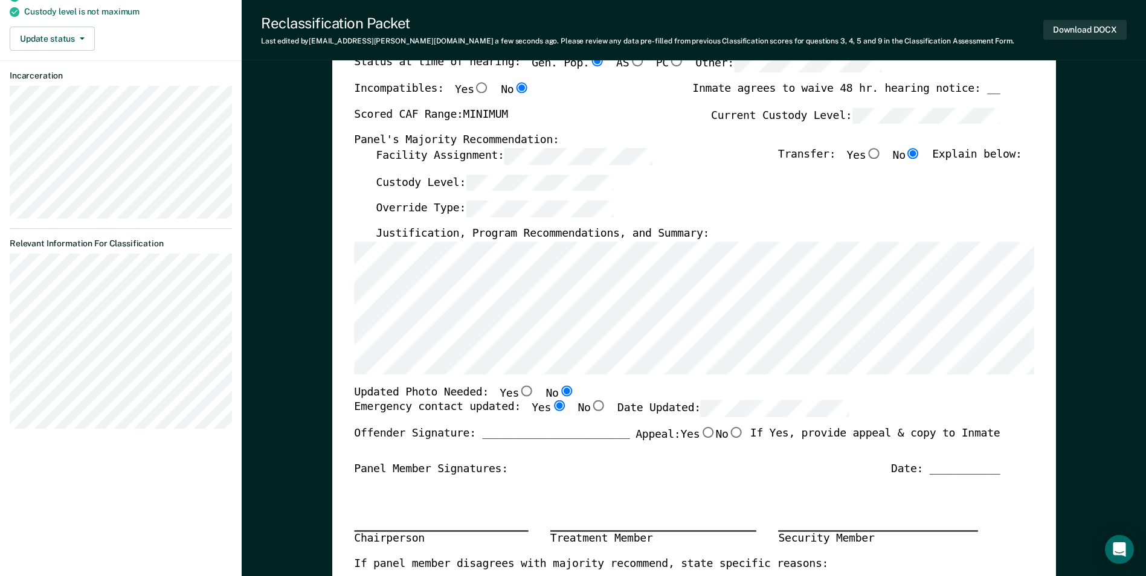
radio input "true"
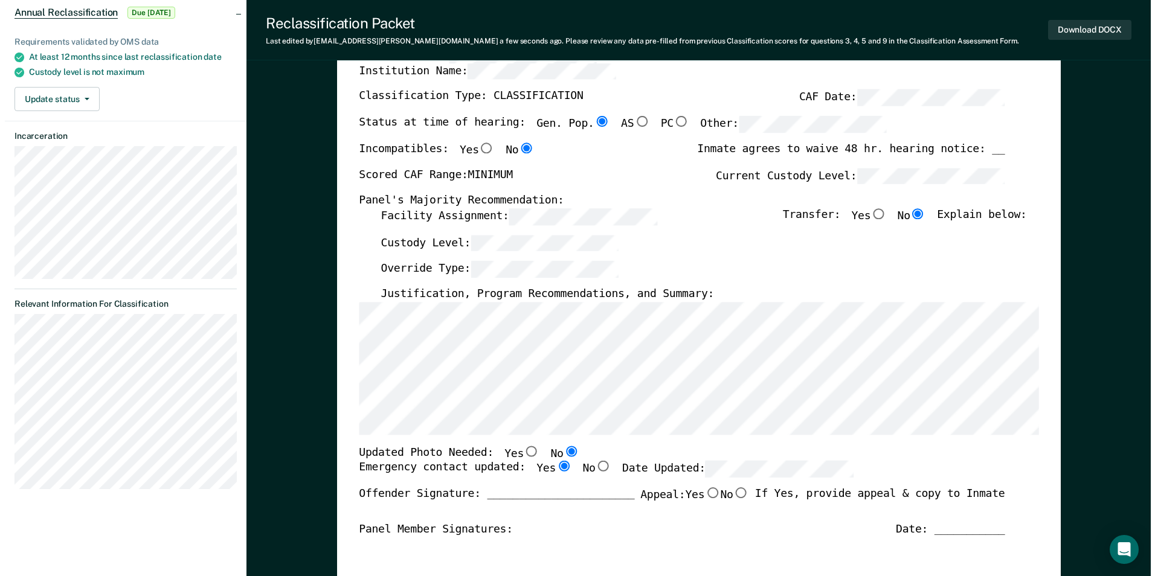
scroll to position [0, 0]
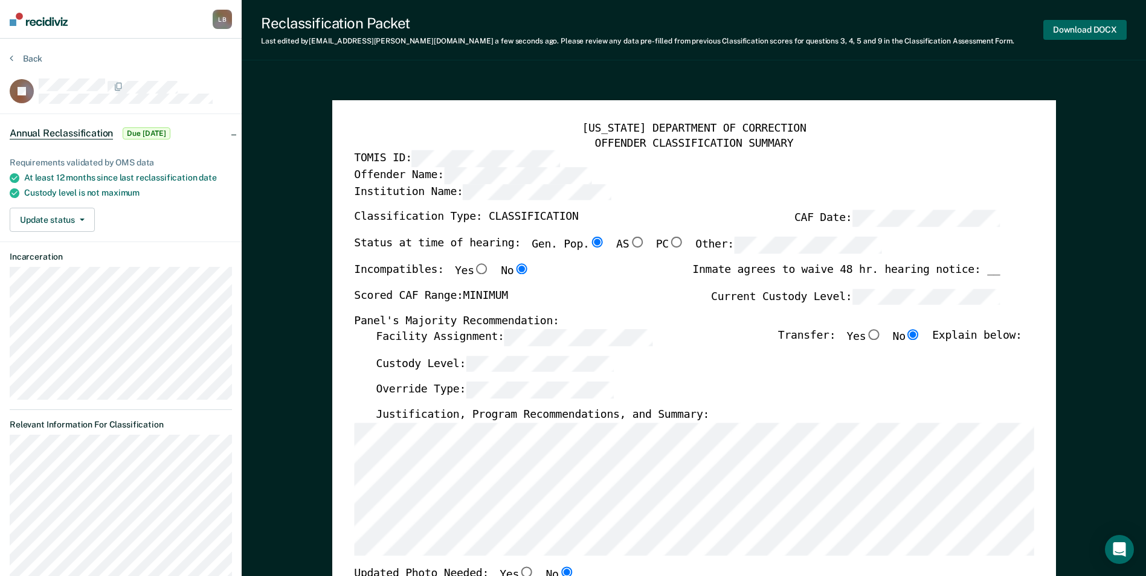
click at [1053, 31] on button "Download DOCX" at bounding box center [1084, 30] width 83 height 20
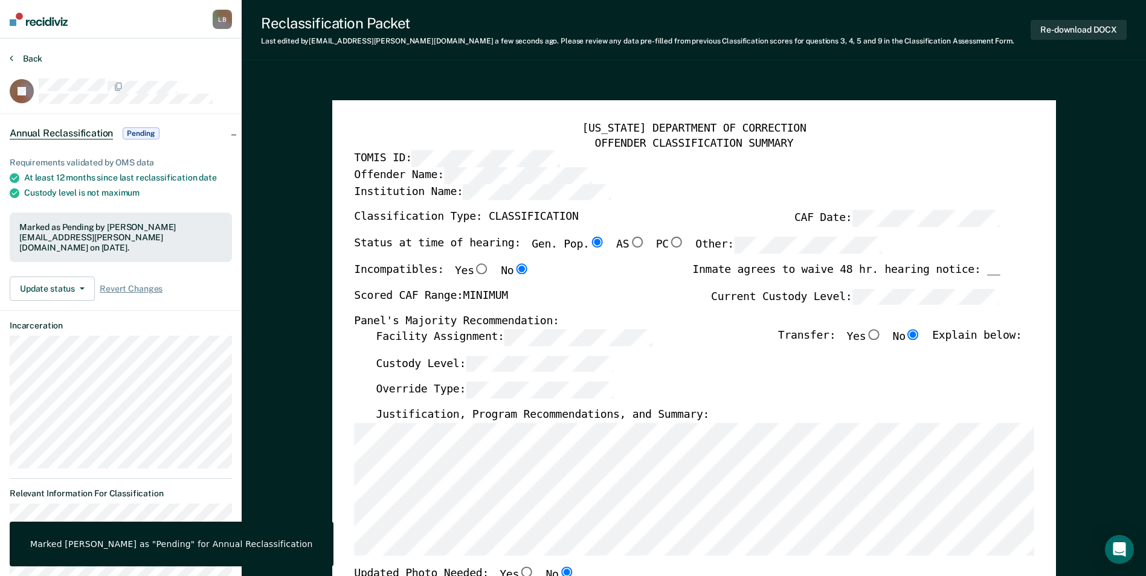
click at [33, 56] on button "Back" at bounding box center [26, 58] width 33 height 11
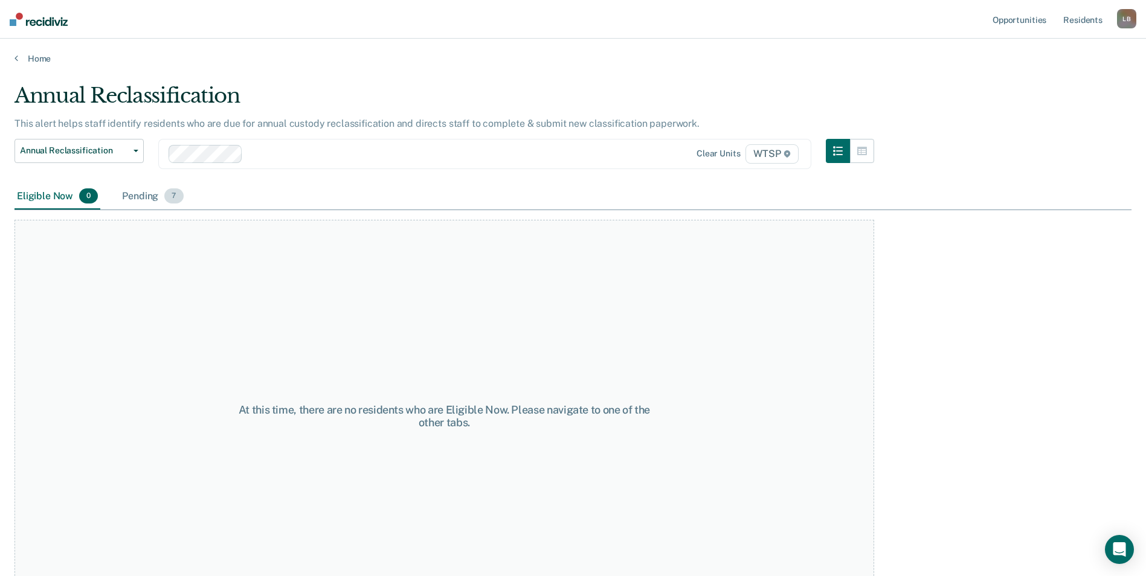
click at [144, 194] on div "Pending 7" at bounding box center [153, 197] width 66 height 27
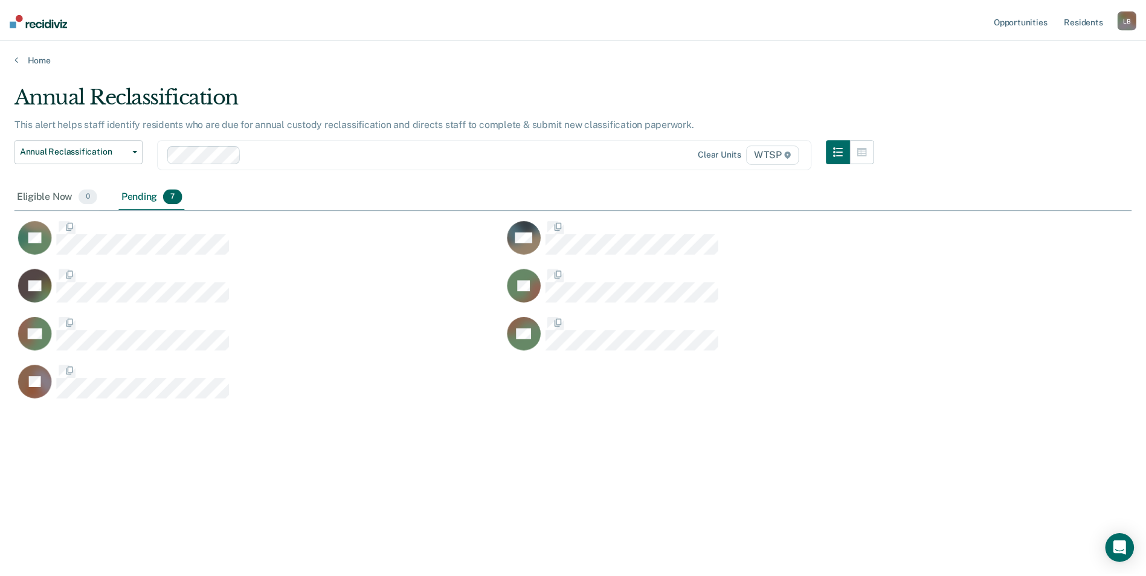
scroll to position [393, 1117]
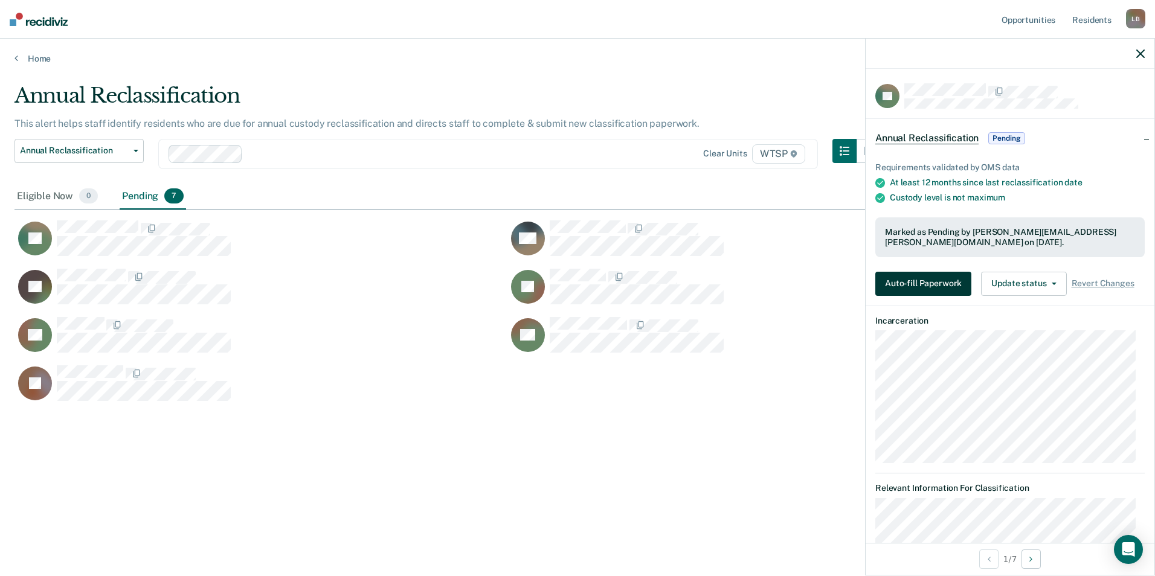
click at [892, 283] on button "Auto-fill Paperwork" at bounding box center [923, 284] width 96 height 24
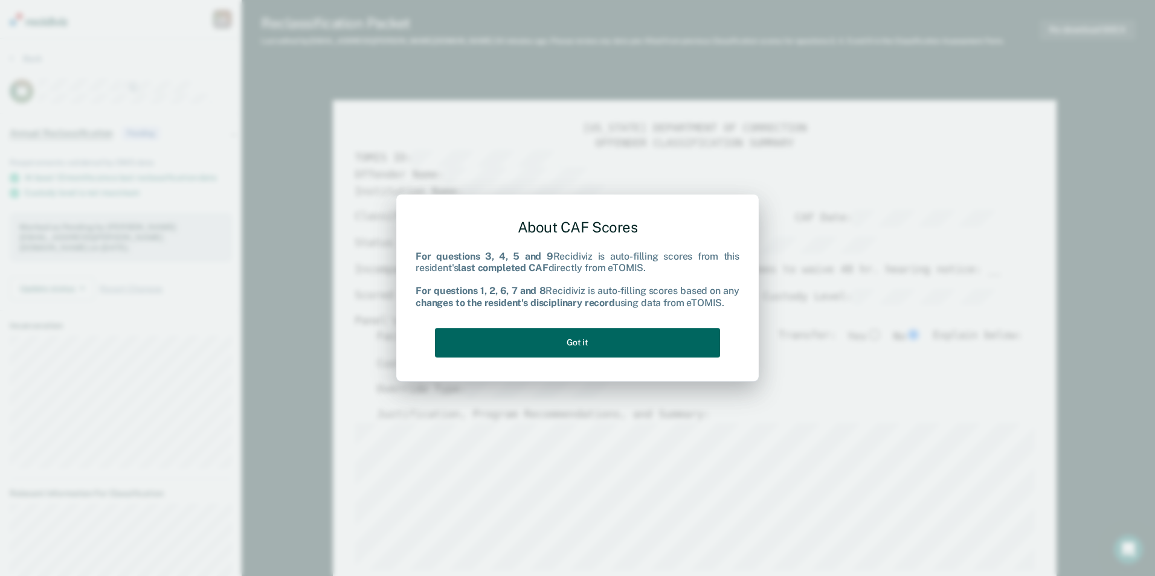
click at [610, 339] on button "Got it" at bounding box center [577, 343] width 285 height 30
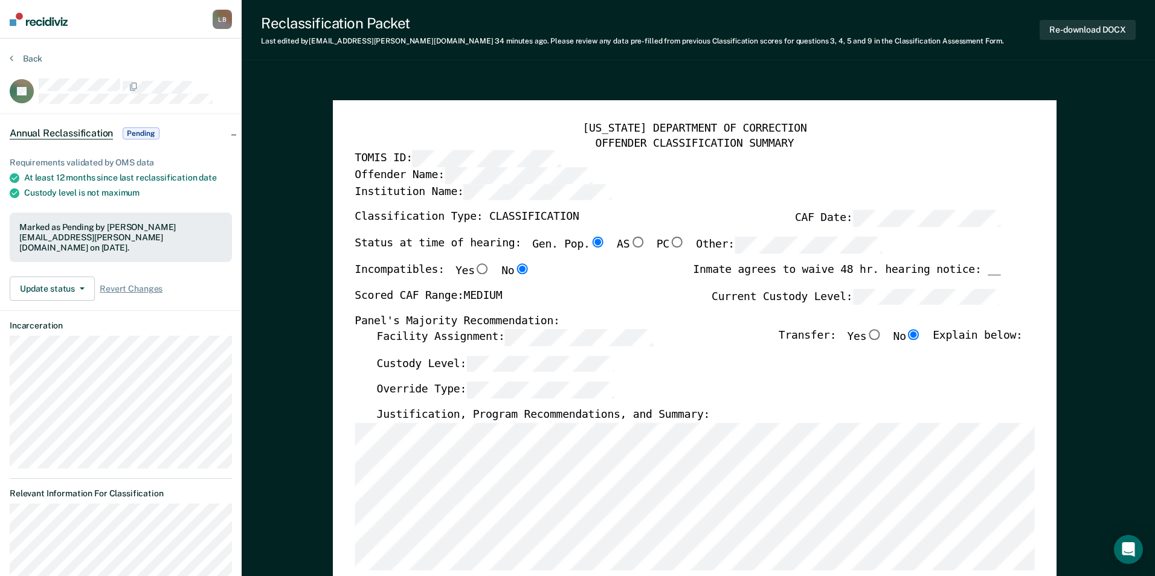
type textarea "x"
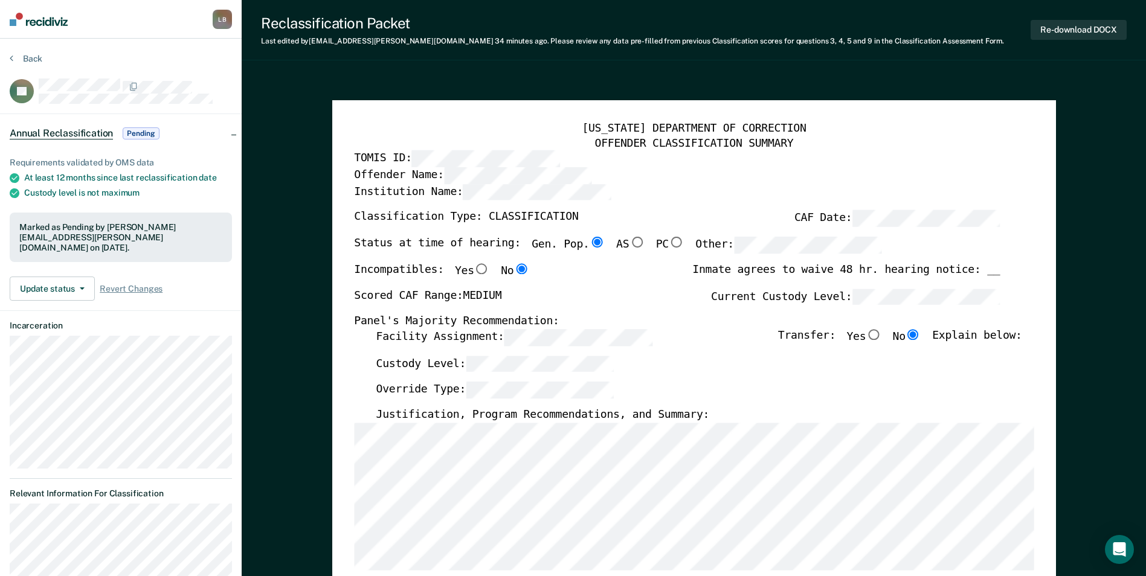
click at [10, 57] on icon at bounding box center [12, 58] width 4 height 10
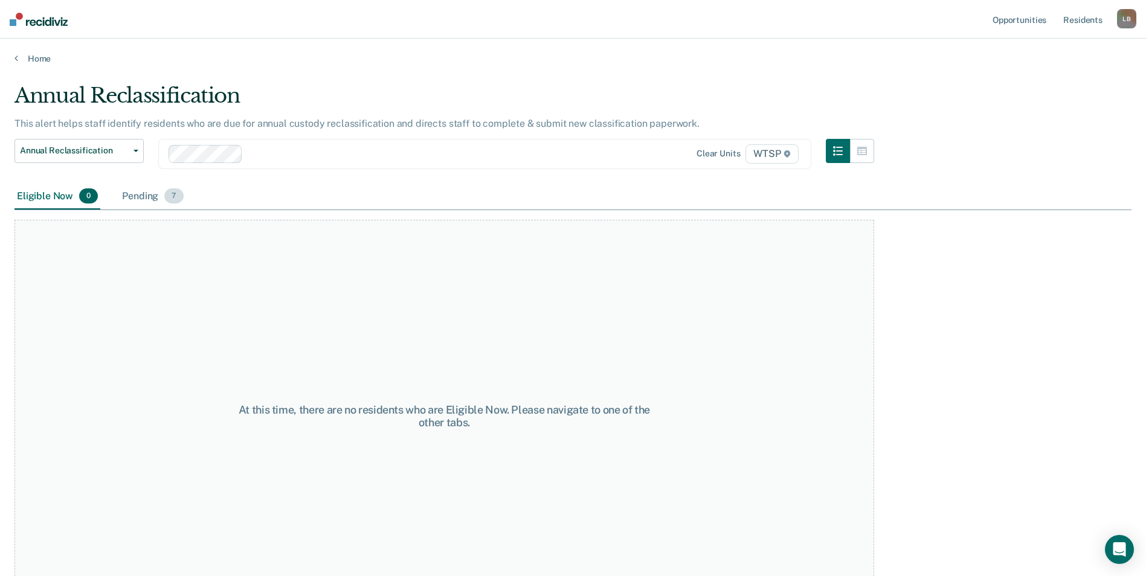
click at [153, 195] on div "Pending 7" at bounding box center [153, 197] width 66 height 27
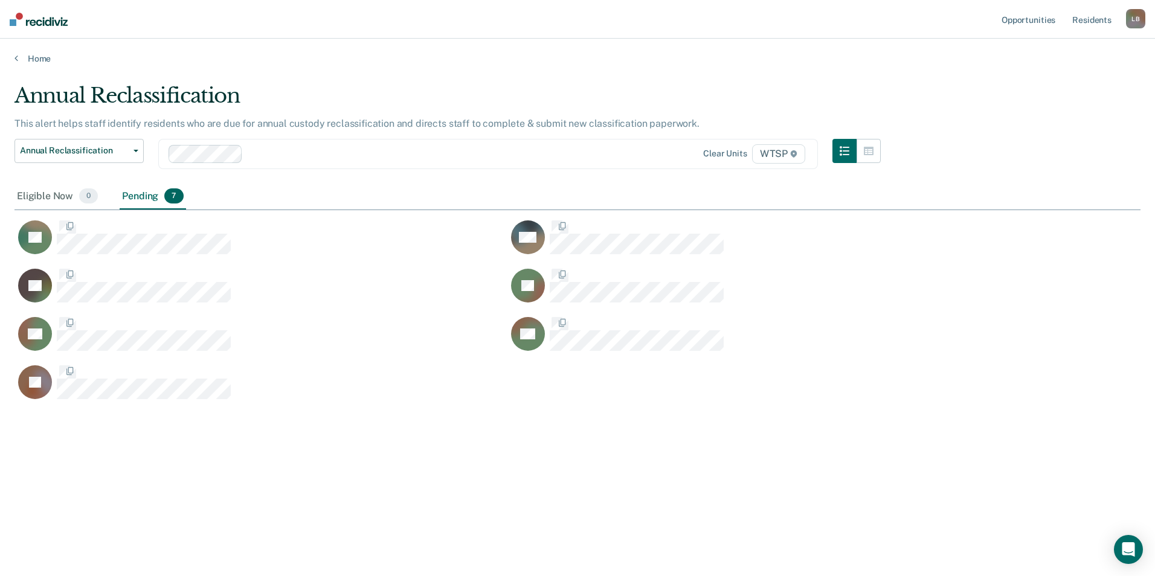
scroll to position [393, 1117]
